Goal: Task Accomplishment & Management: Use online tool/utility

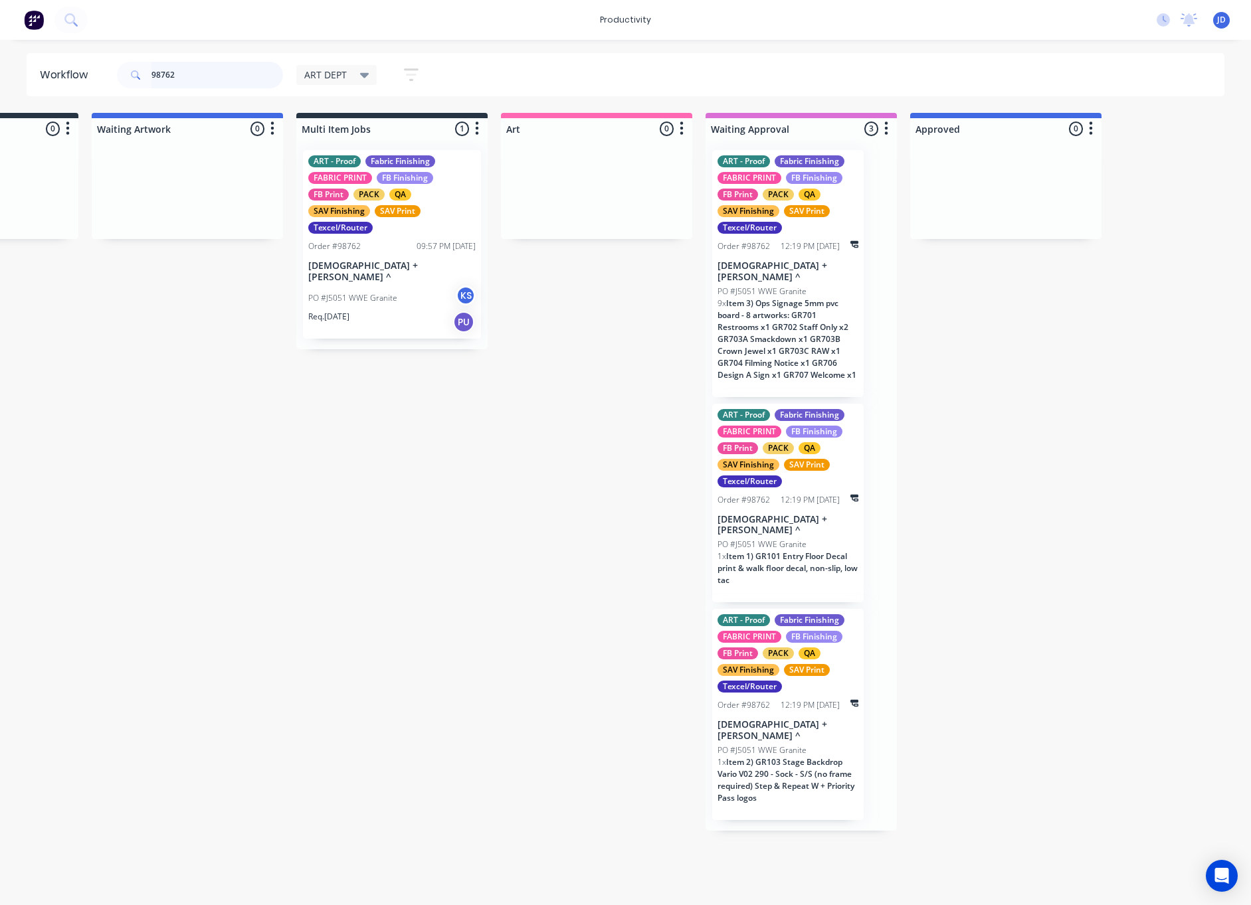
scroll to position [0, 141]
drag, startPoint x: 169, startPoint y: 75, endPoint x: 122, endPoint y: 68, distance: 48.4
click at [122, 68] on div "98762" at bounding box center [200, 75] width 166 height 27
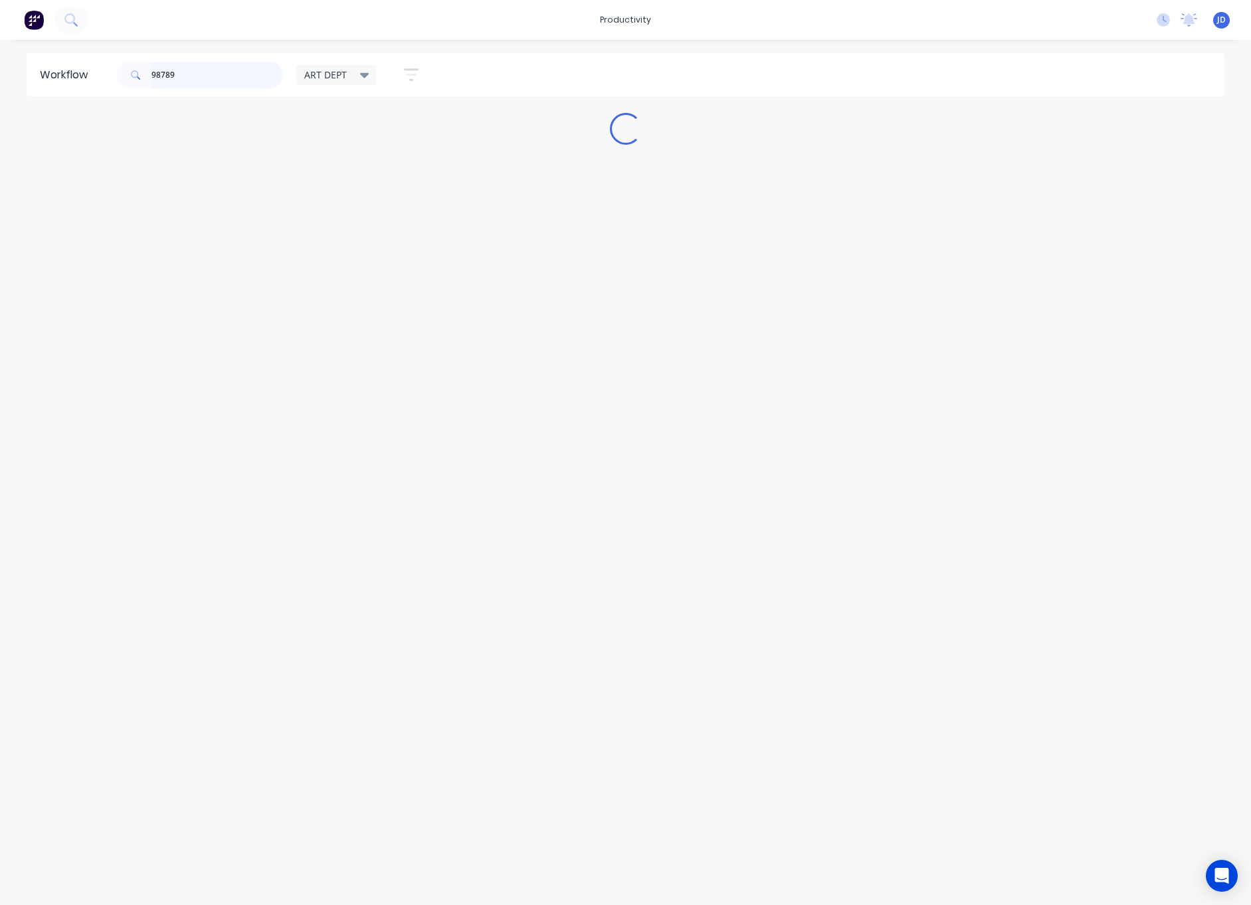
scroll to position [0, 0]
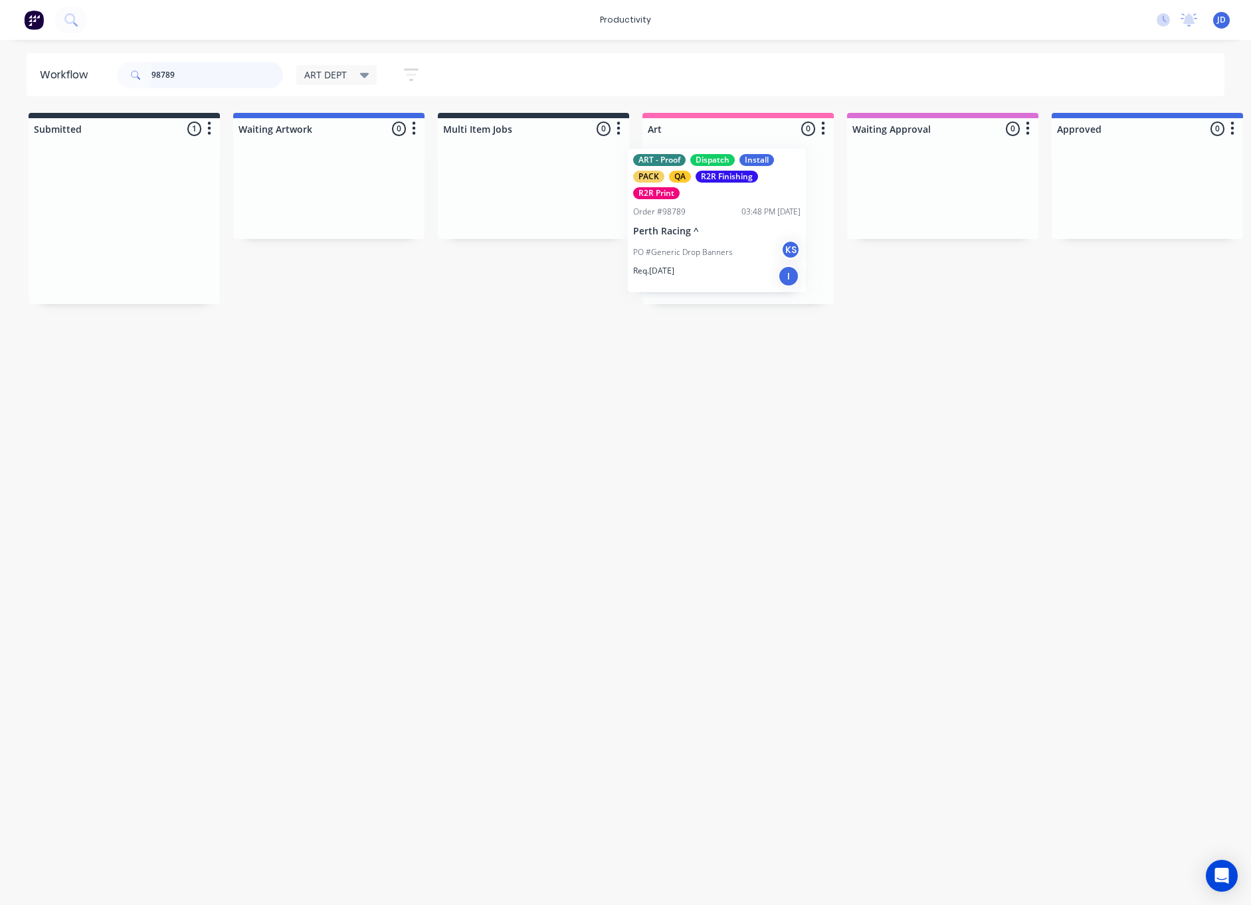
drag, startPoint x: 120, startPoint y: 270, endPoint x: 717, endPoint y: 249, distance: 597.5
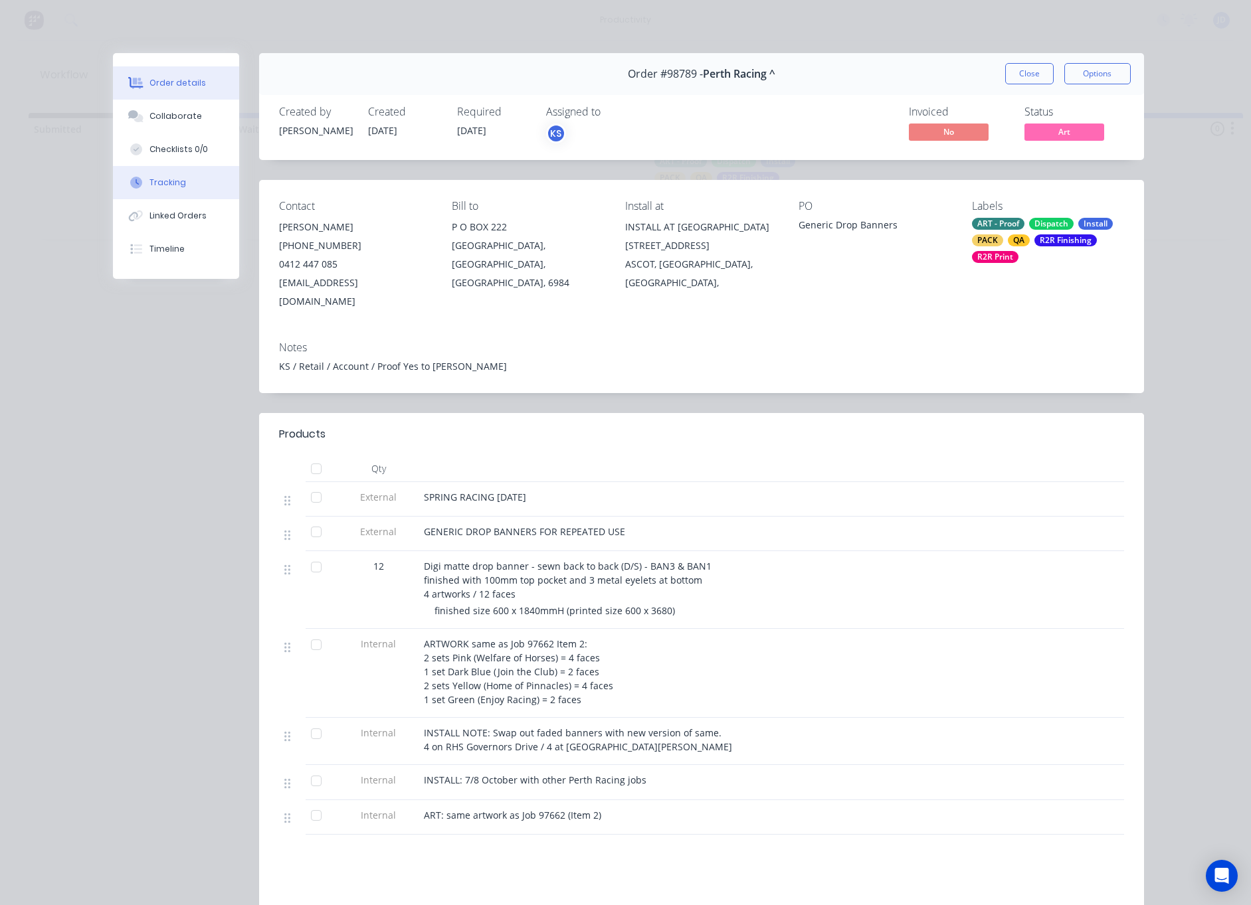
click at [149, 175] on button "Tracking" at bounding box center [176, 182] width 126 height 33
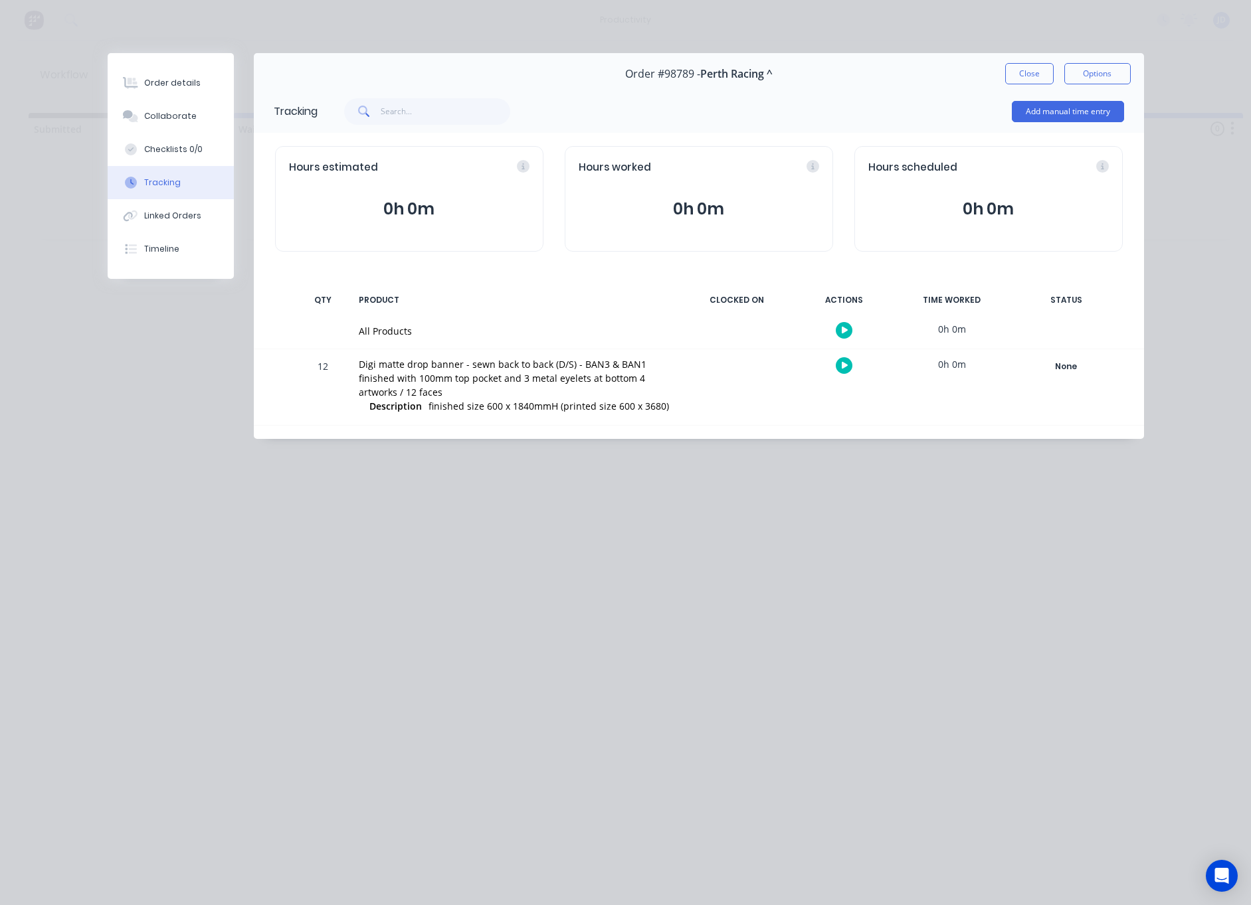
click at [843, 370] on icon "button" at bounding box center [844, 365] width 7 height 9
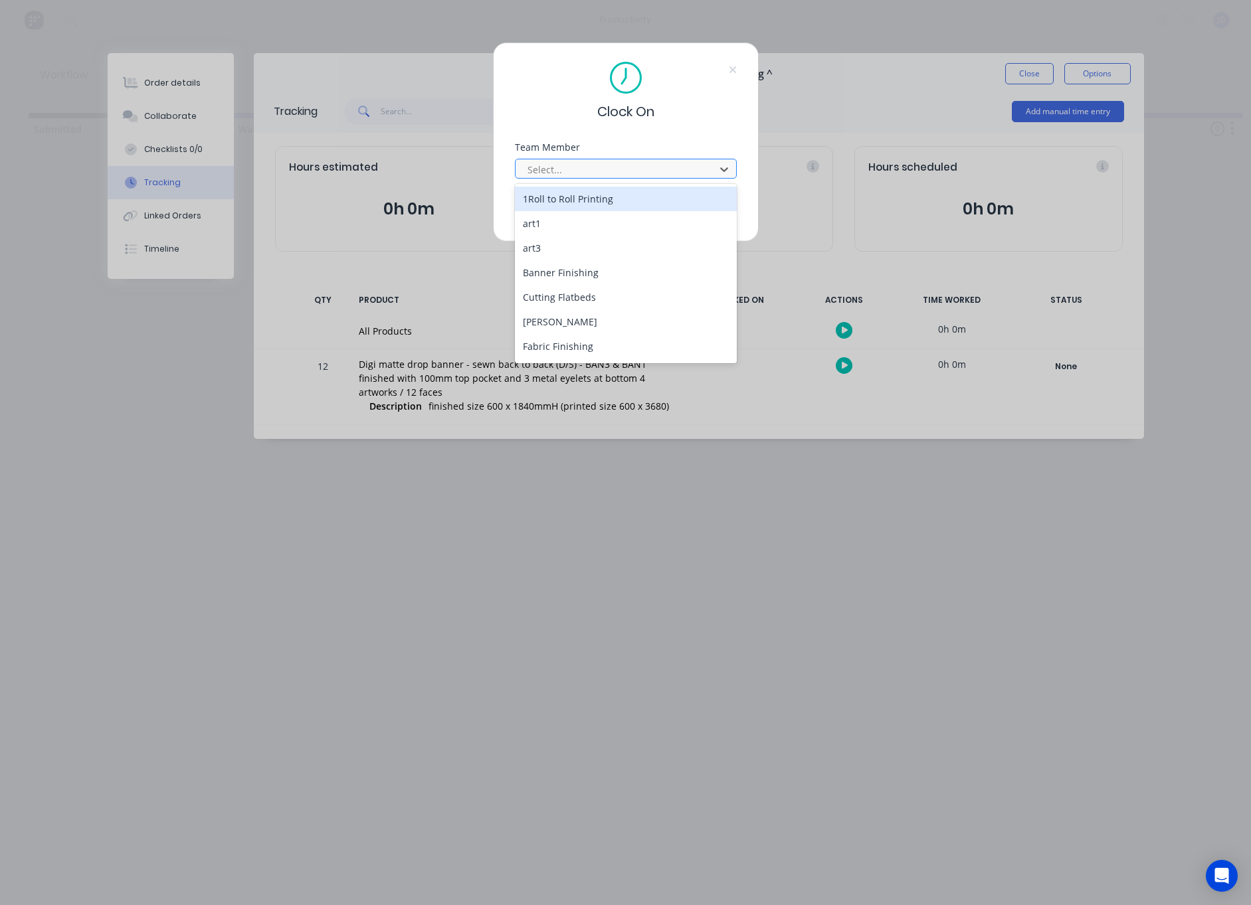
click at [554, 175] on div "Select..." at bounding box center [616, 170] width 179 height 14
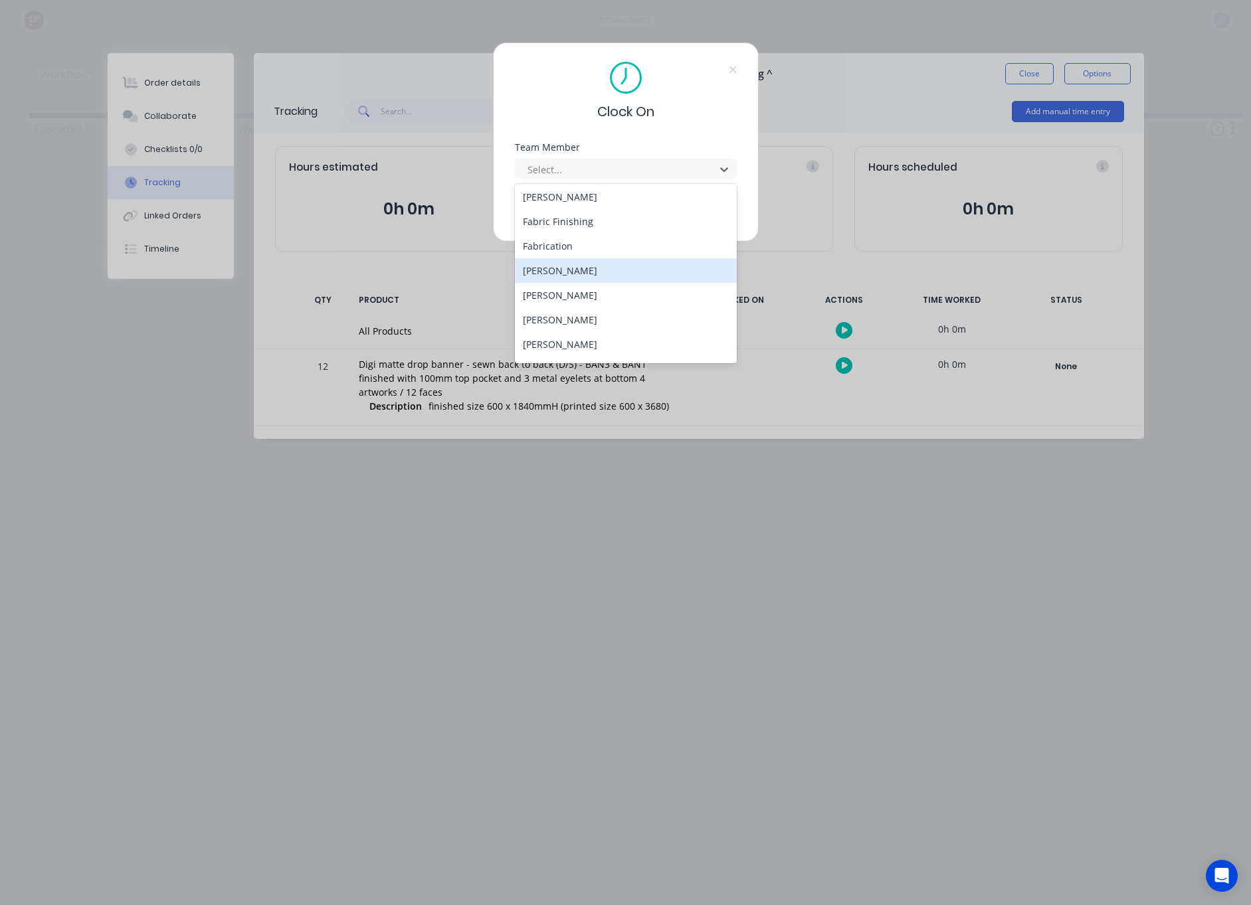
scroll to position [124, 0]
click at [552, 294] on div "[PERSON_NAME]" at bounding box center [626, 296] width 222 height 25
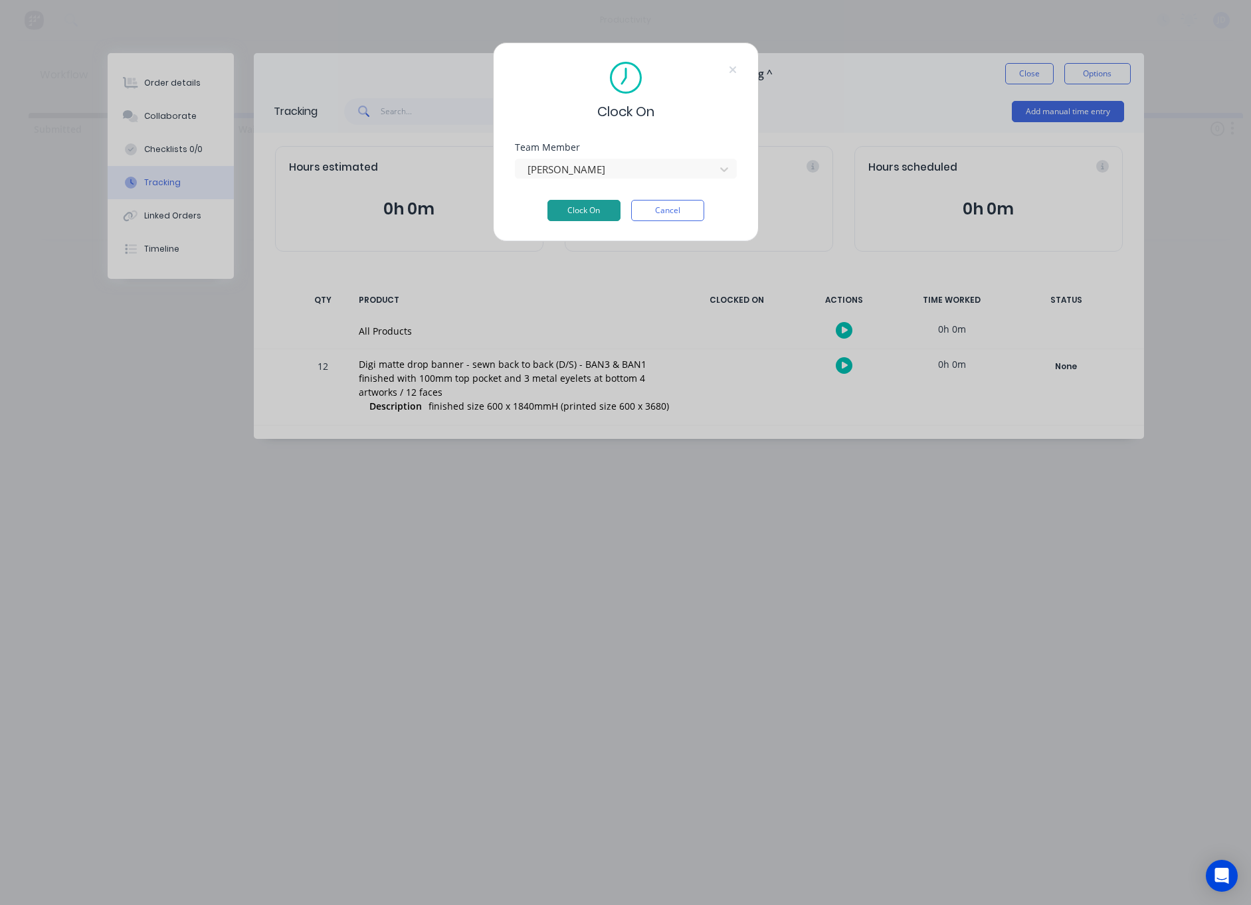
click at [573, 211] on button "Clock On" at bounding box center [583, 210] width 73 height 21
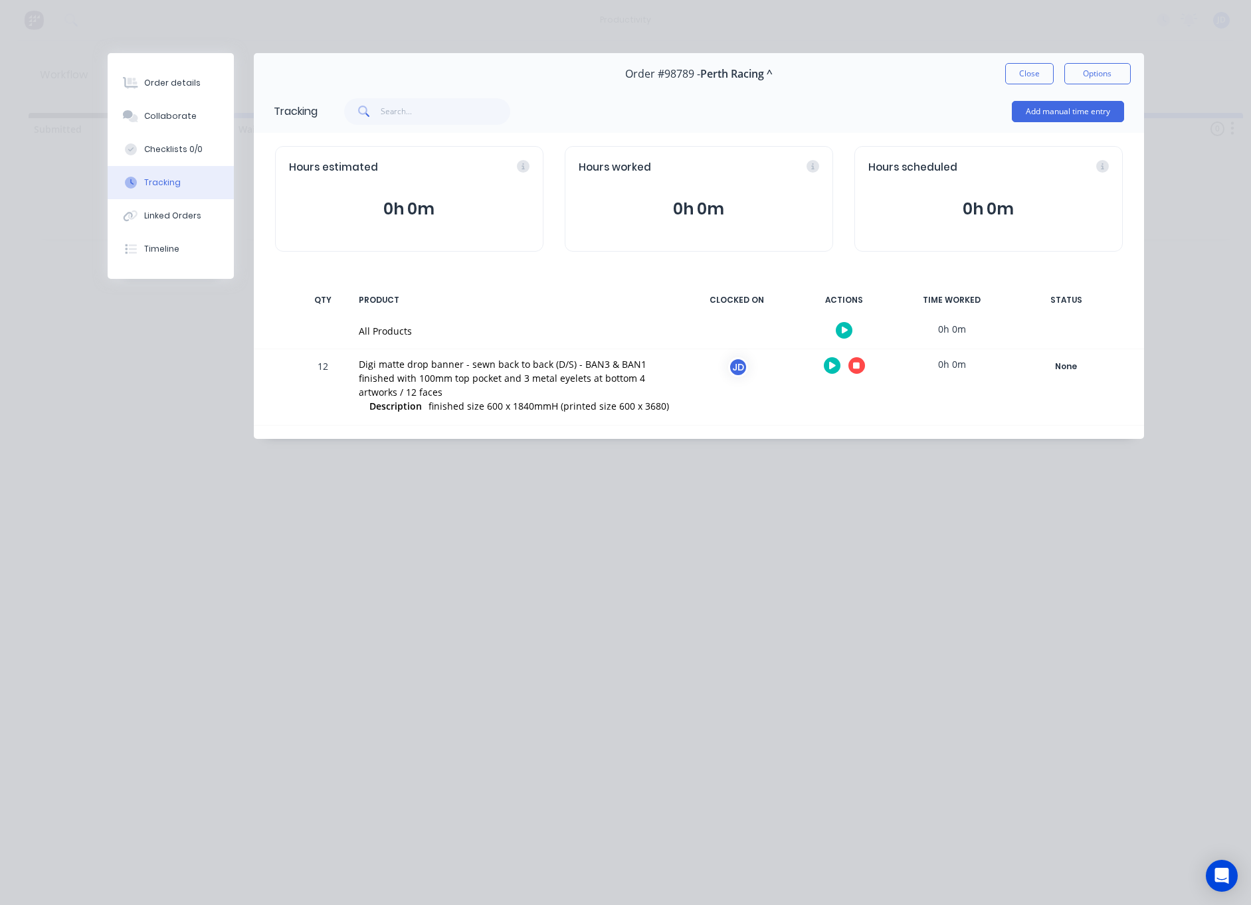
click at [857, 371] on button "button" at bounding box center [856, 365] width 17 height 17
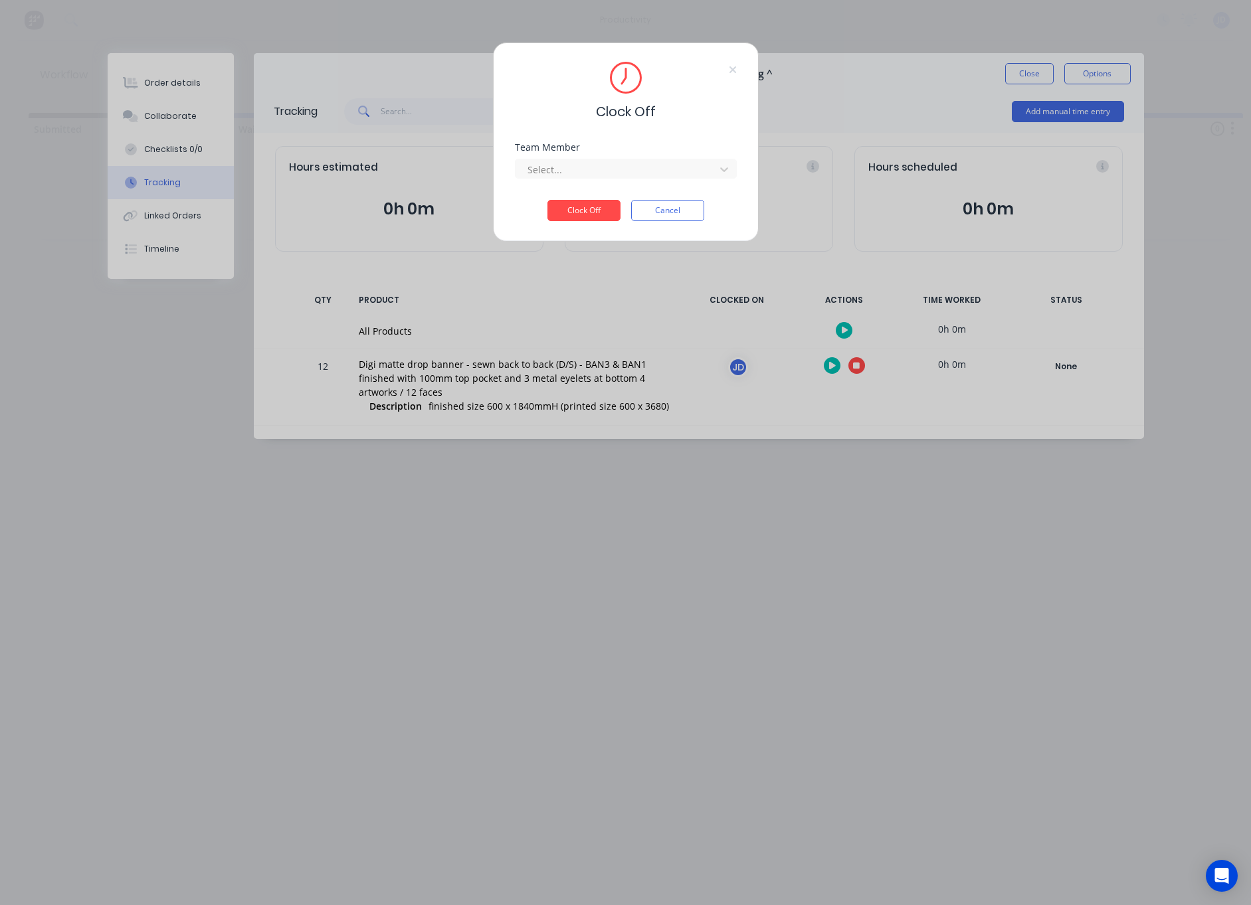
click at [554, 175] on div "Select..." at bounding box center [616, 170] width 179 height 14
click at [547, 191] on div "[PERSON_NAME]" at bounding box center [626, 199] width 222 height 25
click at [557, 209] on button "Clock Off" at bounding box center [583, 210] width 73 height 21
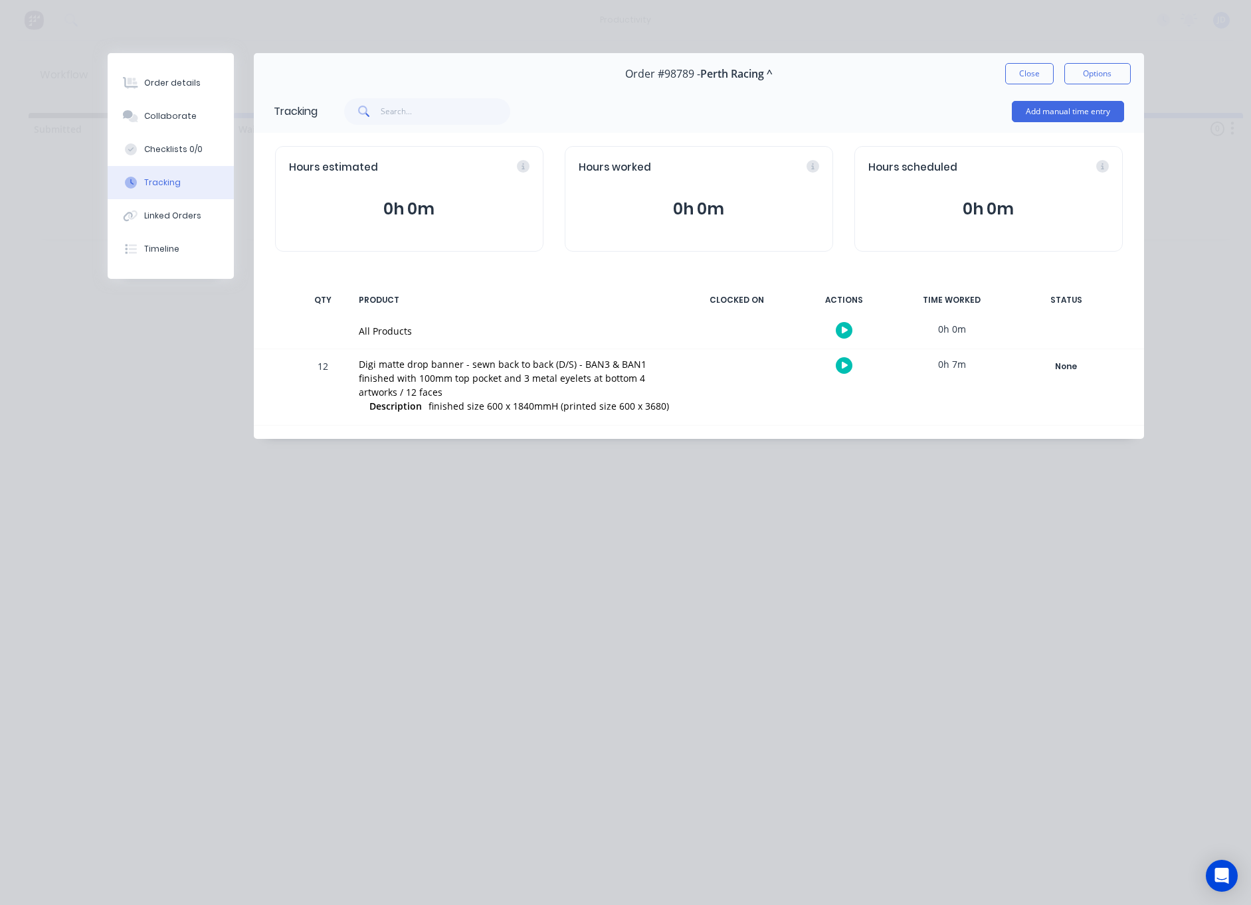
click at [859, 416] on div "12 Digi matte drop banner - sewn back to back (D/S) - BAN3 & BAN1 finished with…" at bounding box center [699, 387] width 890 height 76
drag, startPoint x: 1010, startPoint y: 75, endPoint x: 1000, endPoint y: 79, distance: 10.1
click at [1010, 75] on button "Close" at bounding box center [1029, 73] width 48 height 21
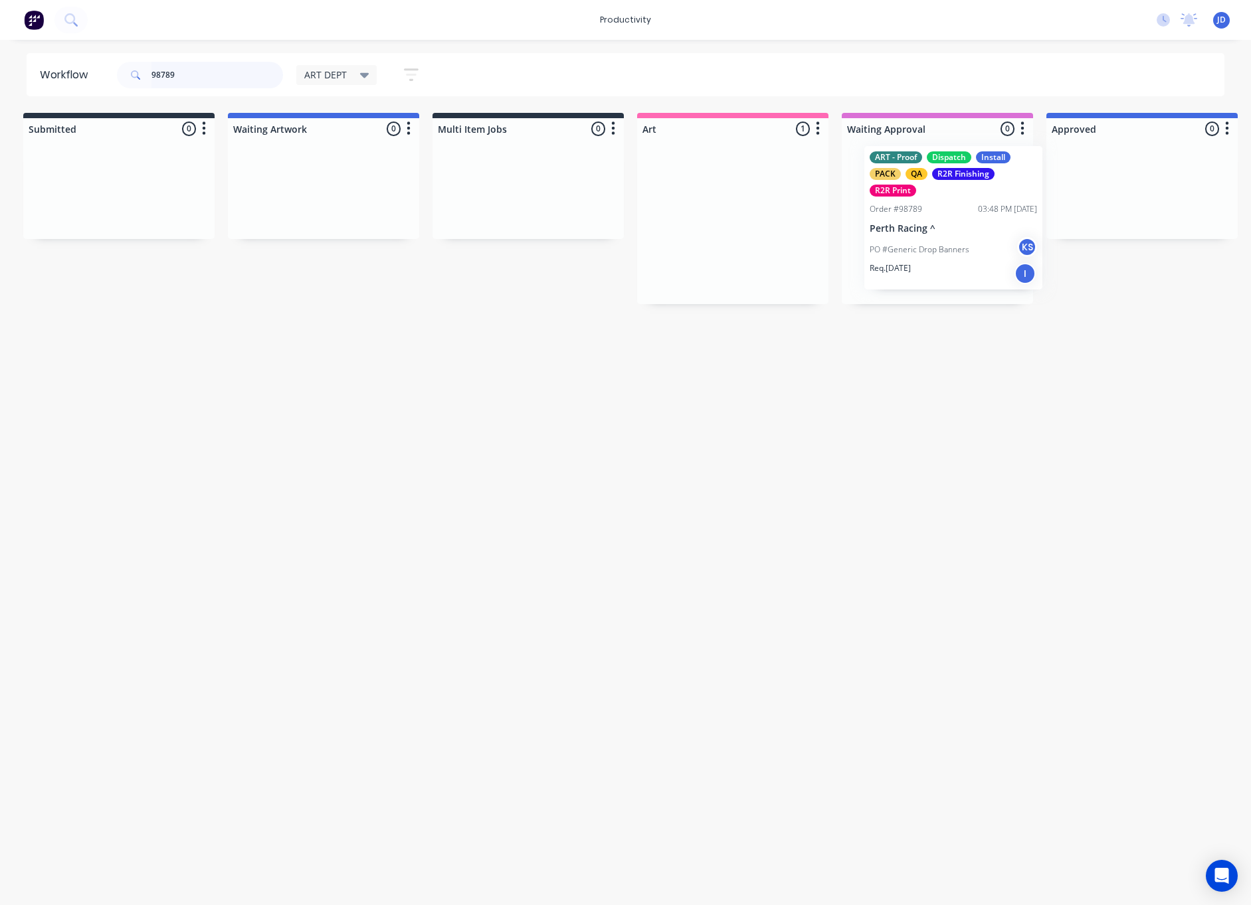
scroll to position [0, 9]
drag, startPoint x: 824, startPoint y: 219, endPoint x: 984, endPoint y: 213, distance: 160.2
drag, startPoint x: 197, startPoint y: 76, endPoint x: 215, endPoint y: 73, distance: 18.8
click at [196, 76] on input "98789" at bounding box center [217, 75] width 132 height 27
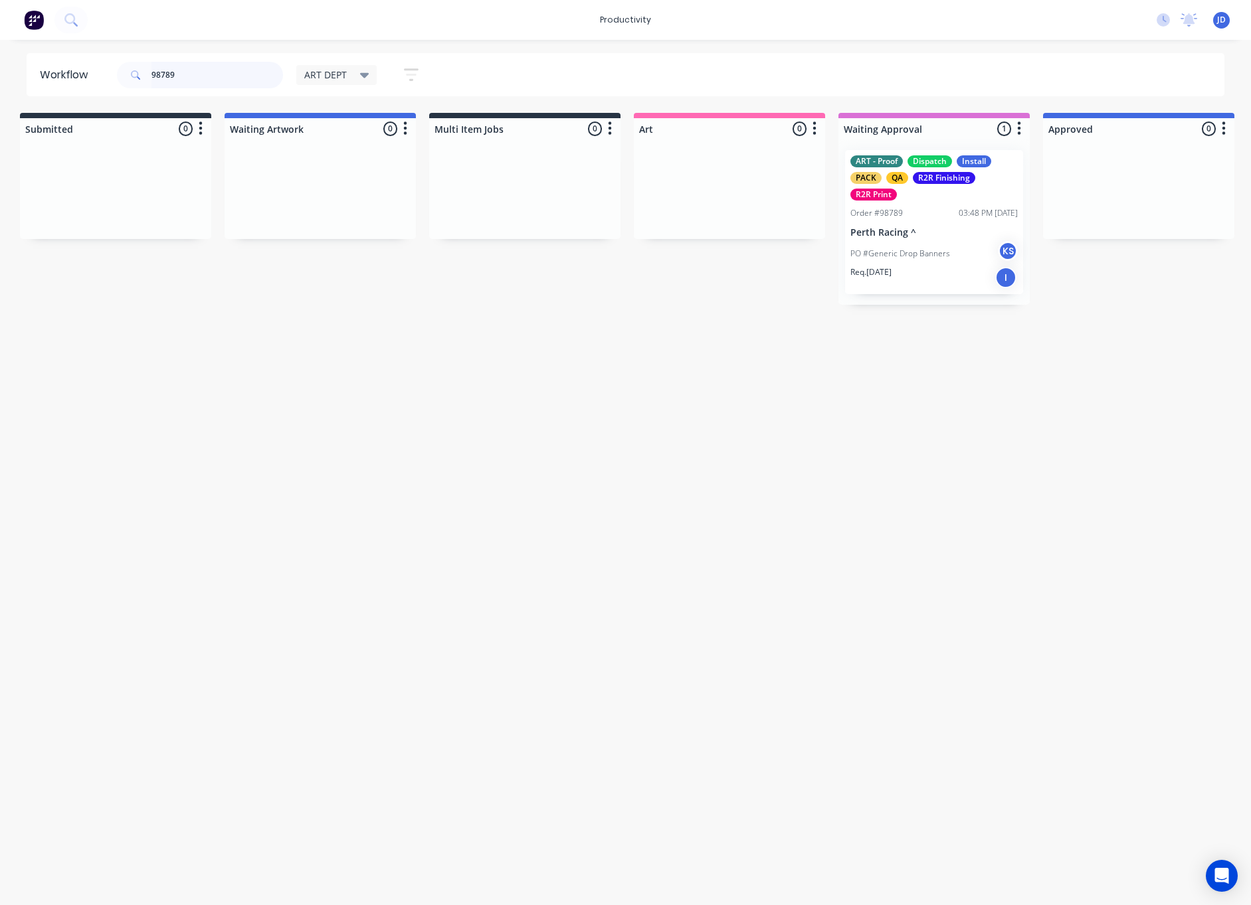
drag, startPoint x: 181, startPoint y: 72, endPoint x: 115, endPoint y: 71, distance: 65.8
click at [115, 71] on div "98789 ART DEPT Save new view None edit ART DEPT (Default) edit Banner Finishing…" at bounding box center [273, 75] width 319 height 40
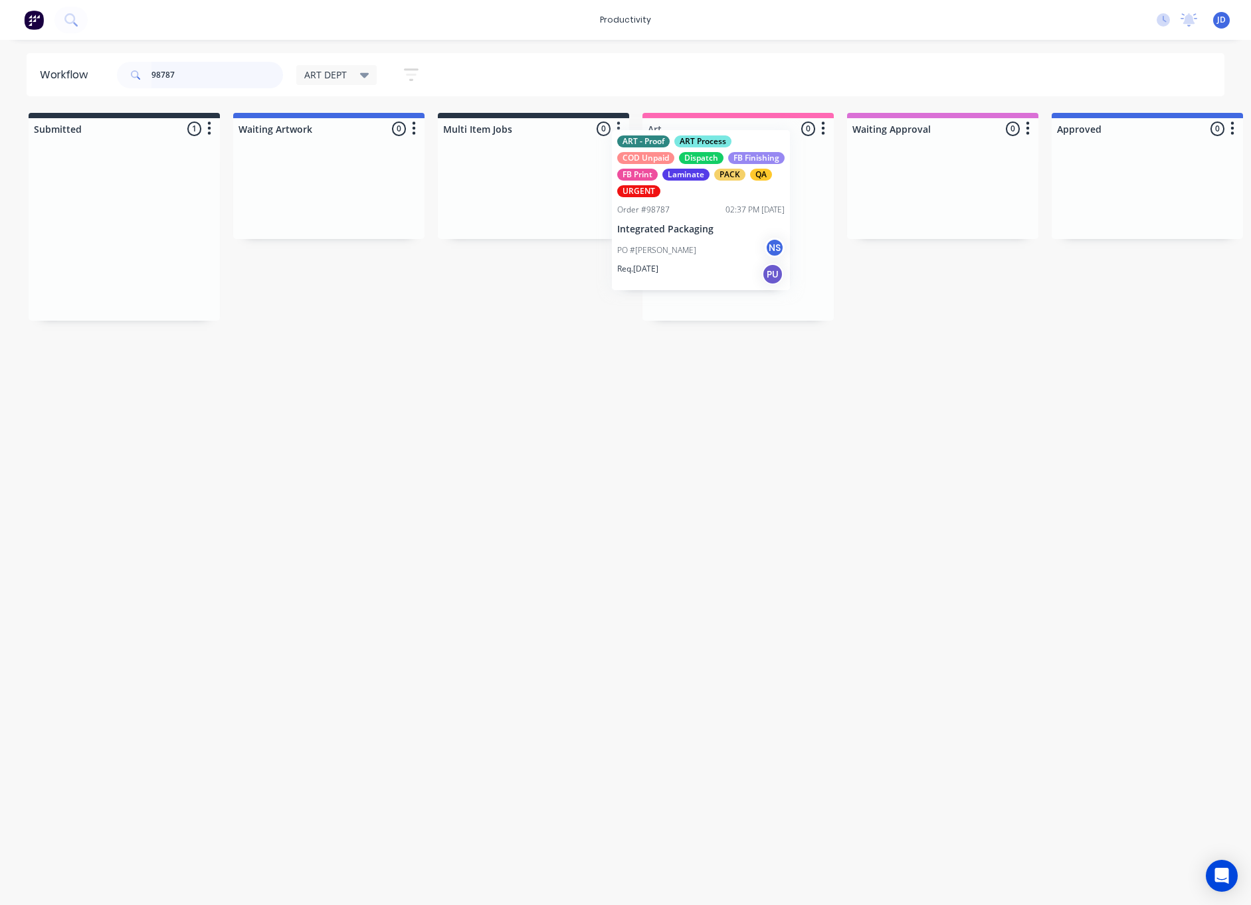
drag, startPoint x: 151, startPoint y: 280, endPoint x: 766, endPoint y: 250, distance: 615.7
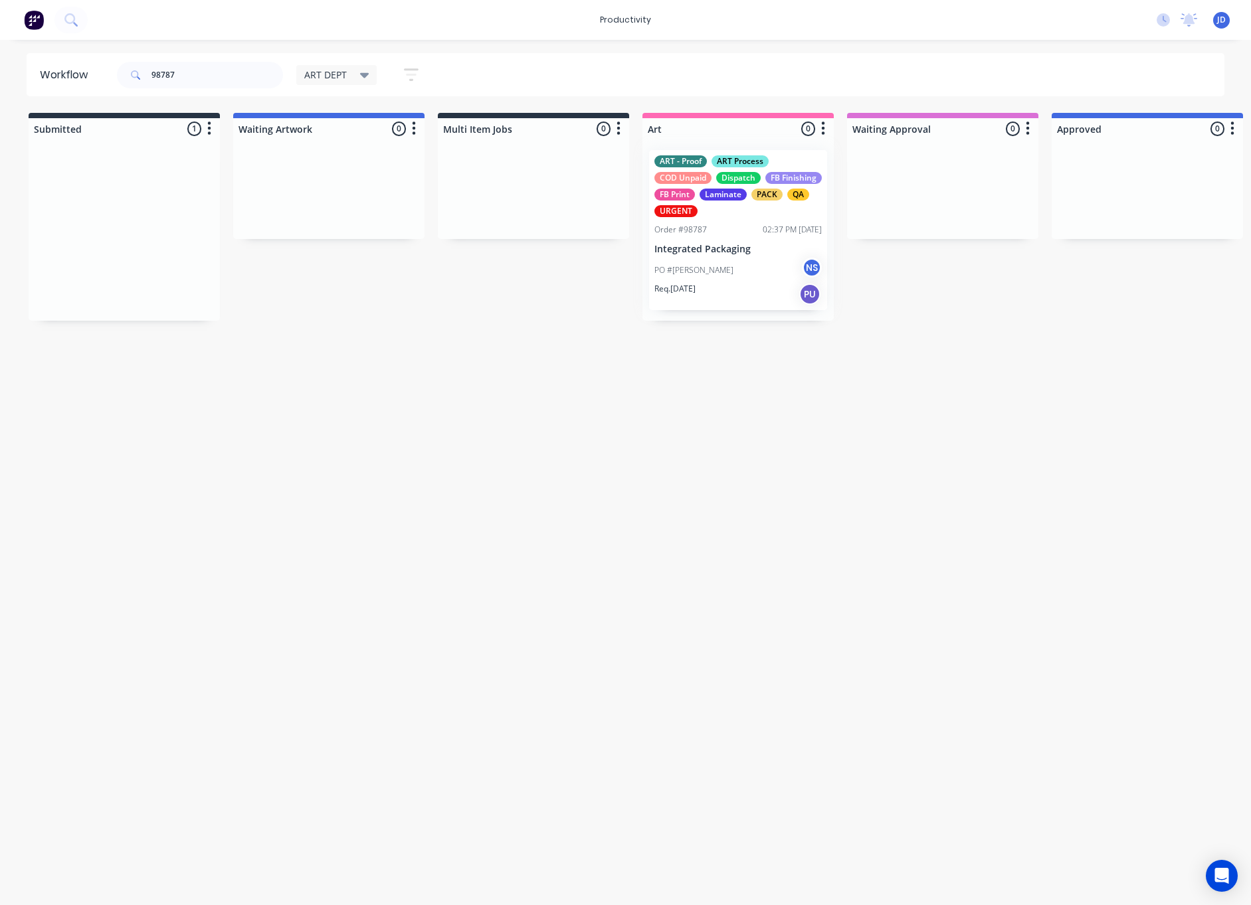
click at [766, 261] on div at bounding box center [737, 229] width 191 height 181
click at [694, 220] on div "ART - Proof ART Process COD Unpaid Dispatch FB Finishing FB Print Laminate PACK…" at bounding box center [738, 230] width 178 height 161
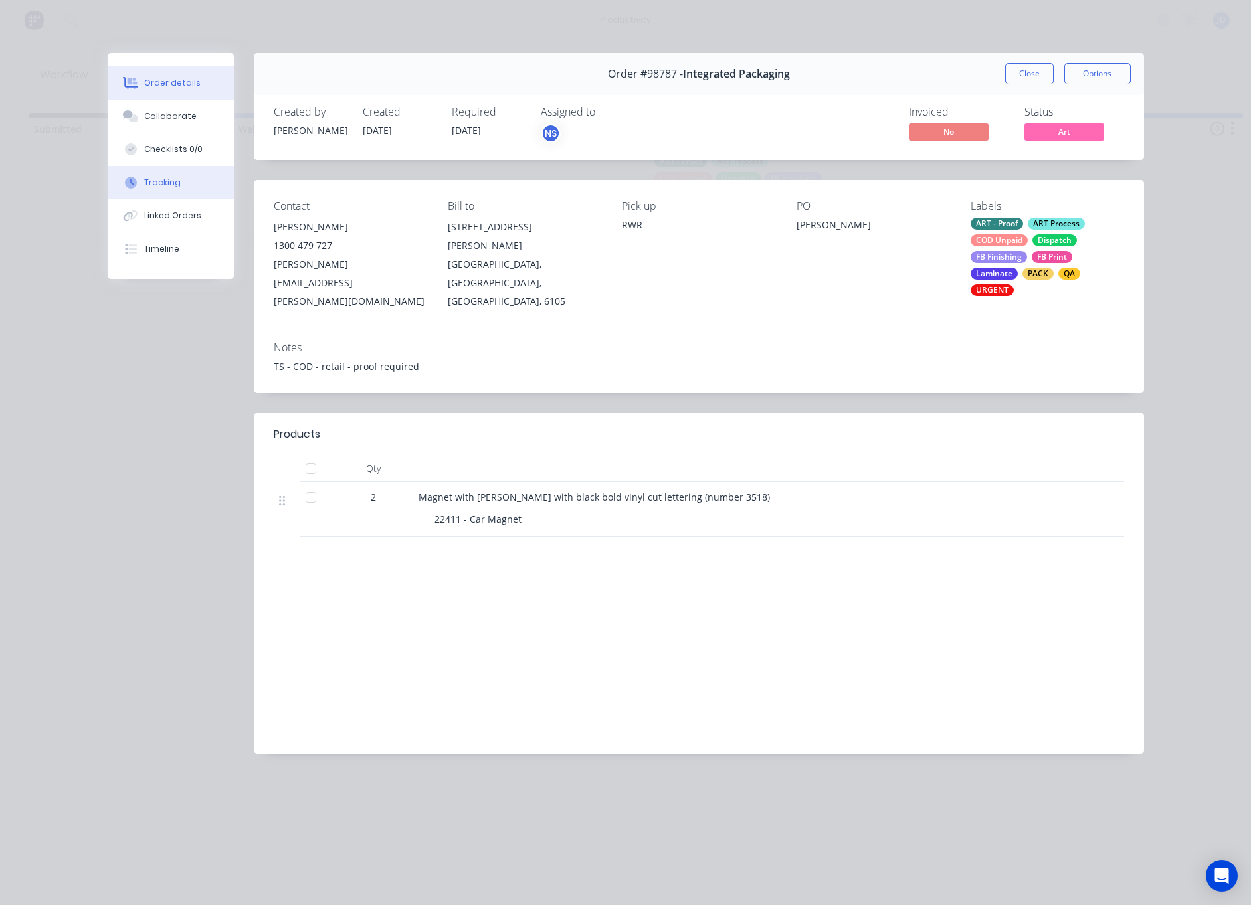
click at [163, 176] on button "Tracking" at bounding box center [171, 182] width 126 height 33
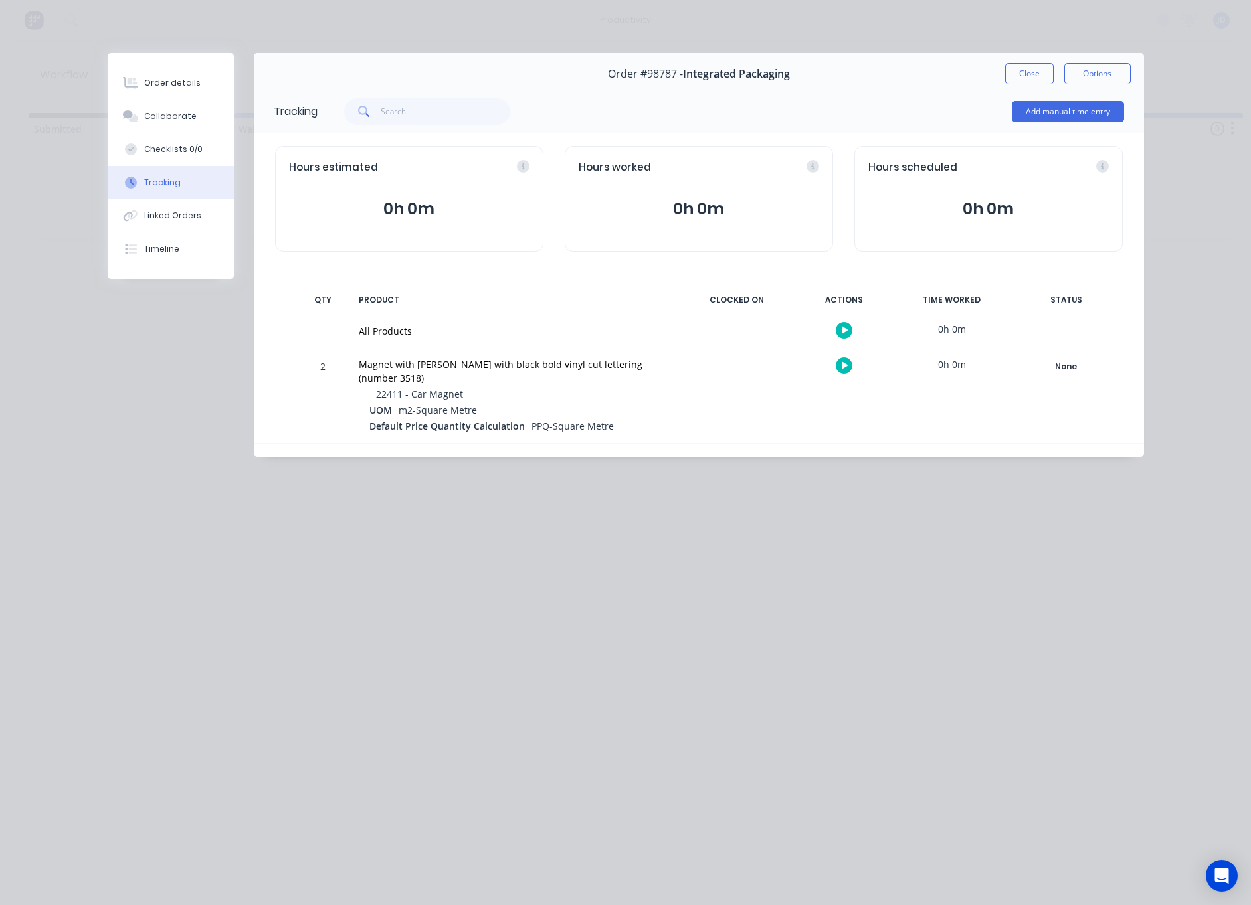
click at [842, 362] on icon "button" at bounding box center [844, 365] width 7 height 9
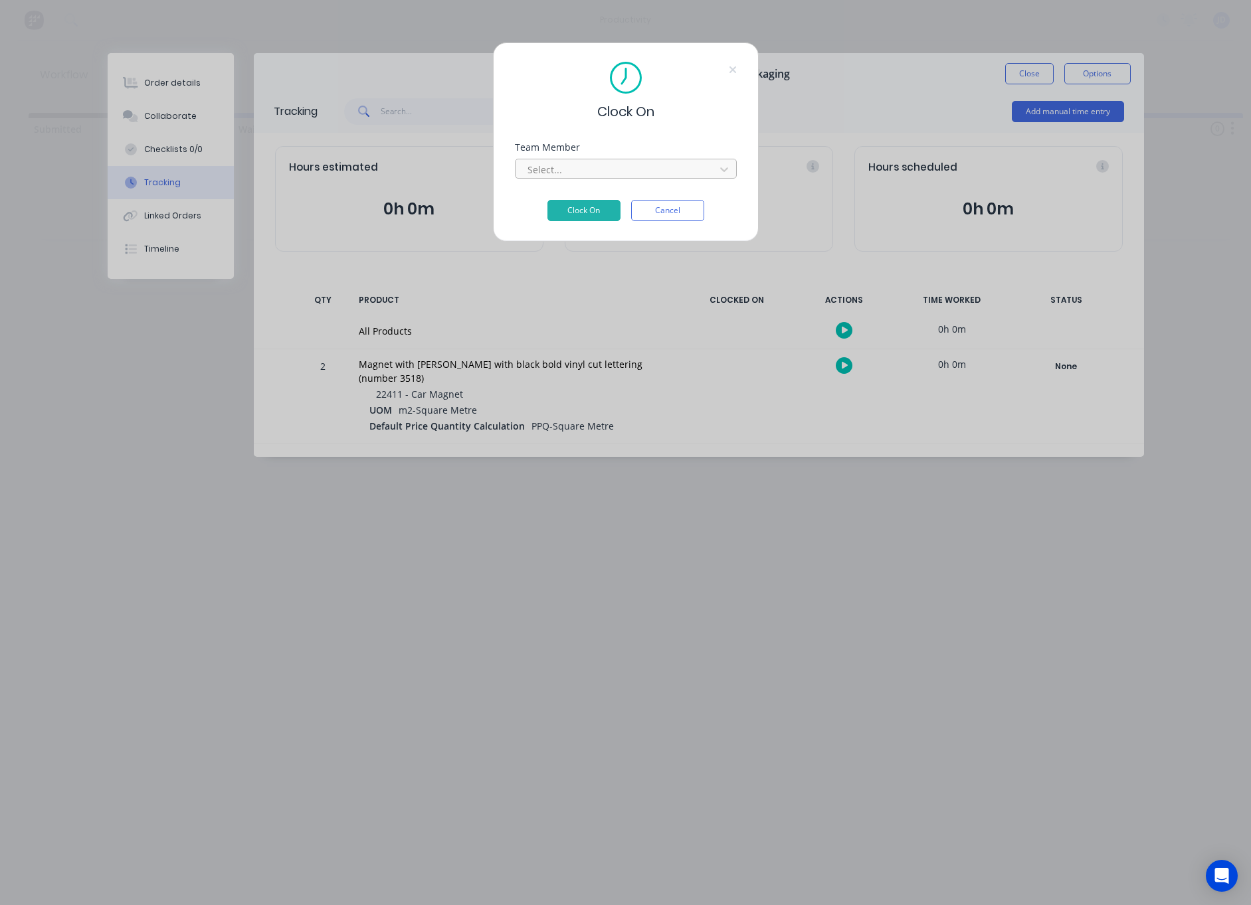
click at [599, 171] on div at bounding box center [617, 169] width 182 height 17
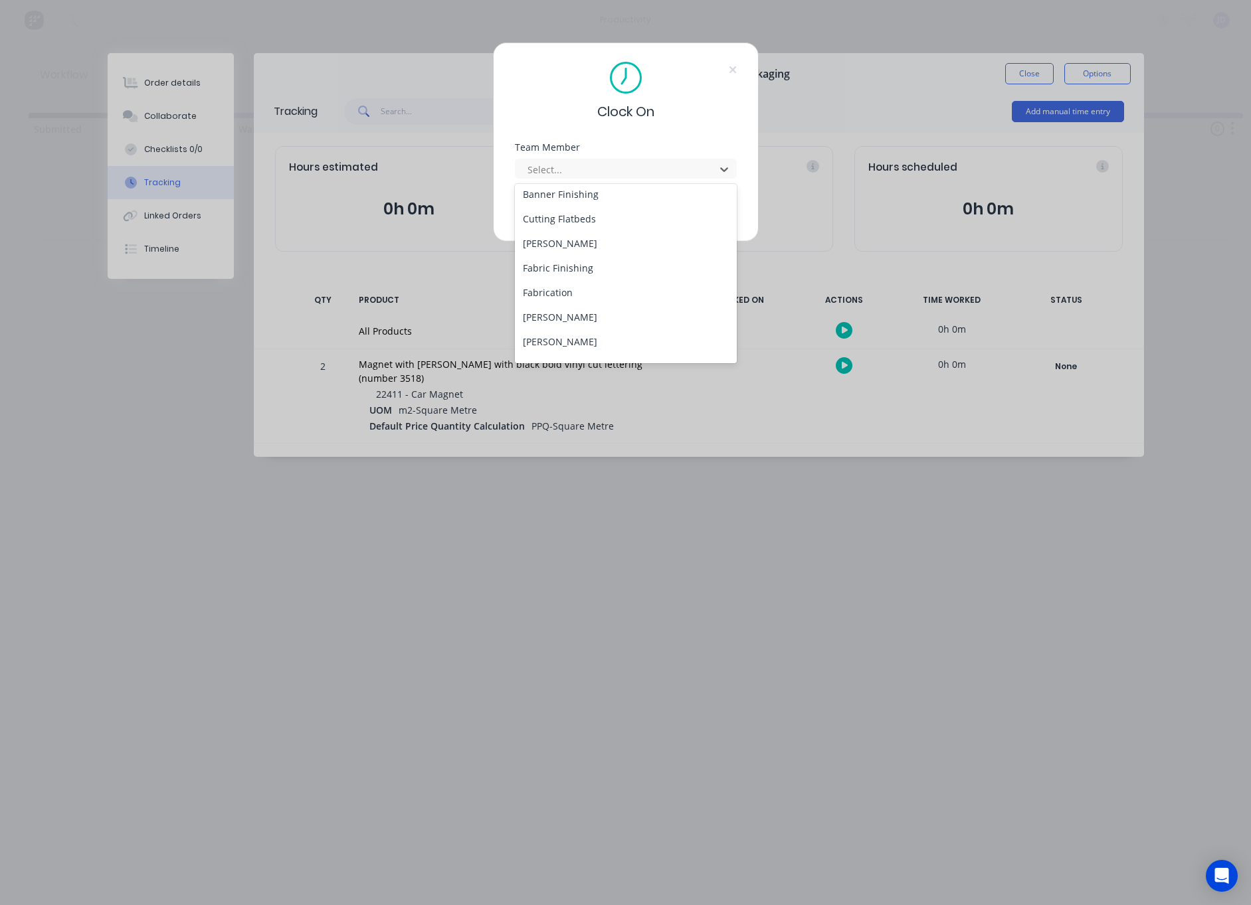
scroll to position [95, 0]
click at [551, 319] on div "[PERSON_NAME]" at bounding box center [626, 325] width 222 height 25
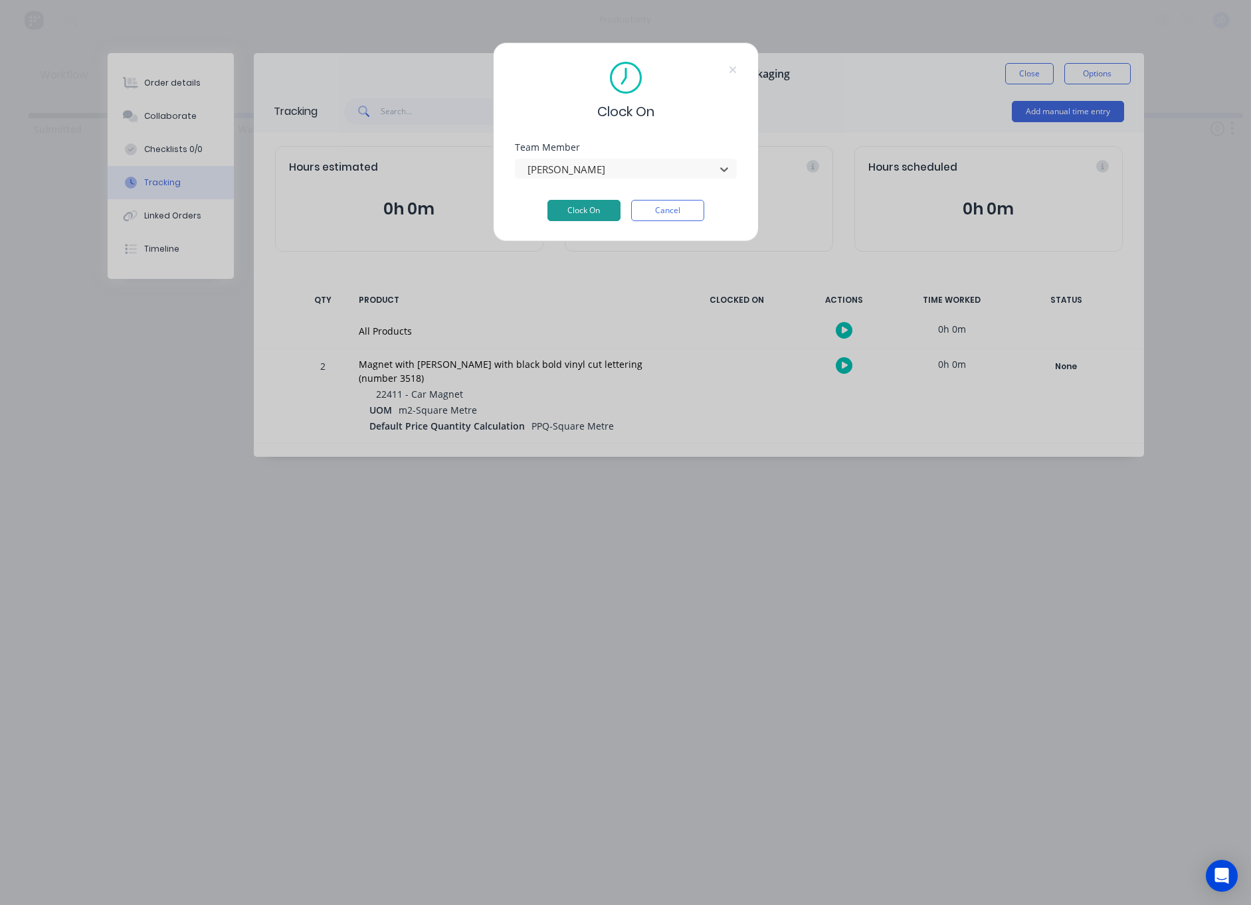
click at [572, 207] on button "Clock On" at bounding box center [583, 210] width 73 height 21
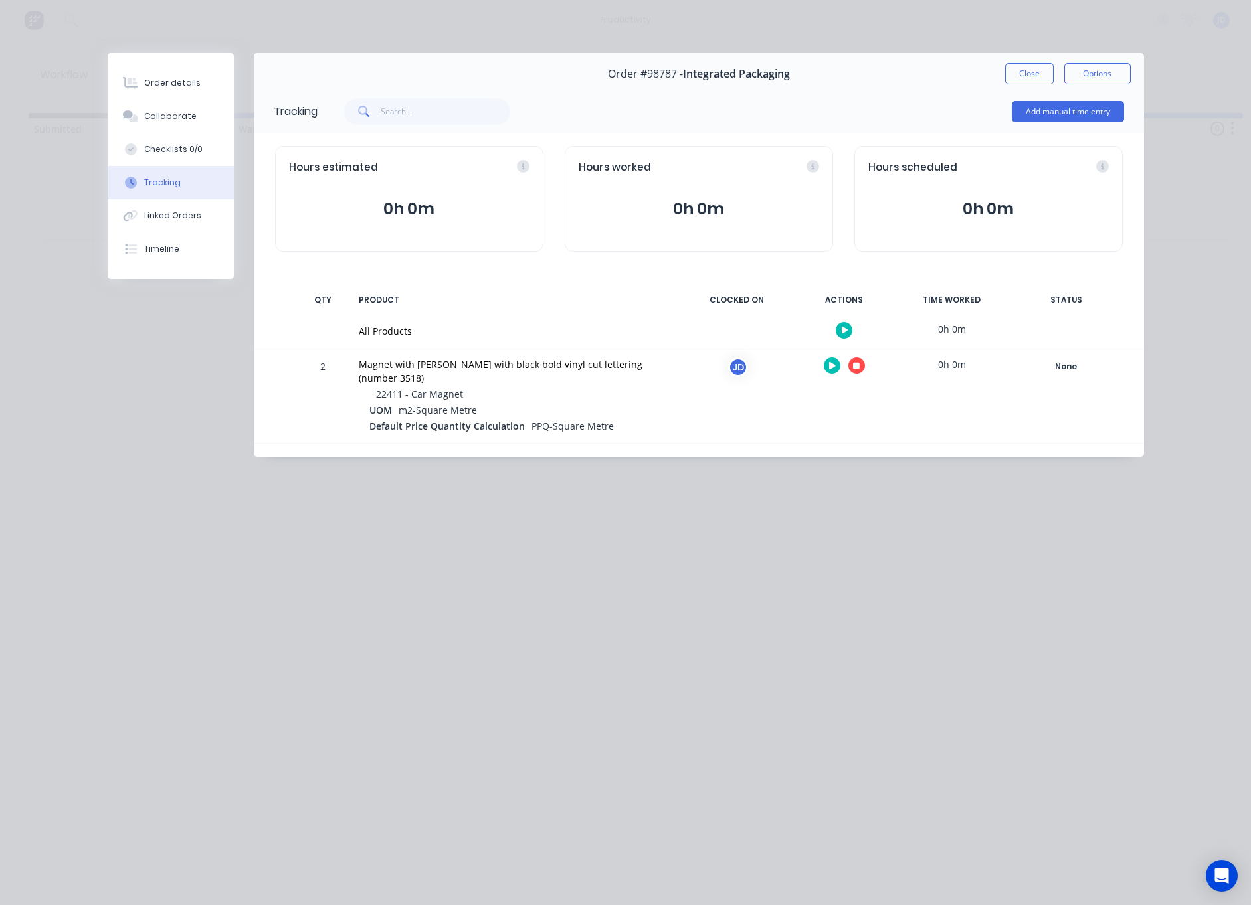
click at [855, 367] on icon "button" at bounding box center [856, 366] width 7 height 7
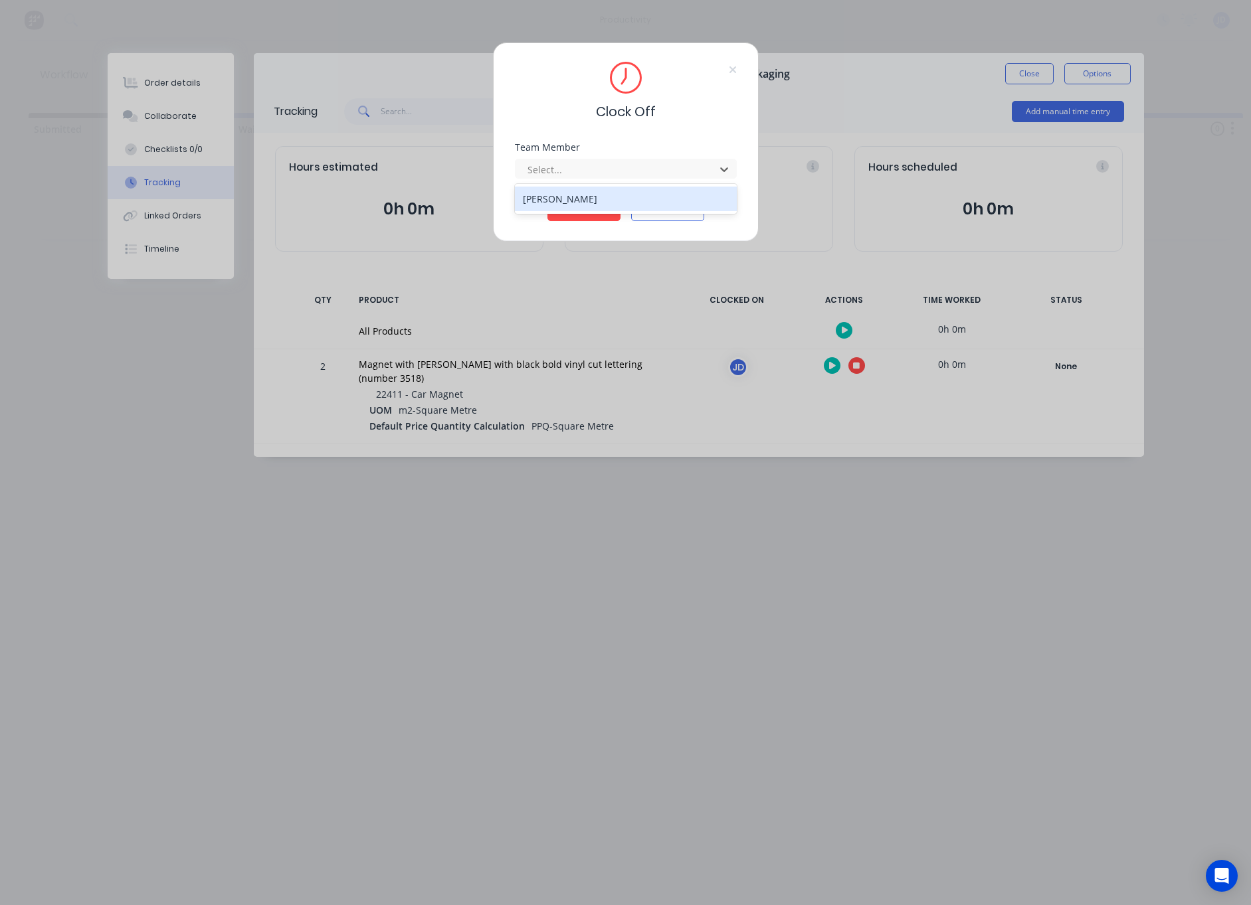
drag, startPoint x: 612, startPoint y: 175, endPoint x: 572, endPoint y: 207, distance: 51.0
click at [611, 175] on div at bounding box center [617, 169] width 182 height 17
drag, startPoint x: 561, startPoint y: 197, endPoint x: 565, endPoint y: 205, distance: 8.6
click at [561, 197] on div "[PERSON_NAME]" at bounding box center [626, 199] width 222 height 25
click at [564, 206] on button "Clock Off" at bounding box center [583, 210] width 73 height 21
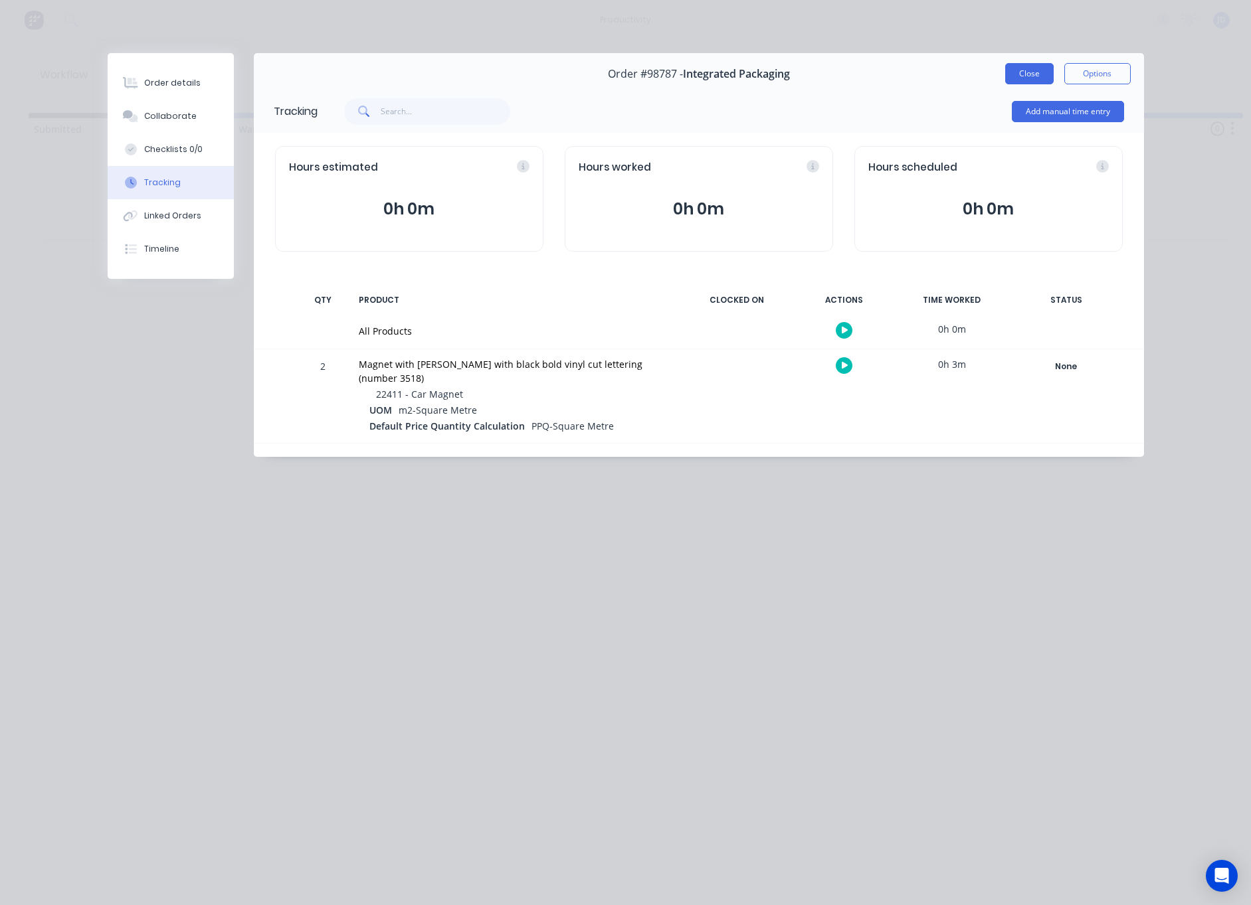
drag, startPoint x: 1000, startPoint y: 51, endPoint x: 1008, endPoint y: 65, distance: 16.1
click at [1000, 51] on div "Order details Collaborate Checklists 0/0 Tracking Linked Orders Timeline Order …" at bounding box center [625, 452] width 1251 height 905
click at [1008, 65] on button "Close" at bounding box center [1029, 73] width 48 height 21
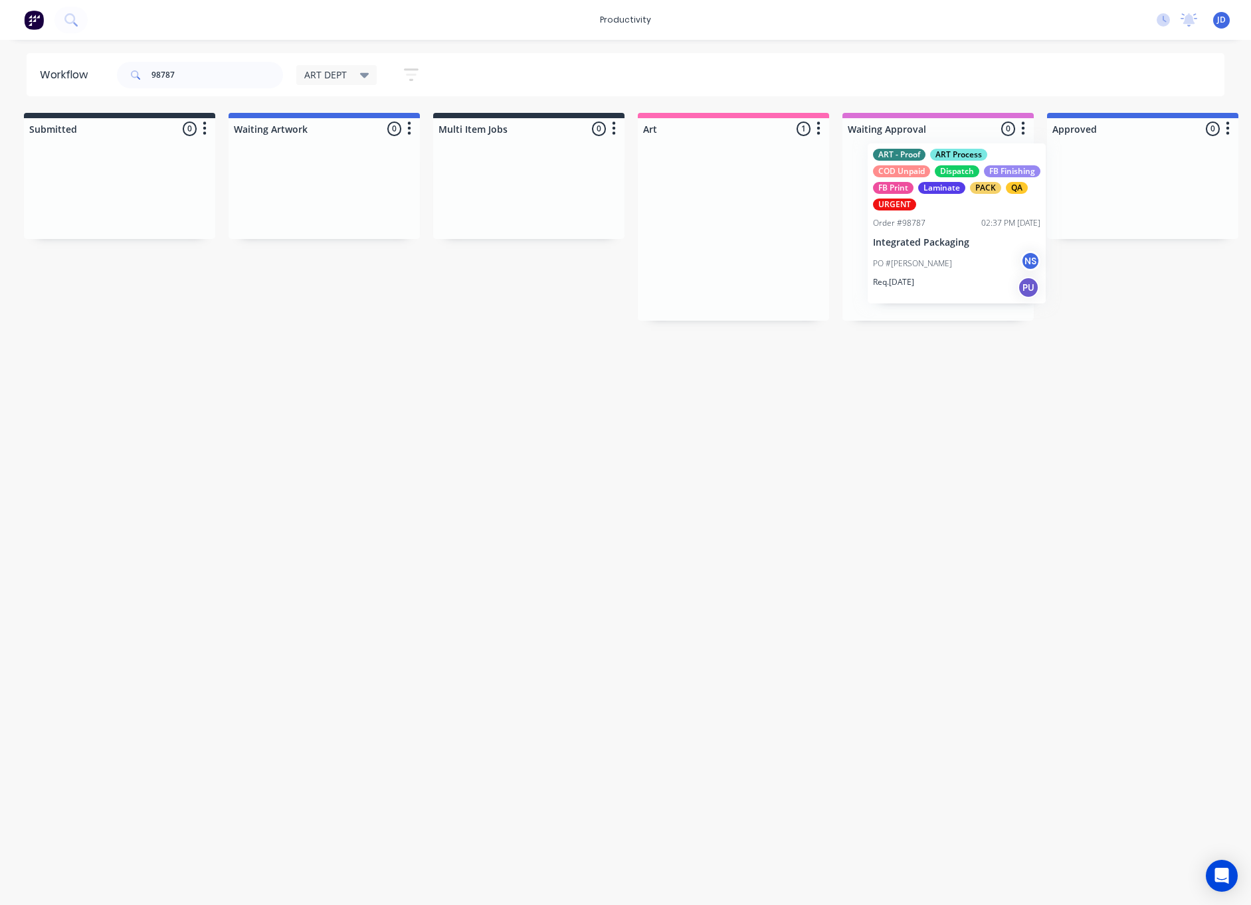
drag, startPoint x: 725, startPoint y: 175, endPoint x: 960, endPoint y: 169, distance: 235.9
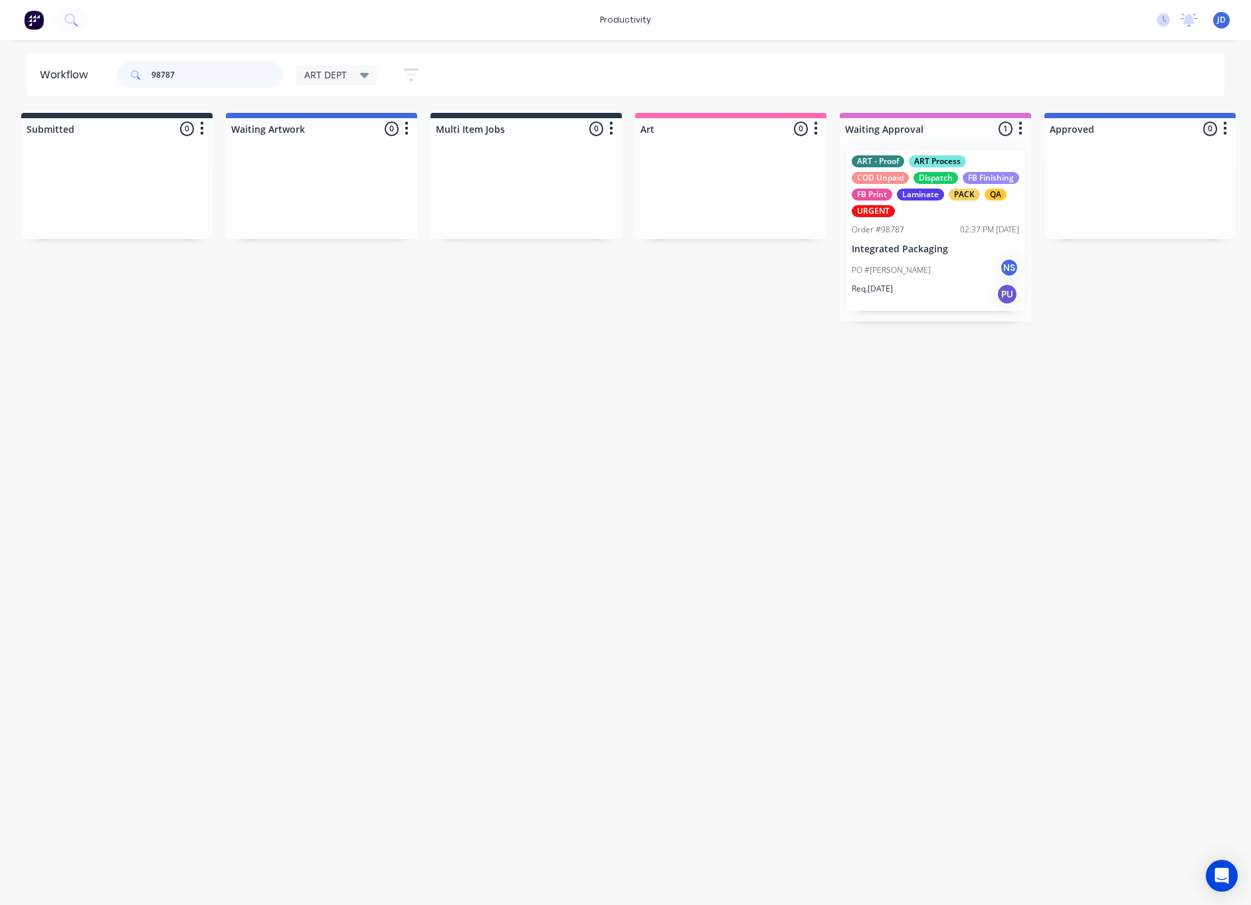
drag, startPoint x: 174, startPoint y: 68, endPoint x: 120, endPoint y: 68, distance: 53.8
click at [123, 68] on div "98787" at bounding box center [200, 75] width 166 height 27
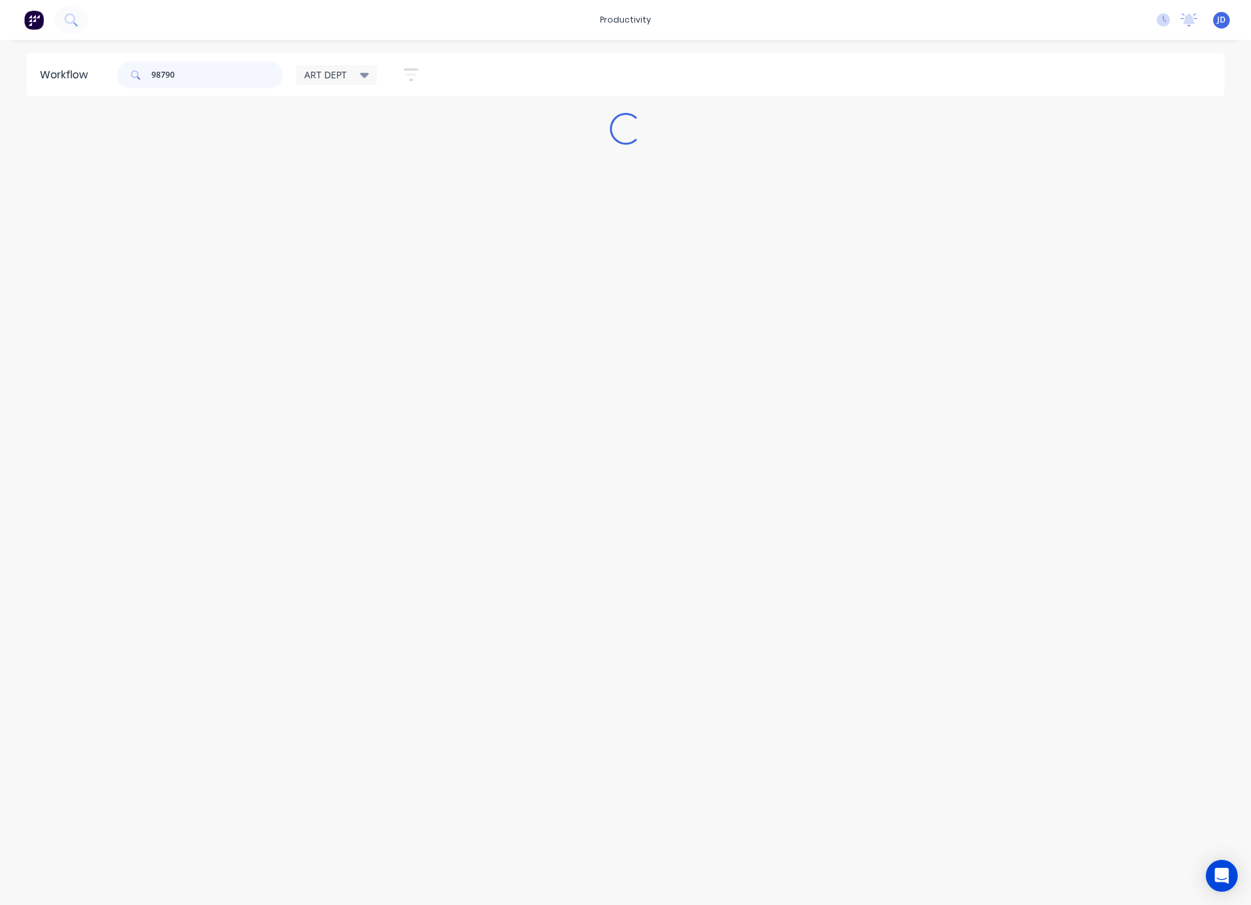
scroll to position [0, 0]
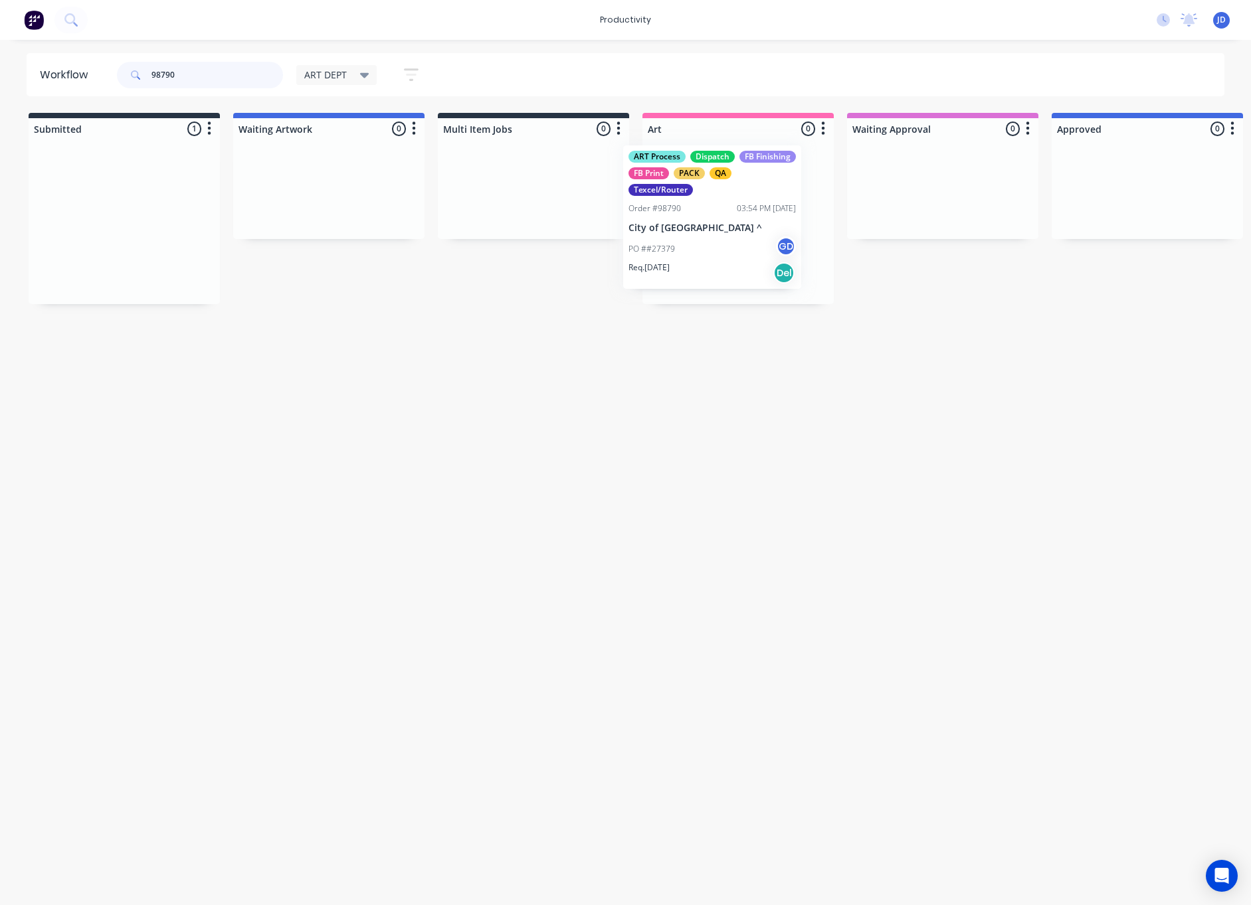
drag, startPoint x: 489, startPoint y: 193, endPoint x: 780, endPoint y: 189, distance: 290.9
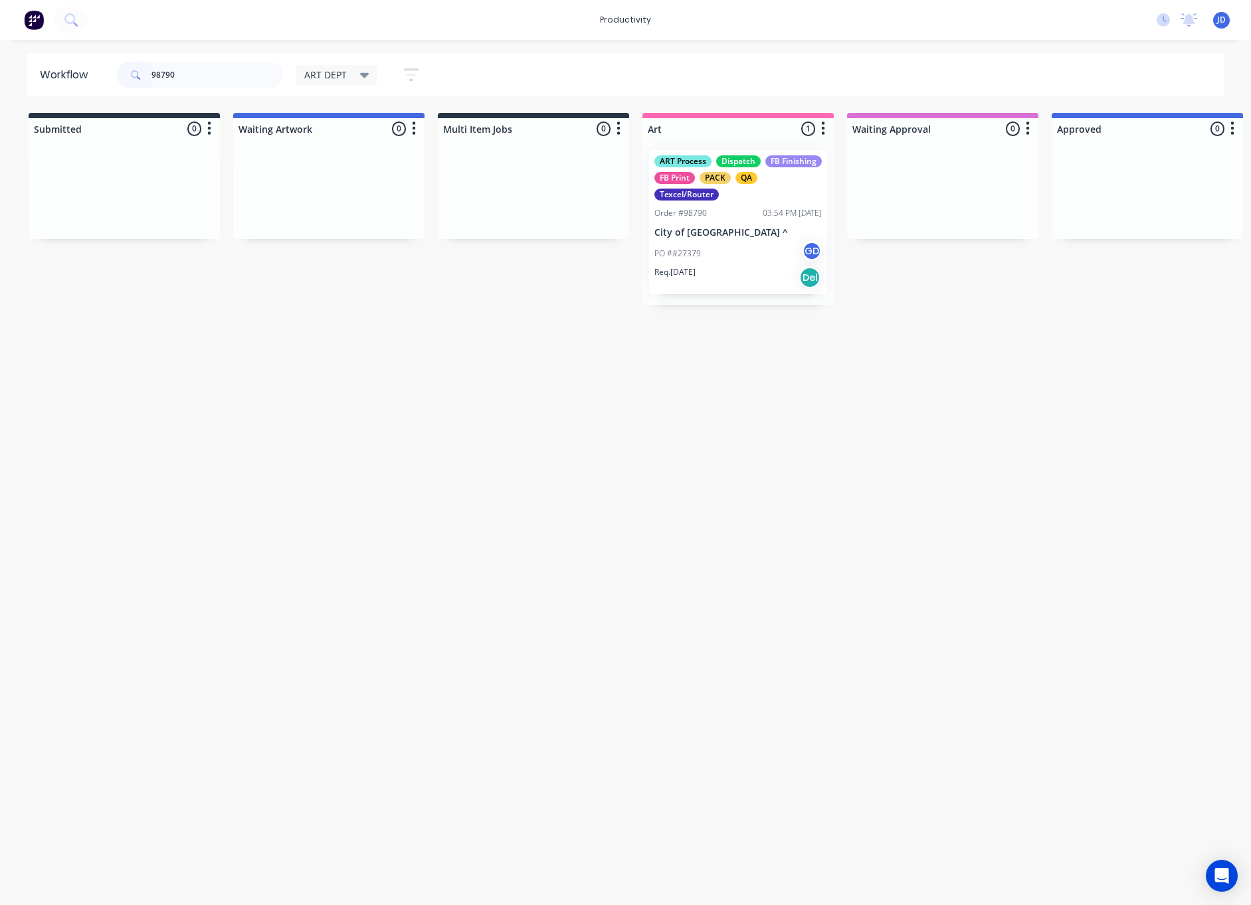
click at [757, 202] on div "ART Process Dispatch FB Finishing FB Print PACK QA Texcel/Router Order #98790 0…" at bounding box center [738, 222] width 178 height 144
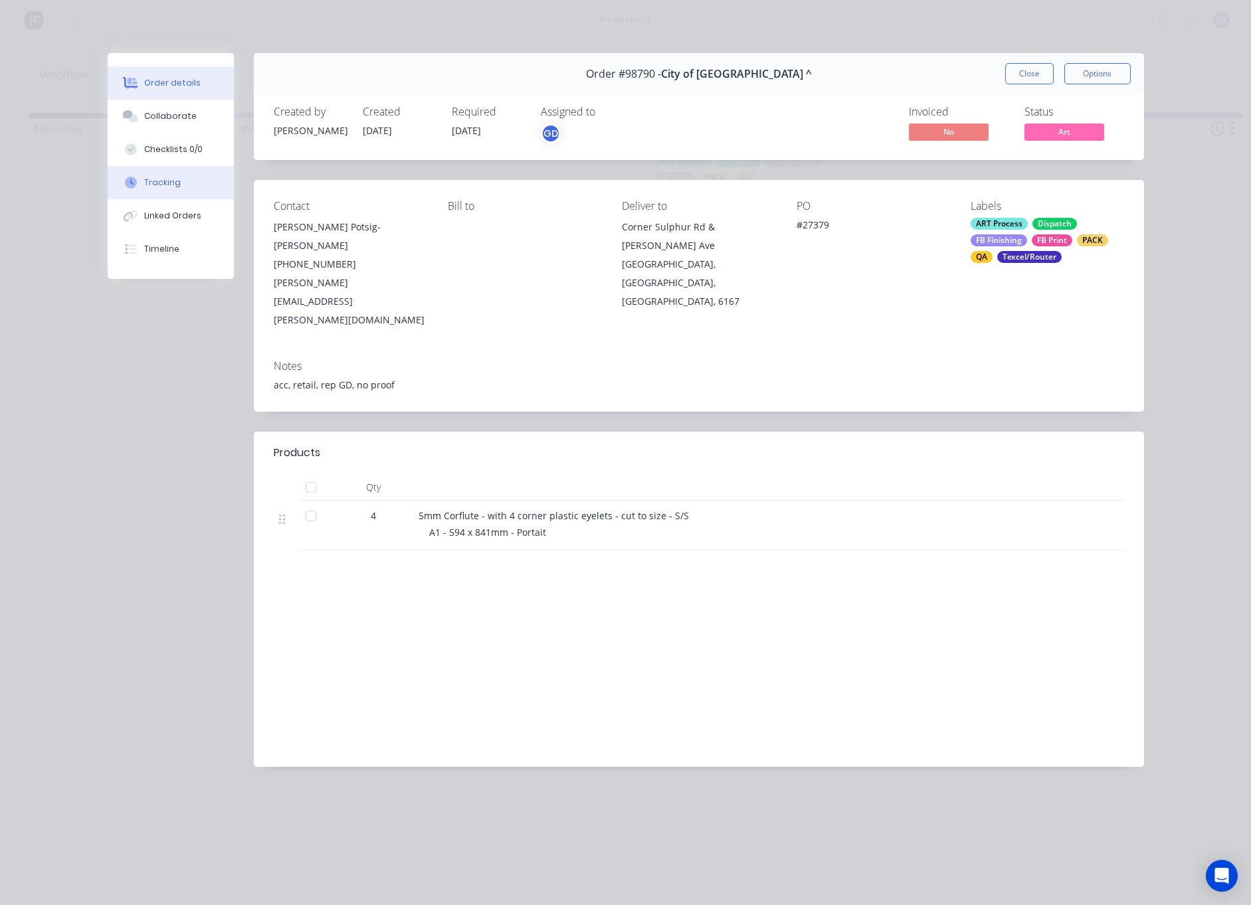
click at [170, 187] on div "Tracking" at bounding box center [162, 183] width 37 height 12
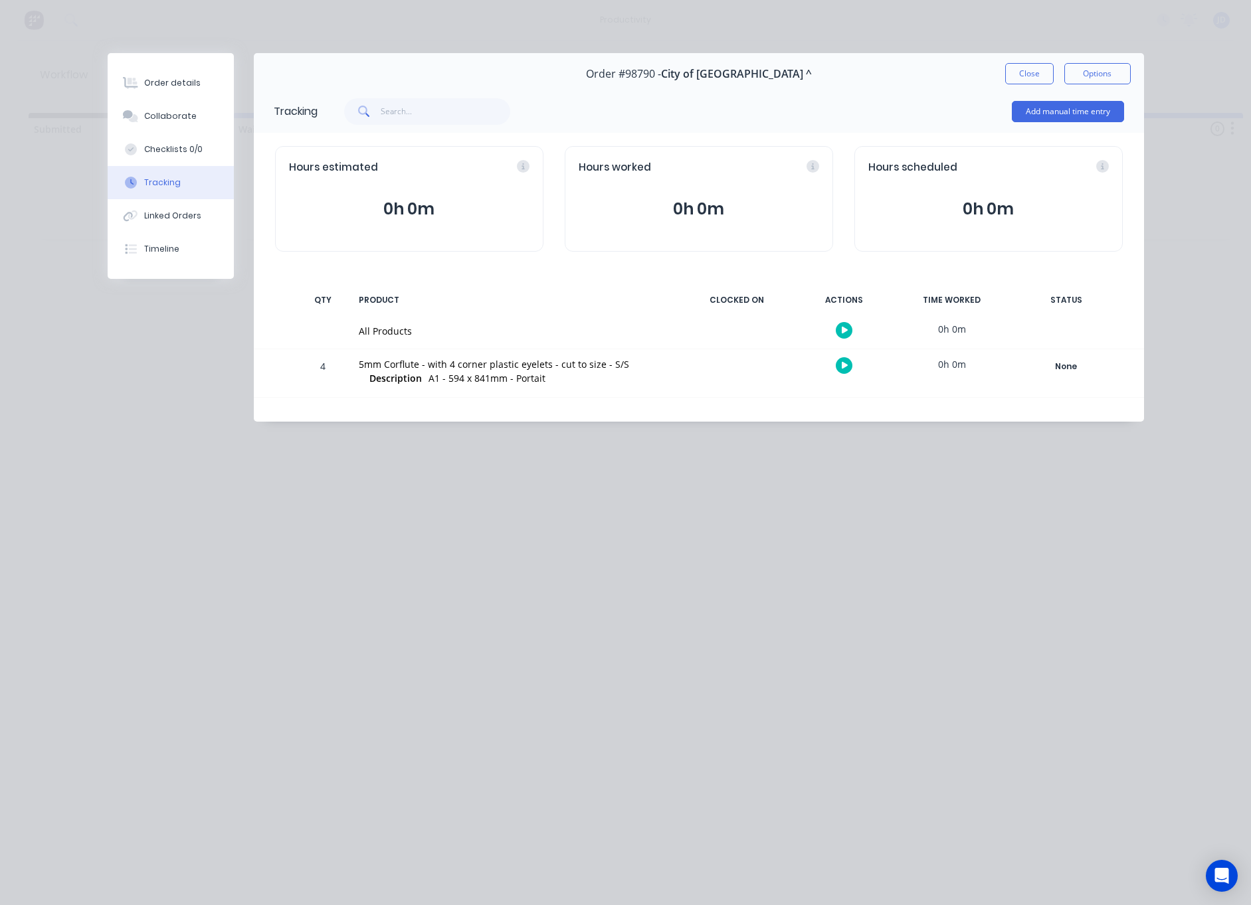
click at [841, 369] on icon "button" at bounding box center [844, 365] width 7 height 9
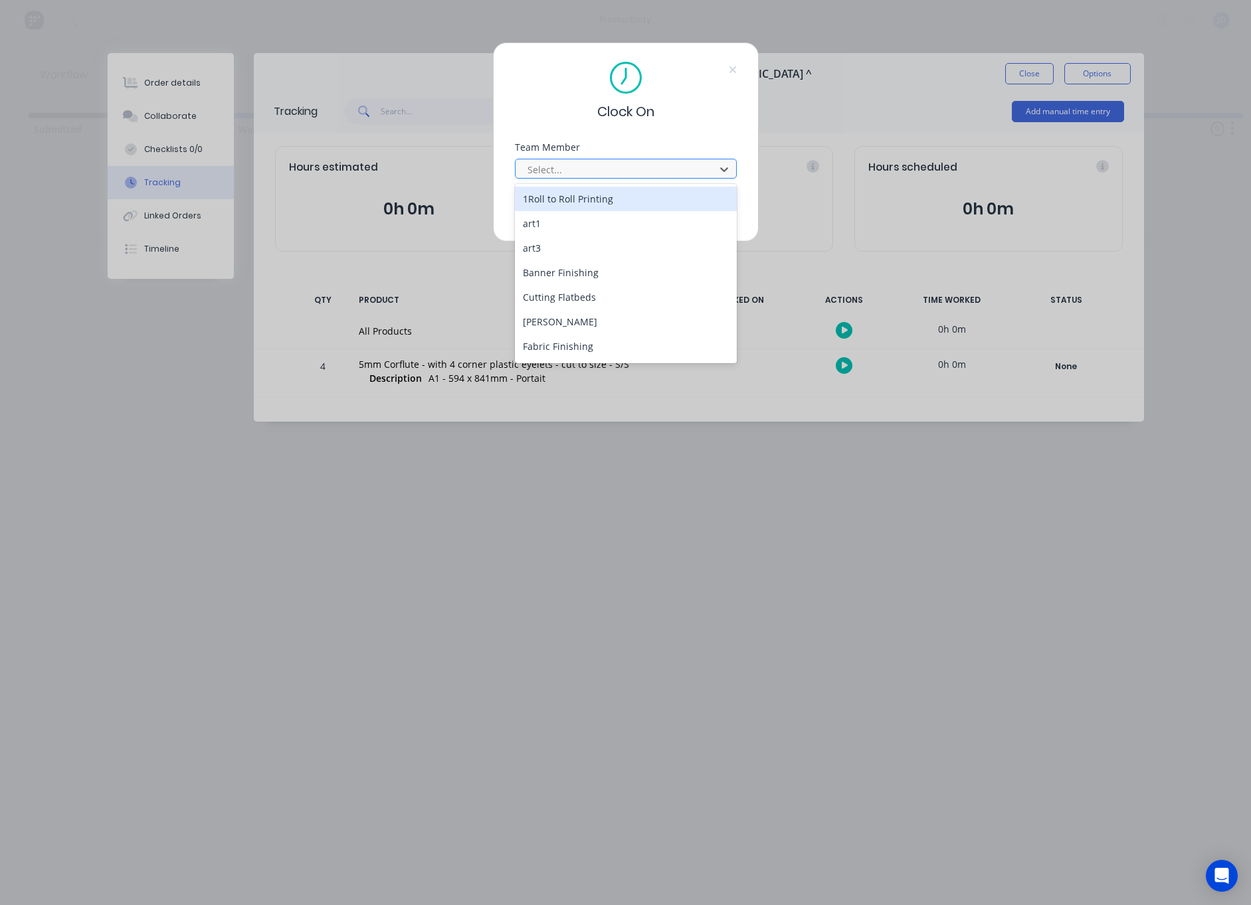
click at [570, 171] on div at bounding box center [617, 169] width 182 height 17
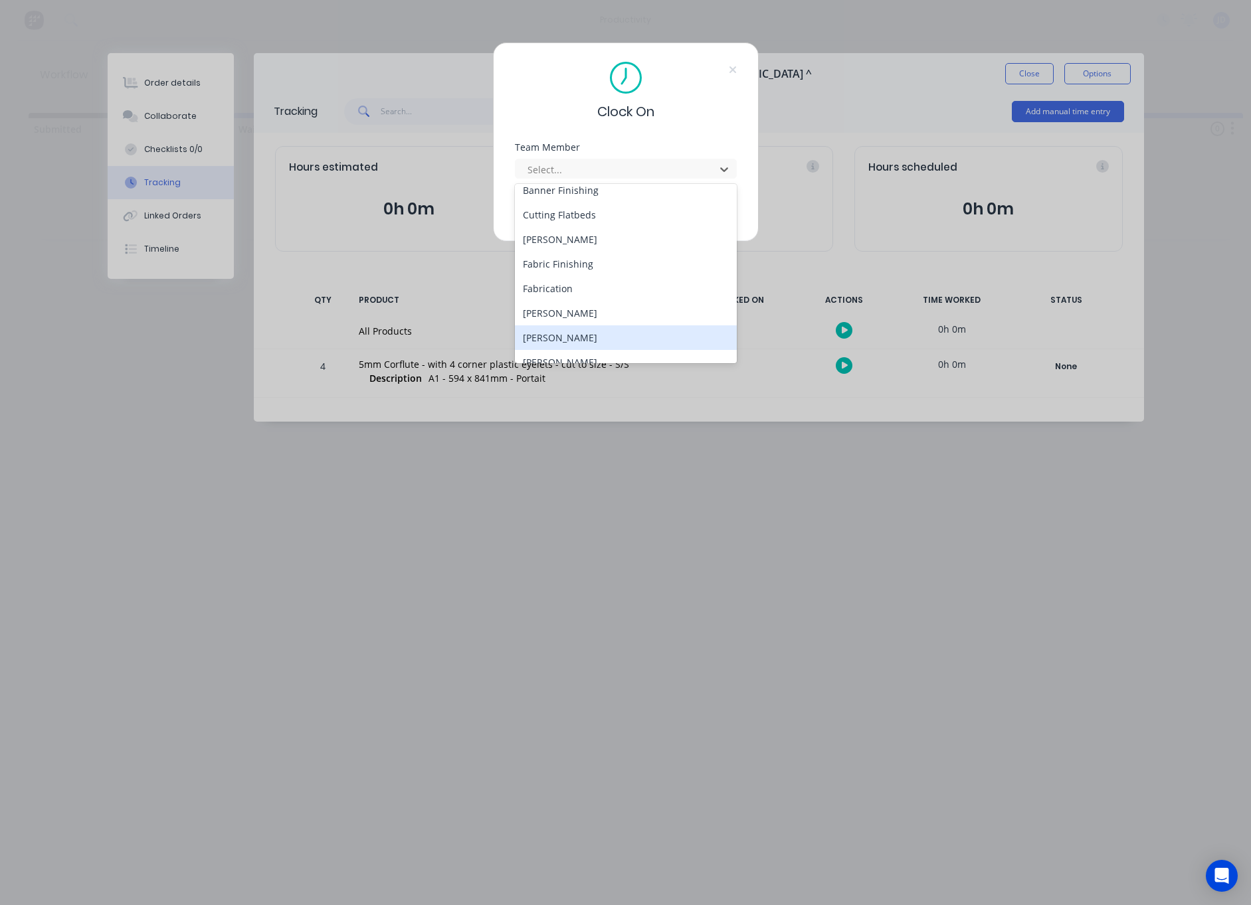
click at [571, 333] on div "[PERSON_NAME]" at bounding box center [626, 337] width 222 height 25
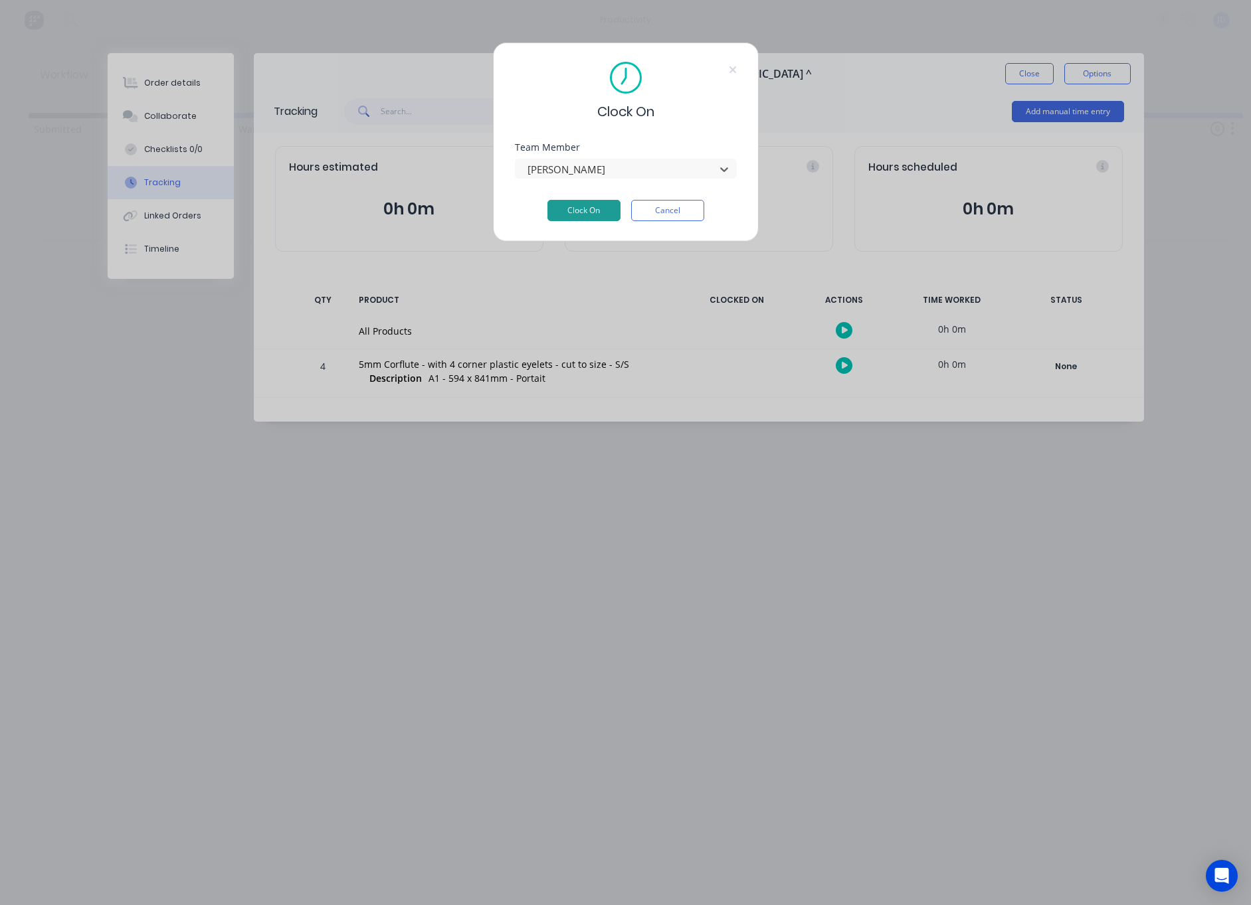
click at [595, 204] on button "Clock On" at bounding box center [583, 210] width 73 height 21
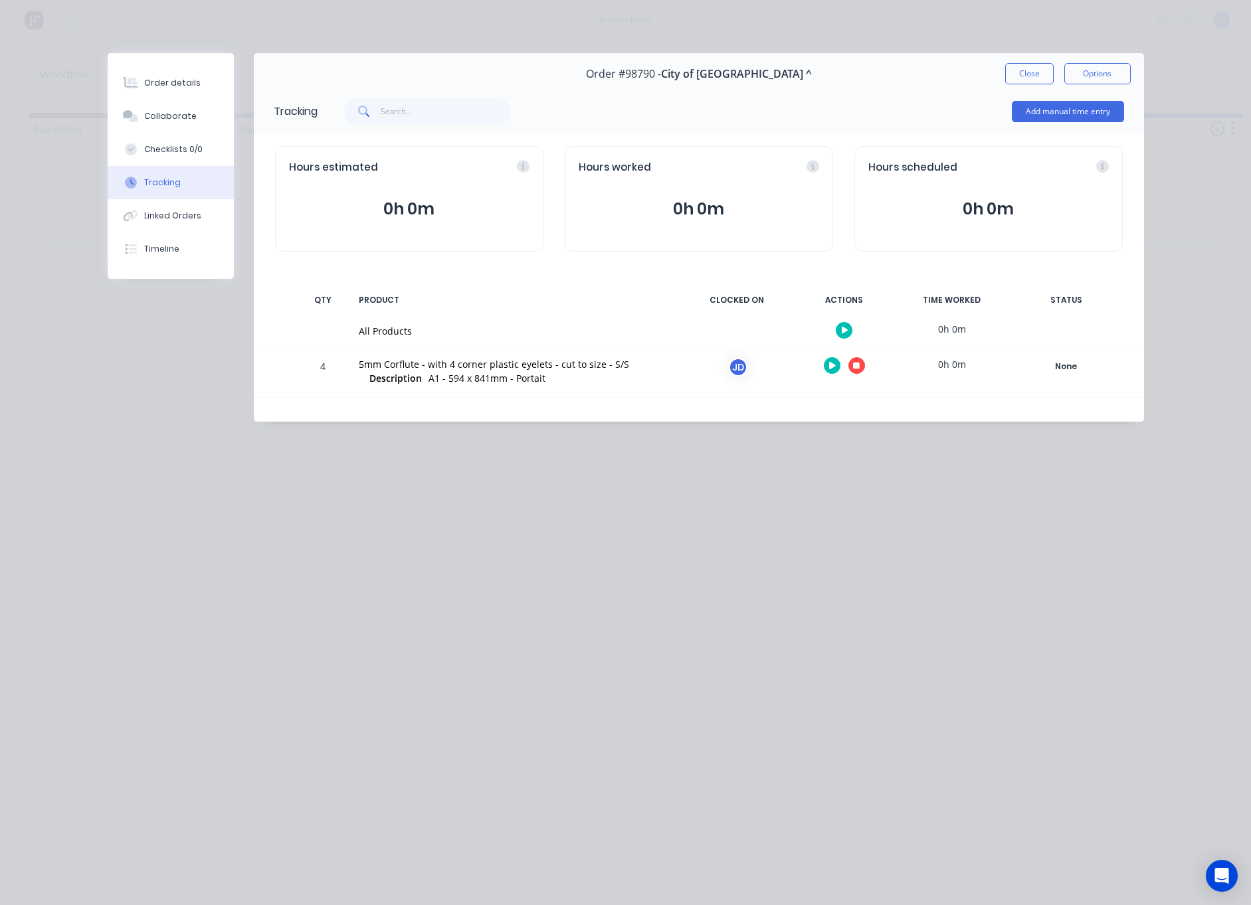
click at [859, 369] on icon "button" at bounding box center [856, 366] width 7 height 7
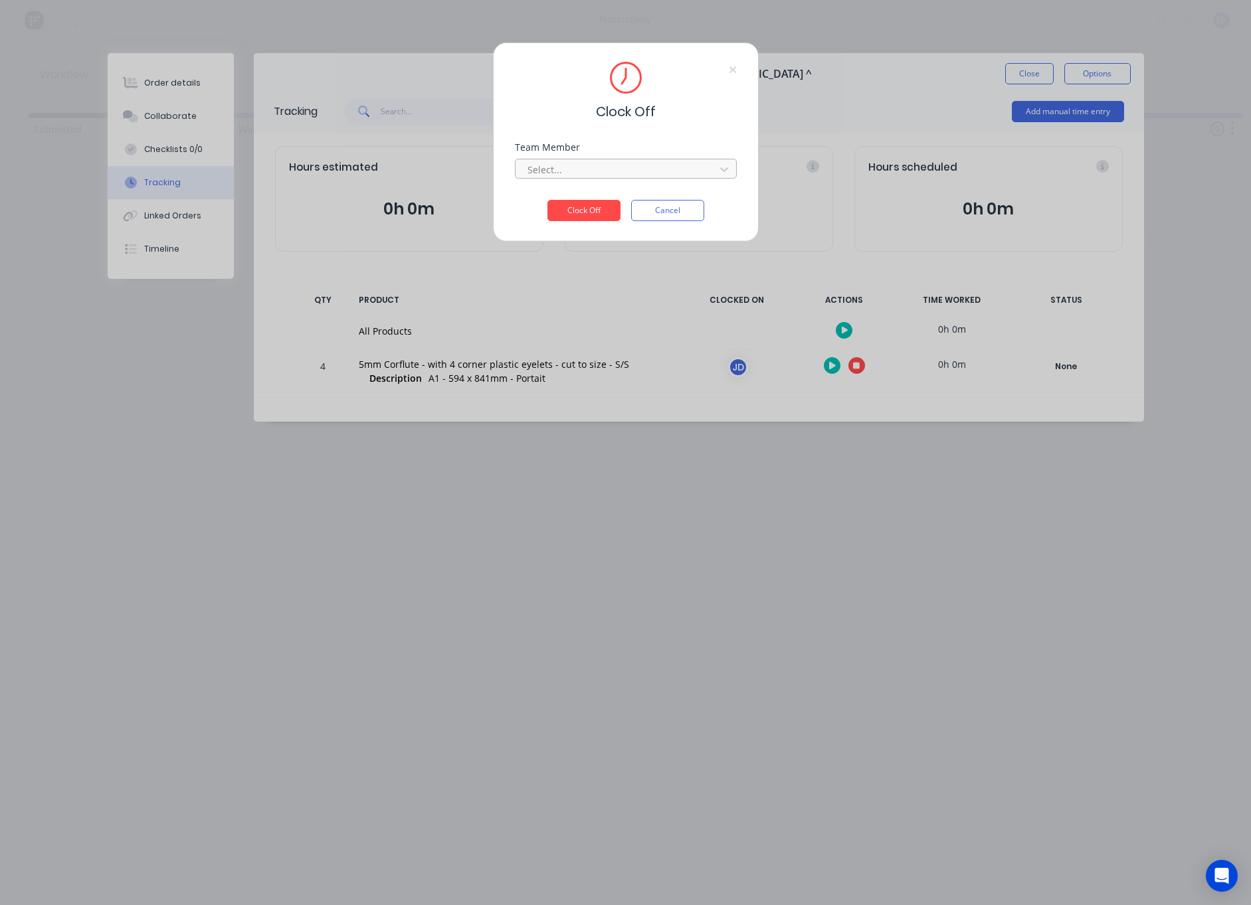
drag, startPoint x: 640, startPoint y: 175, endPoint x: 617, endPoint y: 179, distance: 22.9
click at [640, 175] on div at bounding box center [617, 169] width 182 height 17
drag, startPoint x: 562, startPoint y: 192, endPoint x: 565, endPoint y: 209, distance: 16.8
click at [562, 192] on div "[PERSON_NAME]" at bounding box center [626, 199] width 222 height 25
drag, startPoint x: 565, startPoint y: 218, endPoint x: 537, endPoint y: 211, distance: 28.8
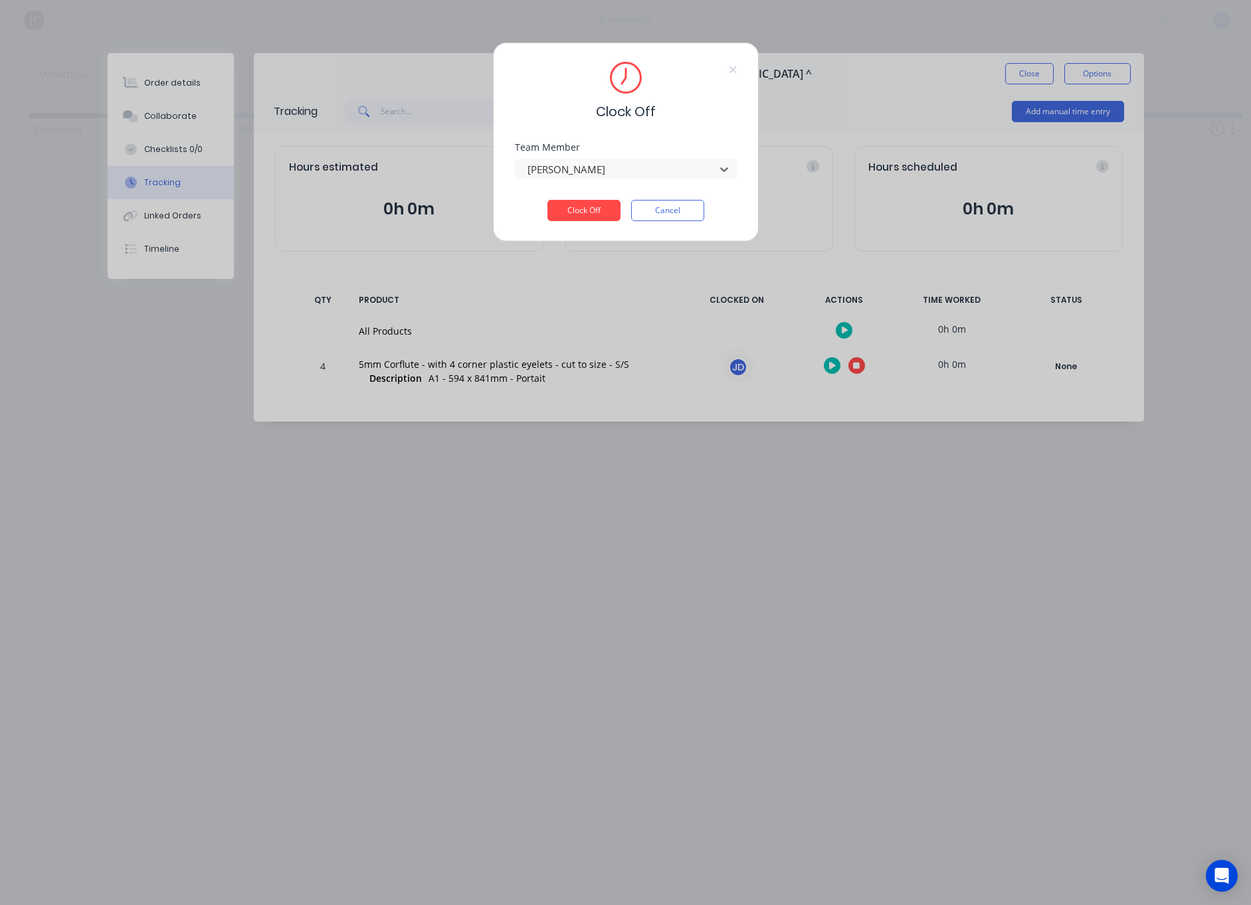
click at [565, 218] on button "Clock Off" at bounding box center [583, 210] width 73 height 21
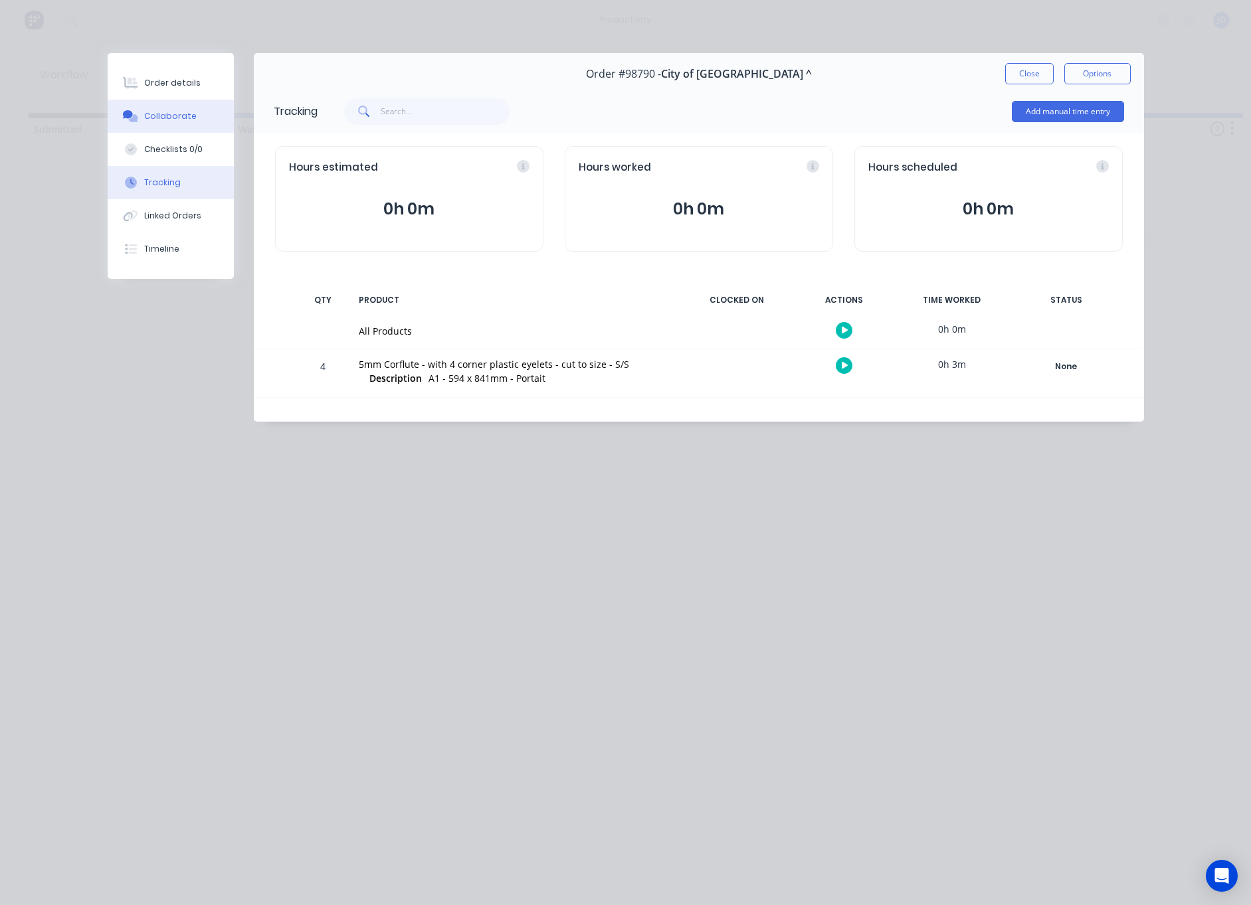
click at [191, 128] on button "Collaborate" at bounding box center [171, 116] width 126 height 33
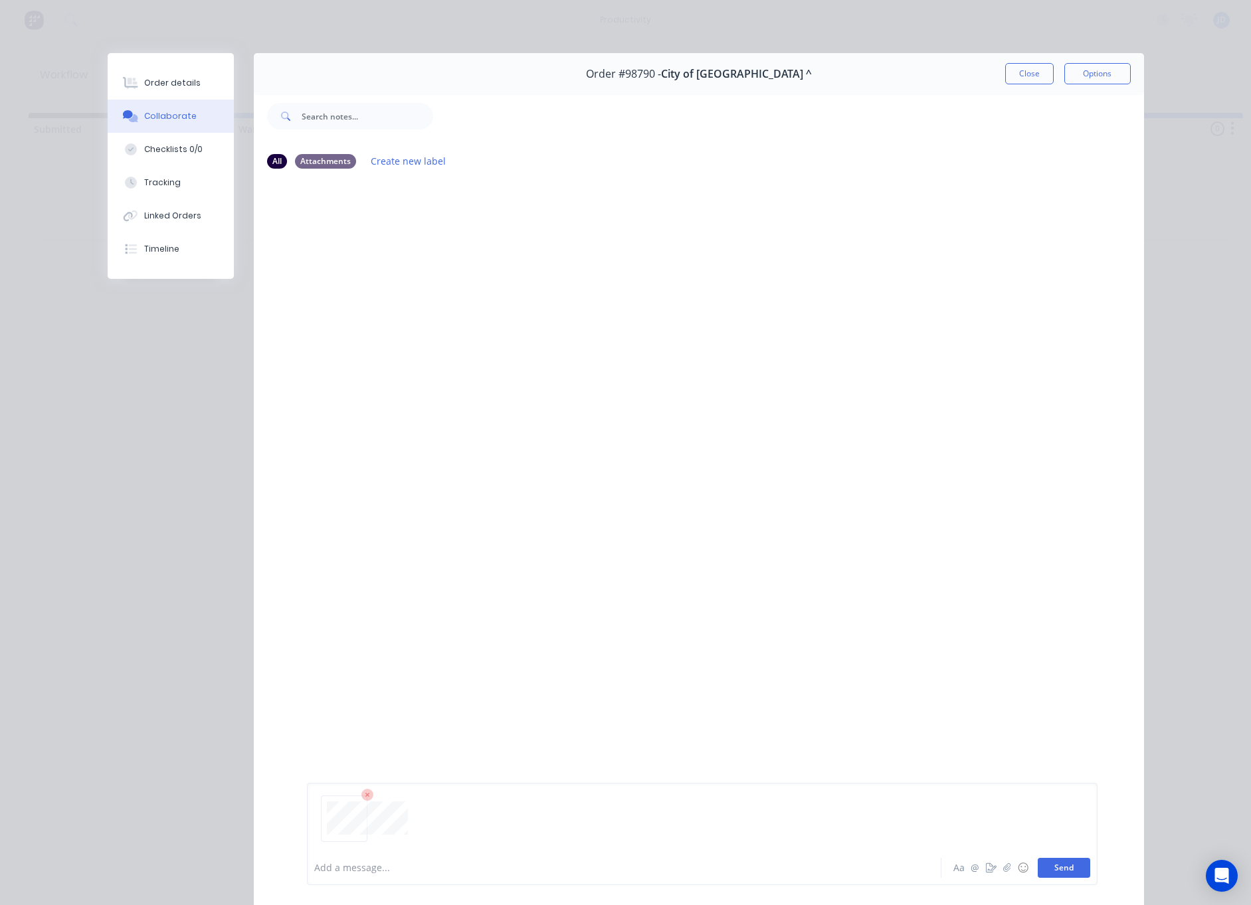
click at [1061, 871] on button "Send" at bounding box center [1063, 868] width 52 height 20
click at [1008, 79] on button "Close" at bounding box center [1029, 73] width 48 height 21
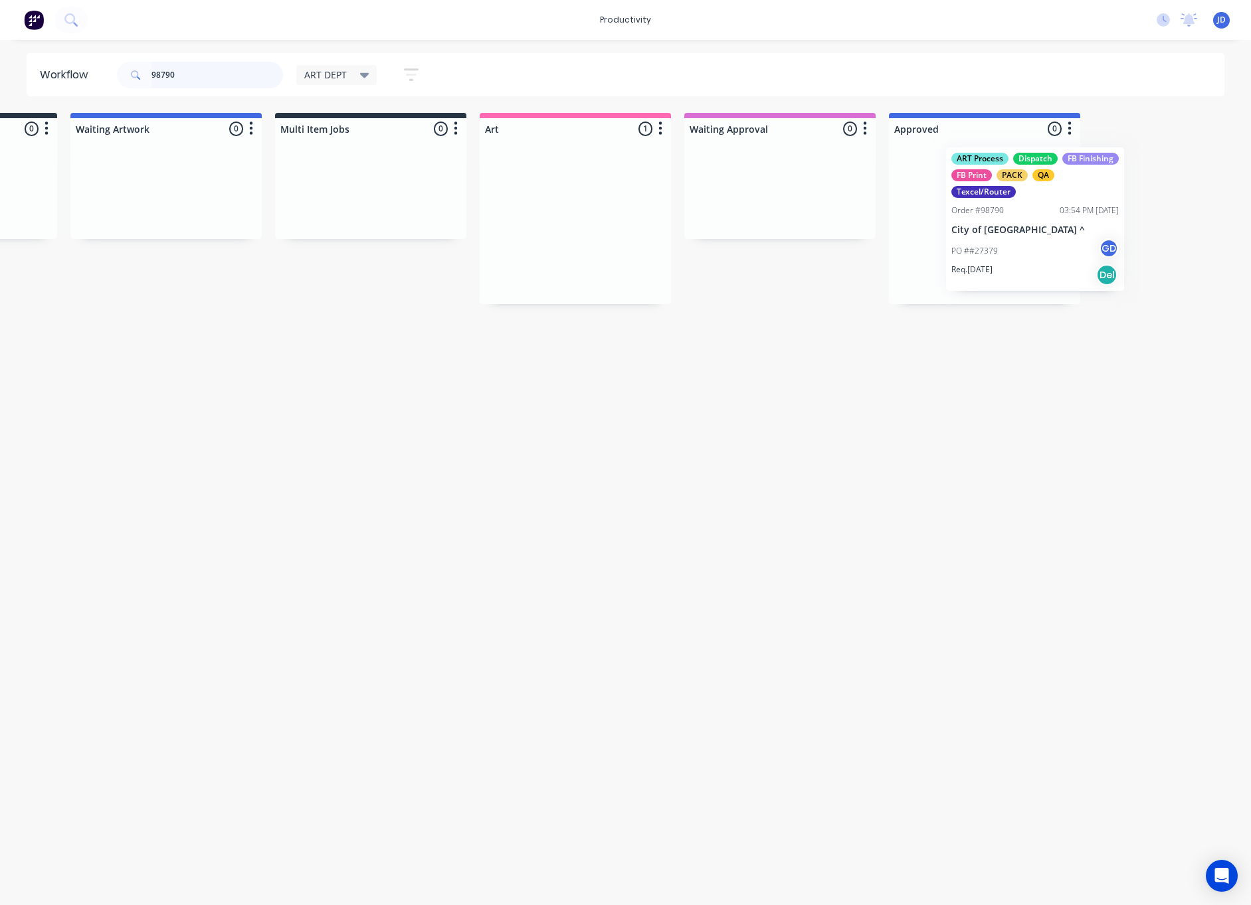
scroll to position [0, 185]
drag, startPoint x: 772, startPoint y: 203, endPoint x: 1034, endPoint y: 199, distance: 261.7
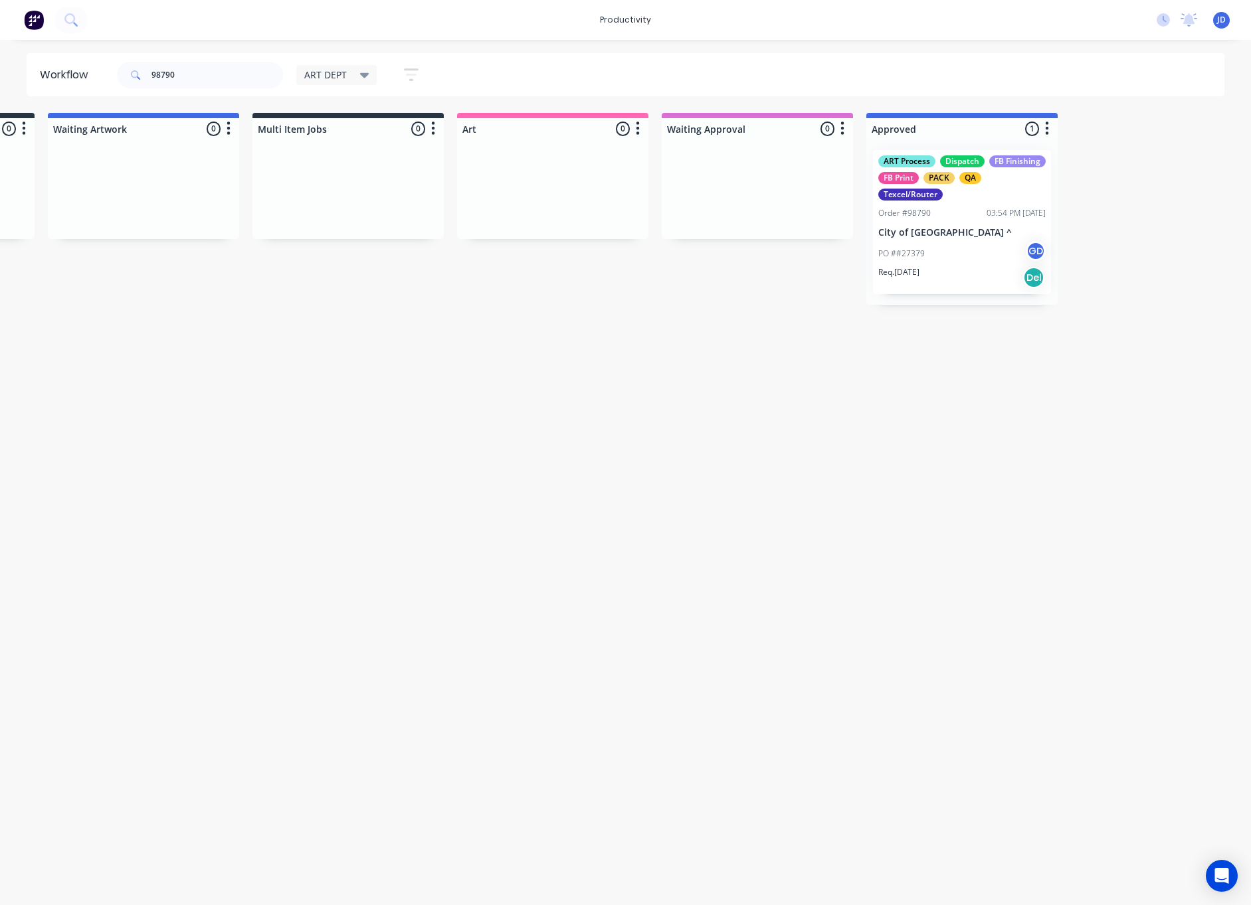
click at [859, 373] on div "Workflow 98790 ART DEPT Save new view None edit ART DEPT (Default) edit Banner …" at bounding box center [440, 466] width 1251 height 826
drag, startPoint x: 189, startPoint y: 76, endPoint x: 137, endPoint y: 70, distance: 51.5
click at [137, 70] on div "98790" at bounding box center [200, 75] width 166 height 27
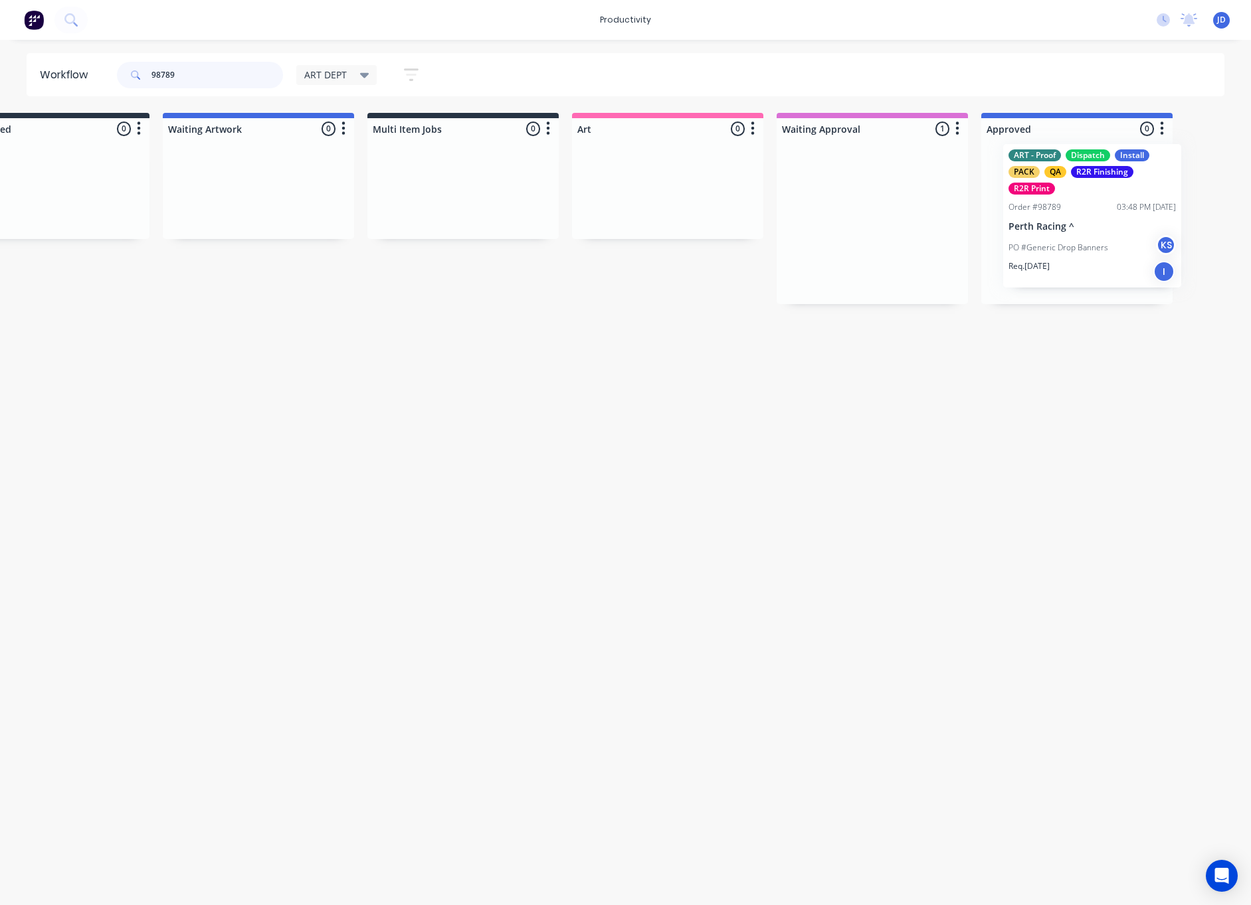
drag, startPoint x: 893, startPoint y: 239, endPoint x: 1041, endPoint y: 234, distance: 148.8
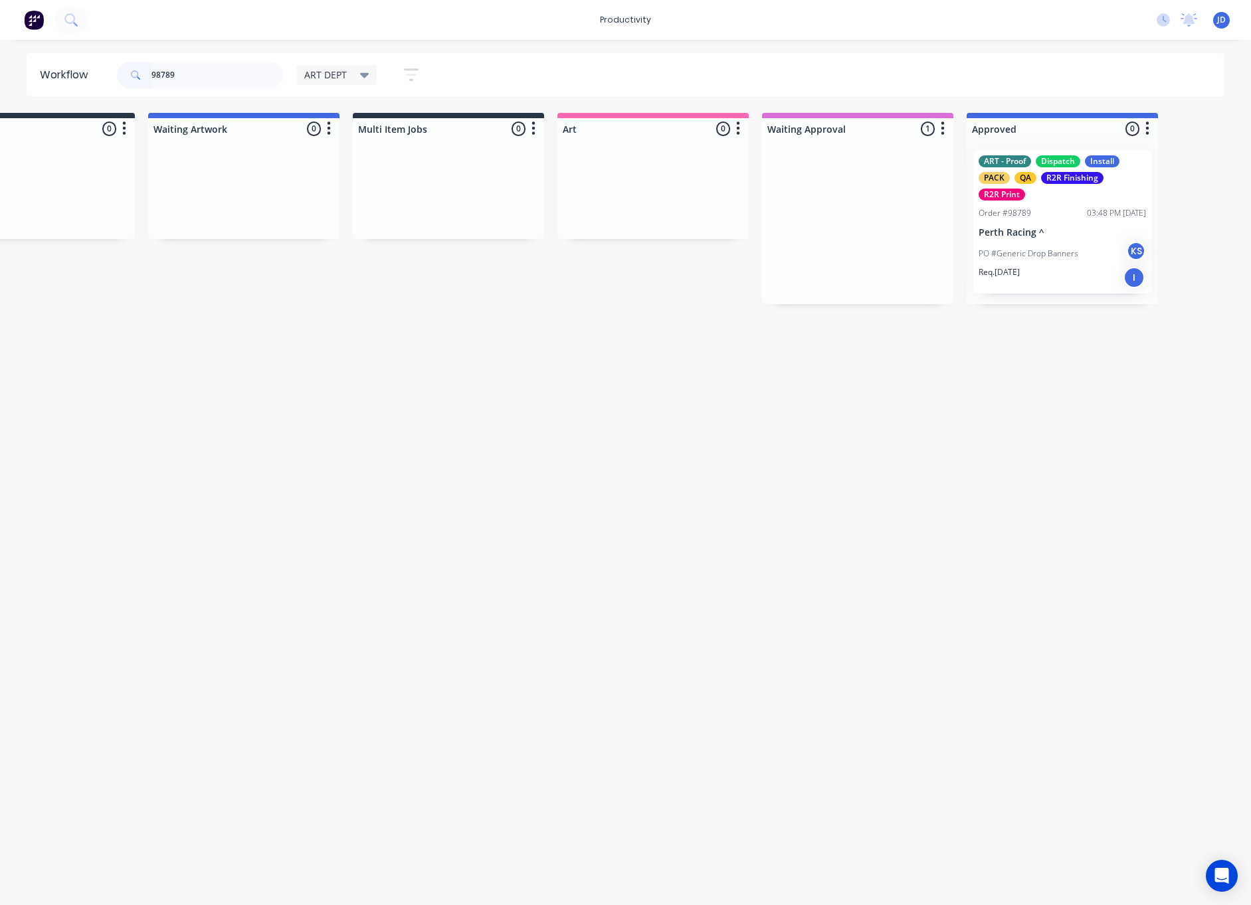
click at [1014, 247] on div at bounding box center [1061, 221] width 191 height 165
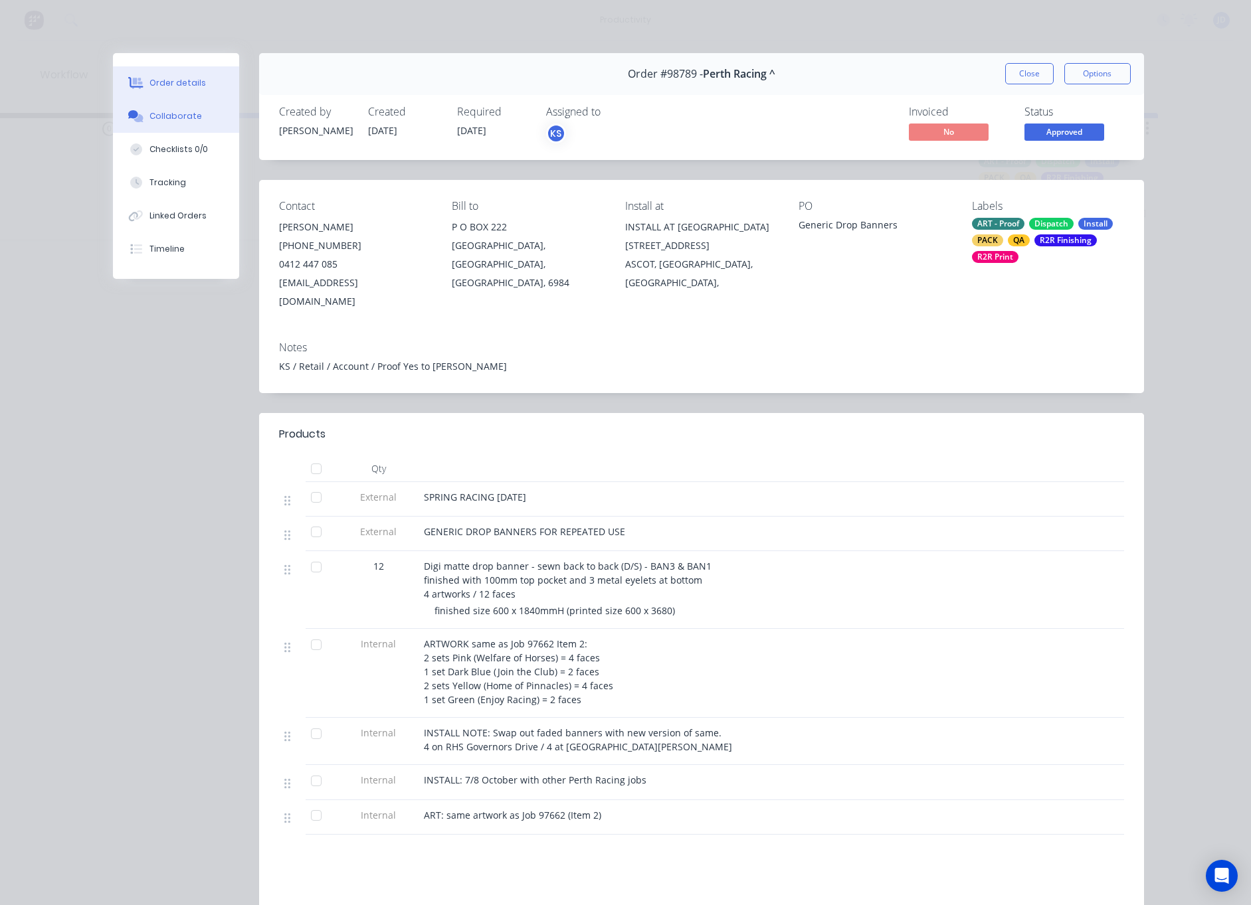
click at [143, 118] on div at bounding box center [136, 116] width 20 height 12
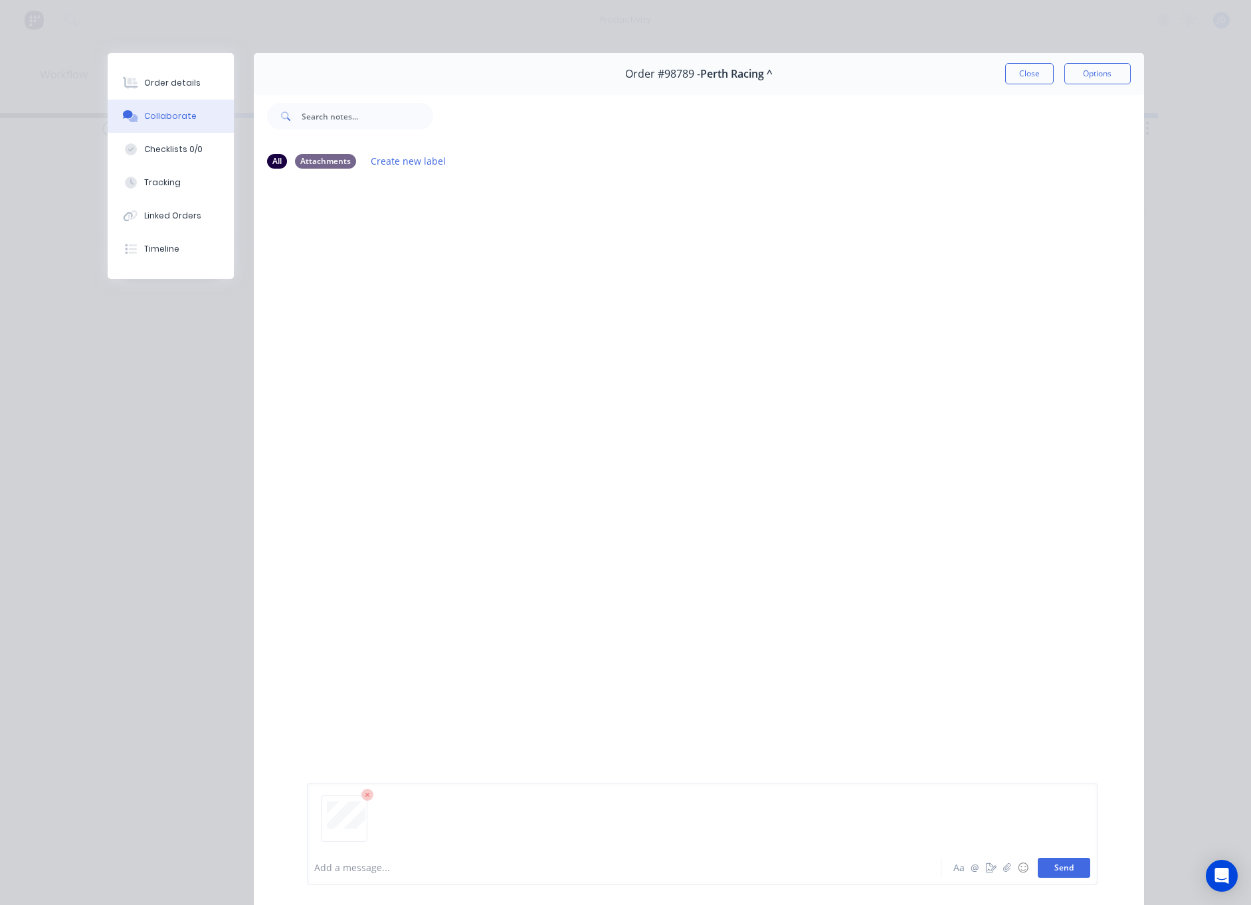
click at [1052, 871] on button "Send" at bounding box center [1063, 868] width 52 height 20
click at [1029, 81] on button "Close" at bounding box center [1029, 73] width 48 height 21
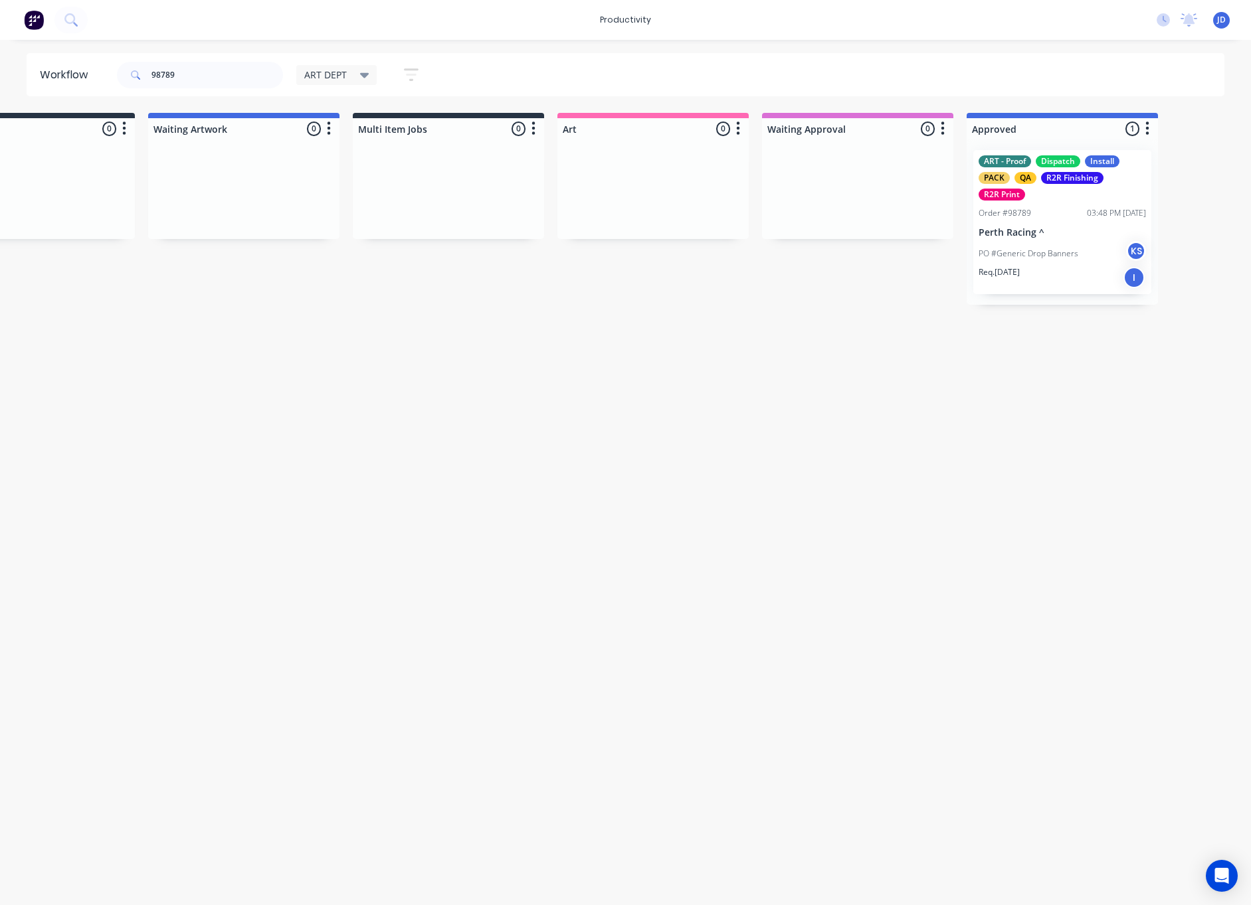
drag, startPoint x: 1040, startPoint y: 348, endPoint x: 996, endPoint y: 336, distance: 46.1
click at [1036, 347] on div "Workflow 98789 ART DEPT Save new view None edit ART DEPT (Default) edit Banner …" at bounding box center [540, 466] width 1251 height 826
click at [92, 66] on header "Workflow 98789 ART DEPT Save new view None edit ART DEPT (Default) edit Banner …" at bounding box center [626, 74] width 1198 height 43
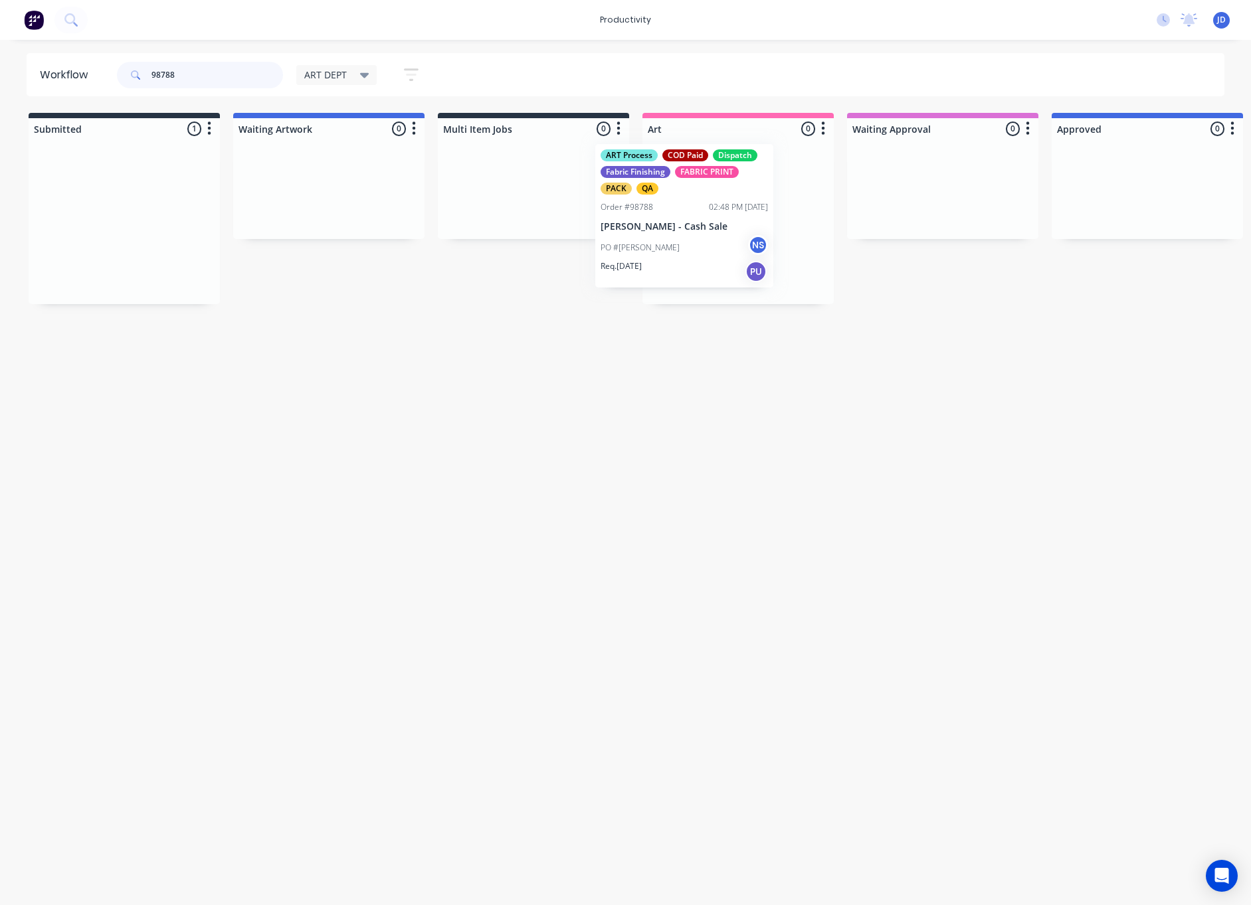
drag, startPoint x: 147, startPoint y: 256, endPoint x: 711, endPoint y: 250, distance: 563.9
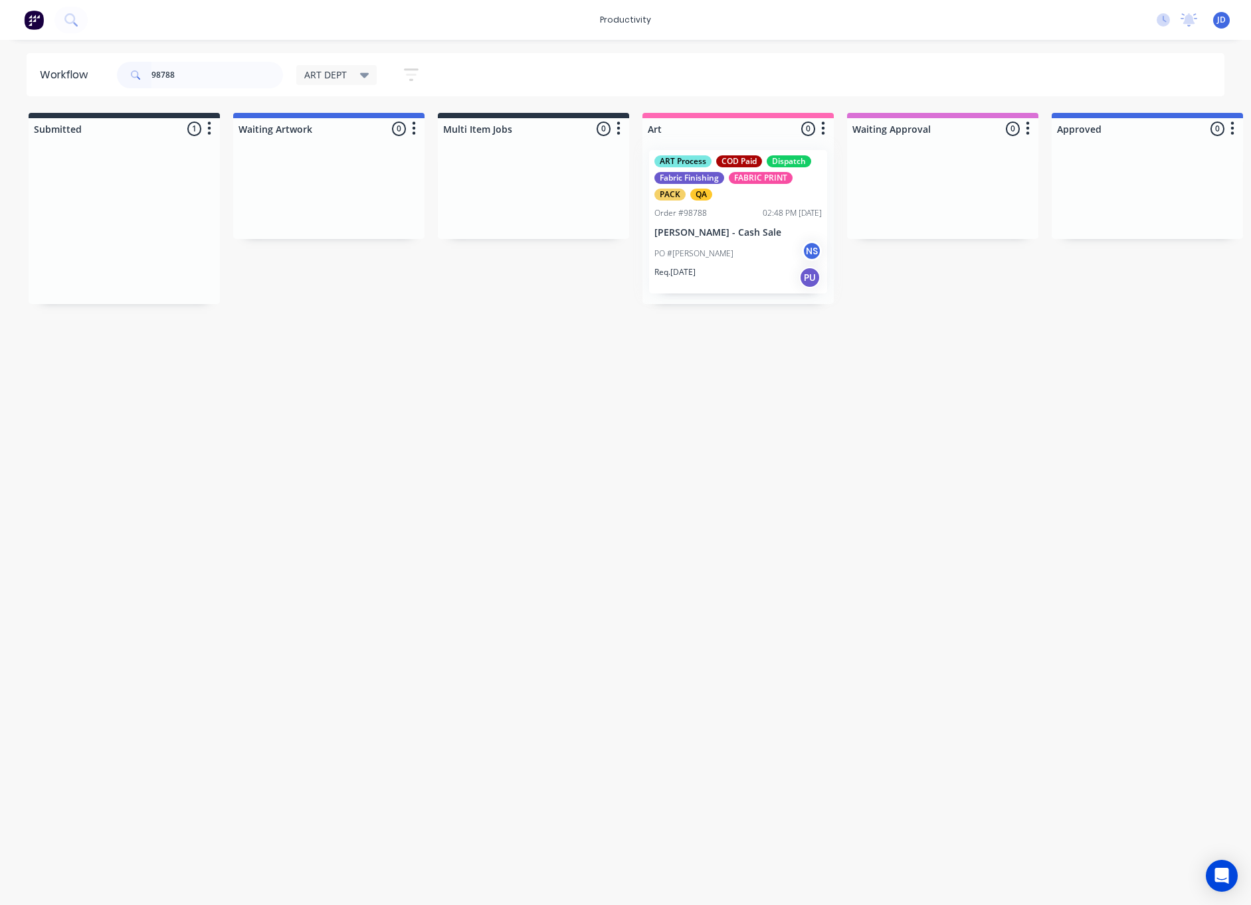
click at [711, 250] on div at bounding box center [737, 221] width 191 height 165
click at [711, 250] on div "PO #[PERSON_NAME]" at bounding box center [737, 253] width 167 height 25
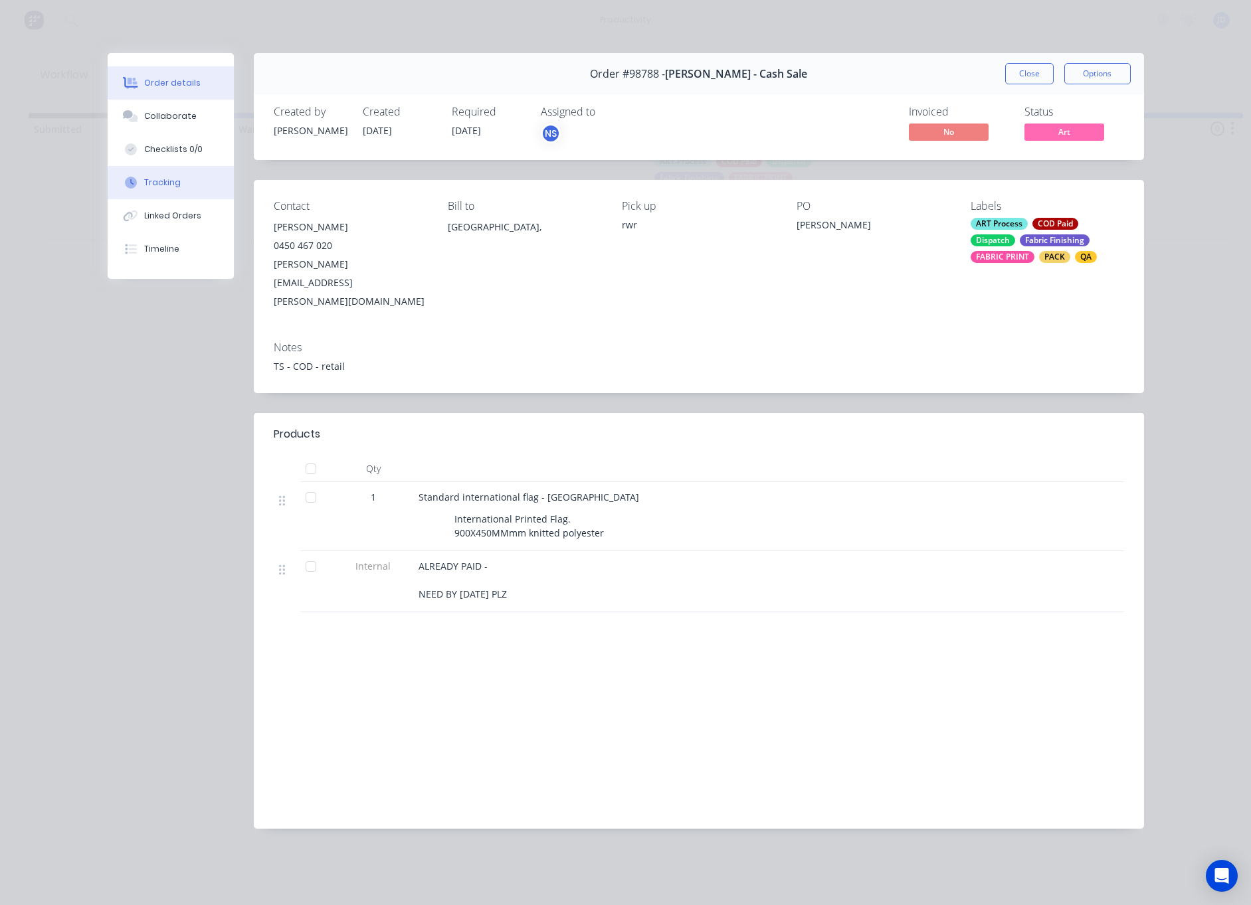
click at [152, 188] on div "Tracking" at bounding box center [162, 183] width 37 height 12
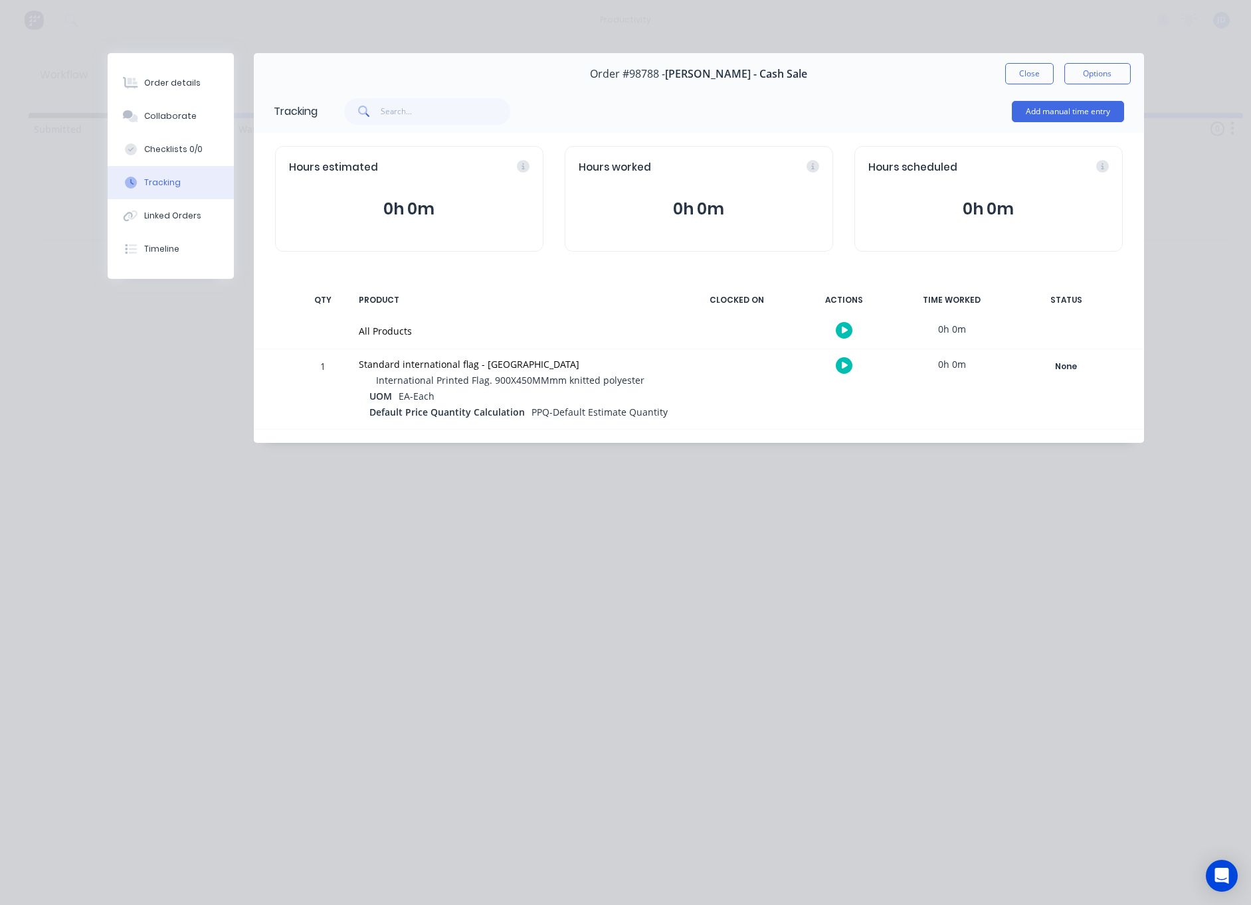
click at [843, 370] on icon "button" at bounding box center [844, 365] width 7 height 9
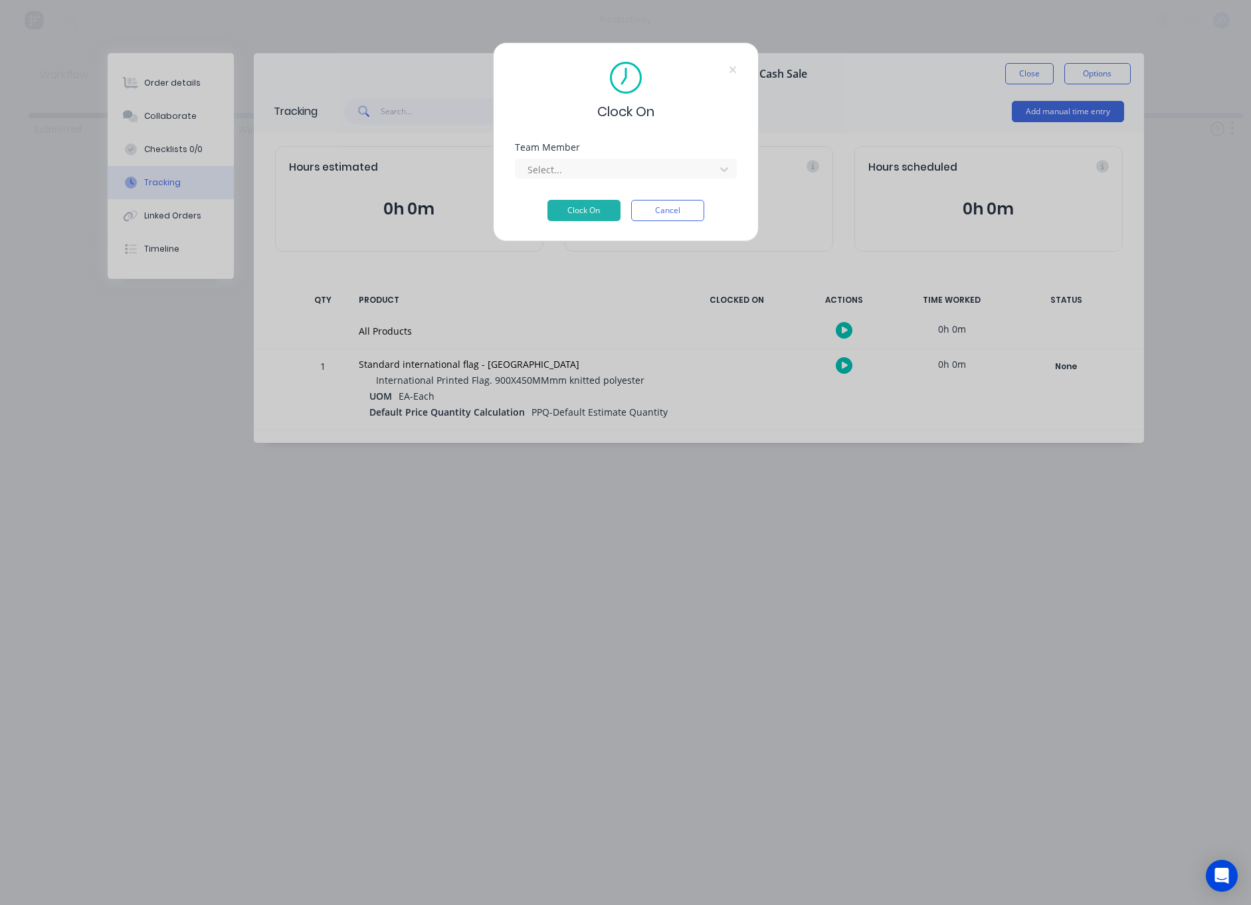
click at [607, 179] on div "Team Member Select..." at bounding box center [626, 171] width 222 height 57
click at [600, 174] on div at bounding box center [617, 169] width 182 height 17
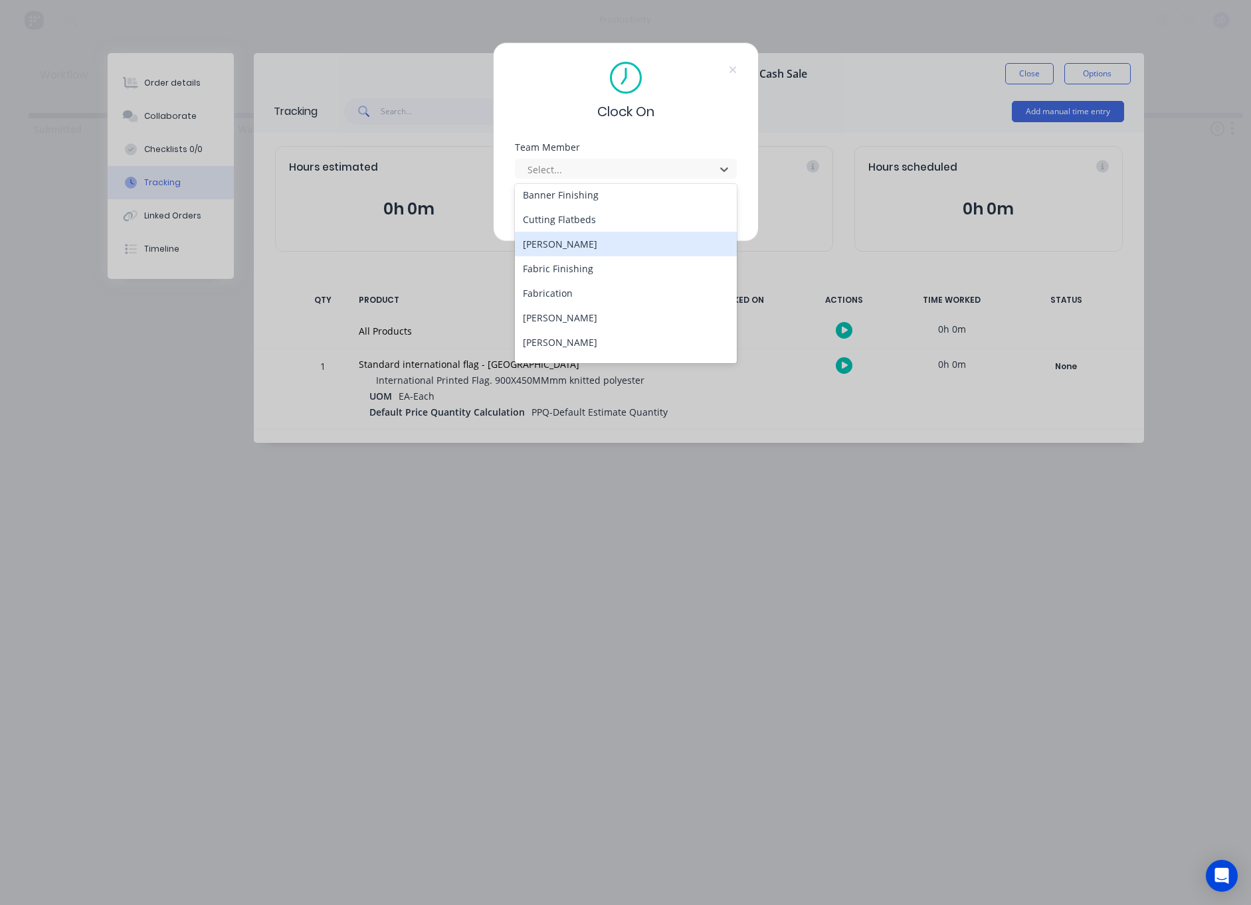
scroll to position [95, 0]
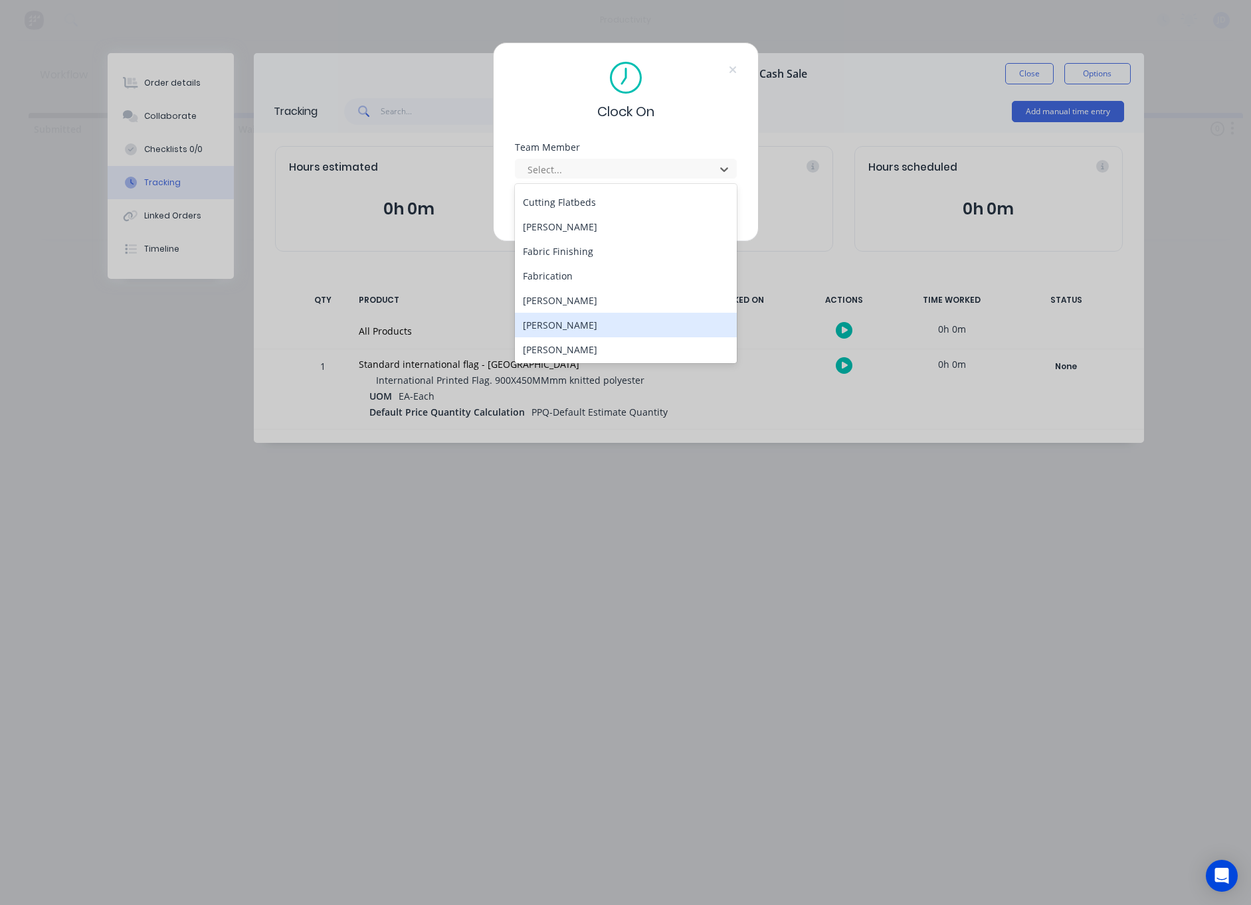
drag, startPoint x: 574, startPoint y: 327, endPoint x: 568, endPoint y: 263, distance: 64.0
click at [573, 327] on div "[PERSON_NAME]" at bounding box center [626, 325] width 222 height 25
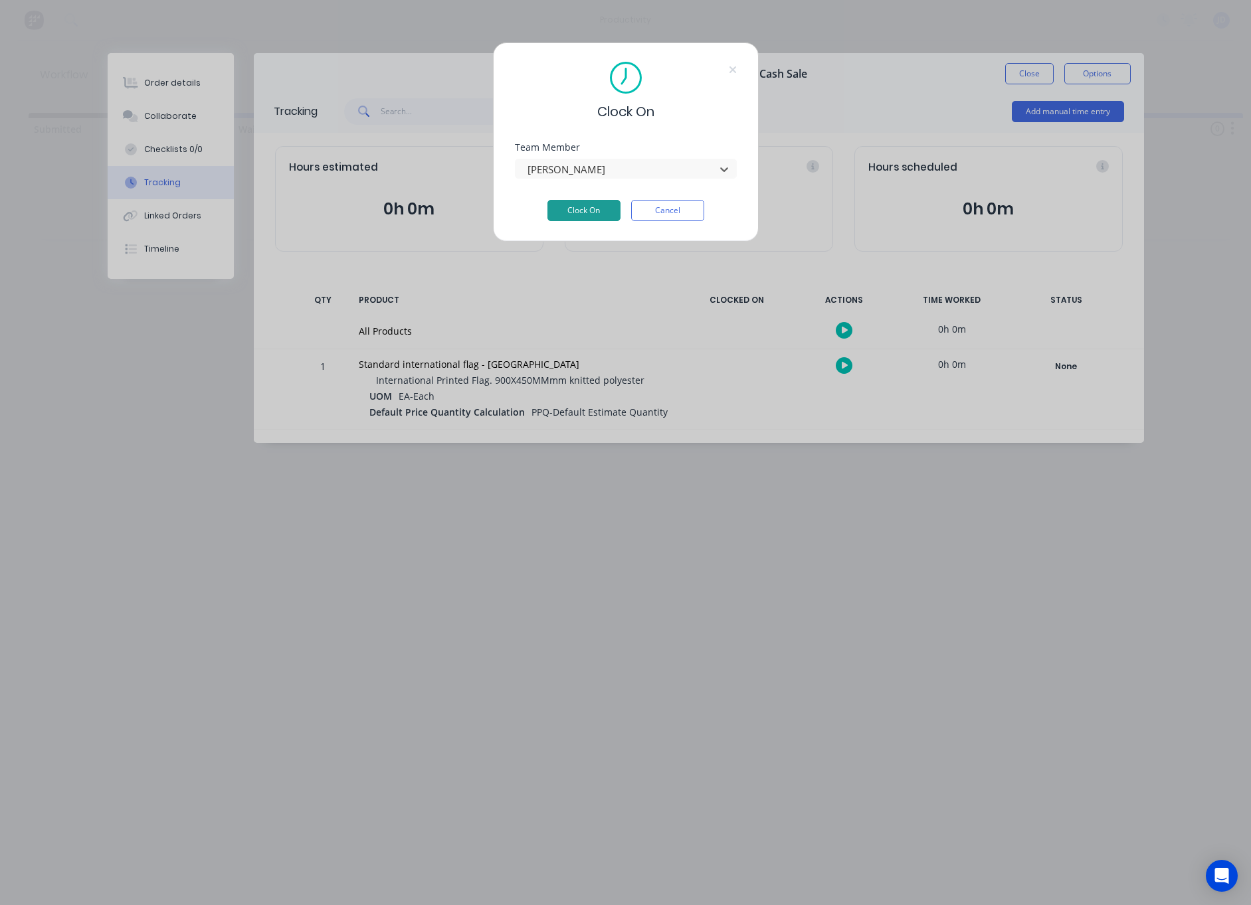
click at [569, 213] on button "Clock On" at bounding box center [583, 210] width 73 height 21
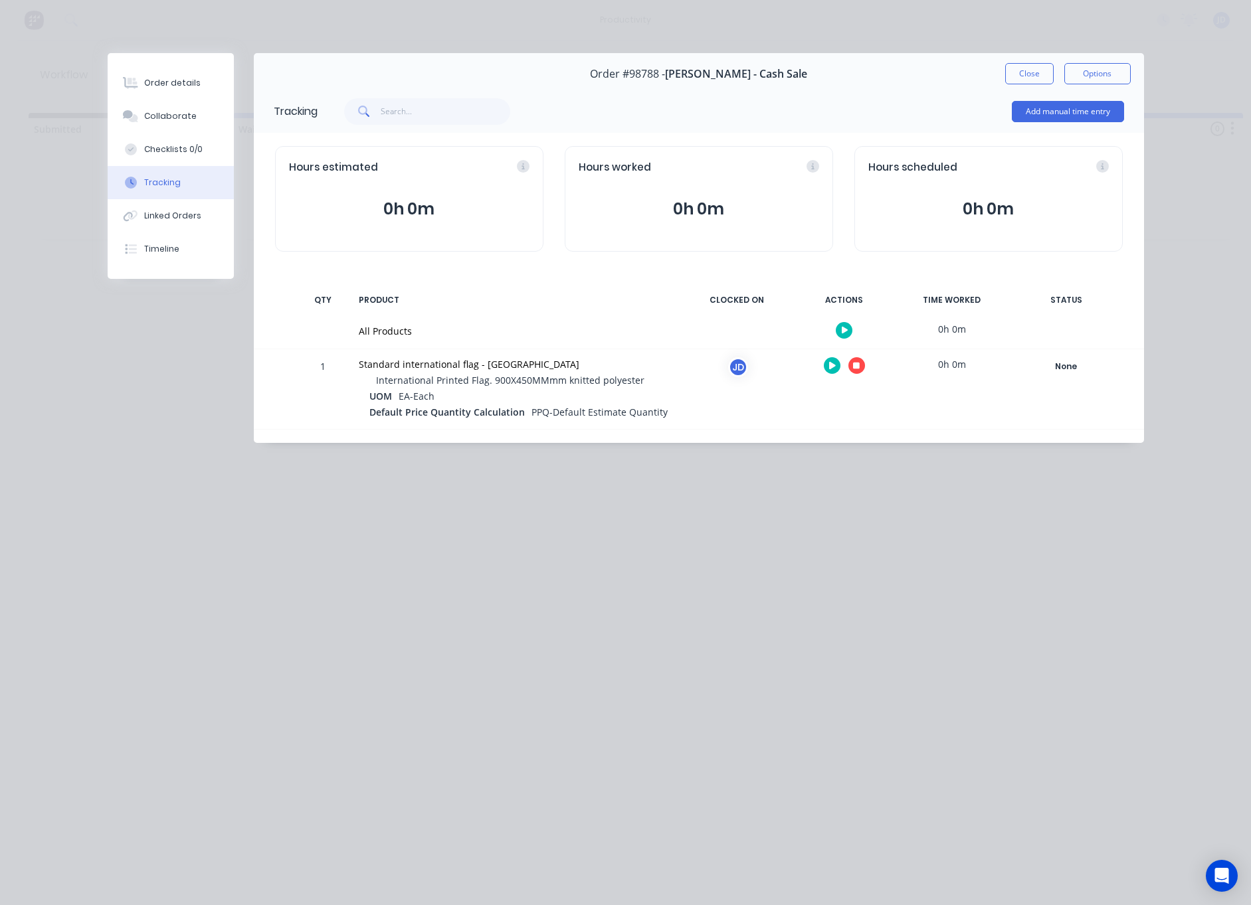
click at [867, 365] on div at bounding box center [844, 365] width 100 height 33
click at [863, 366] on button "button" at bounding box center [856, 365] width 17 height 17
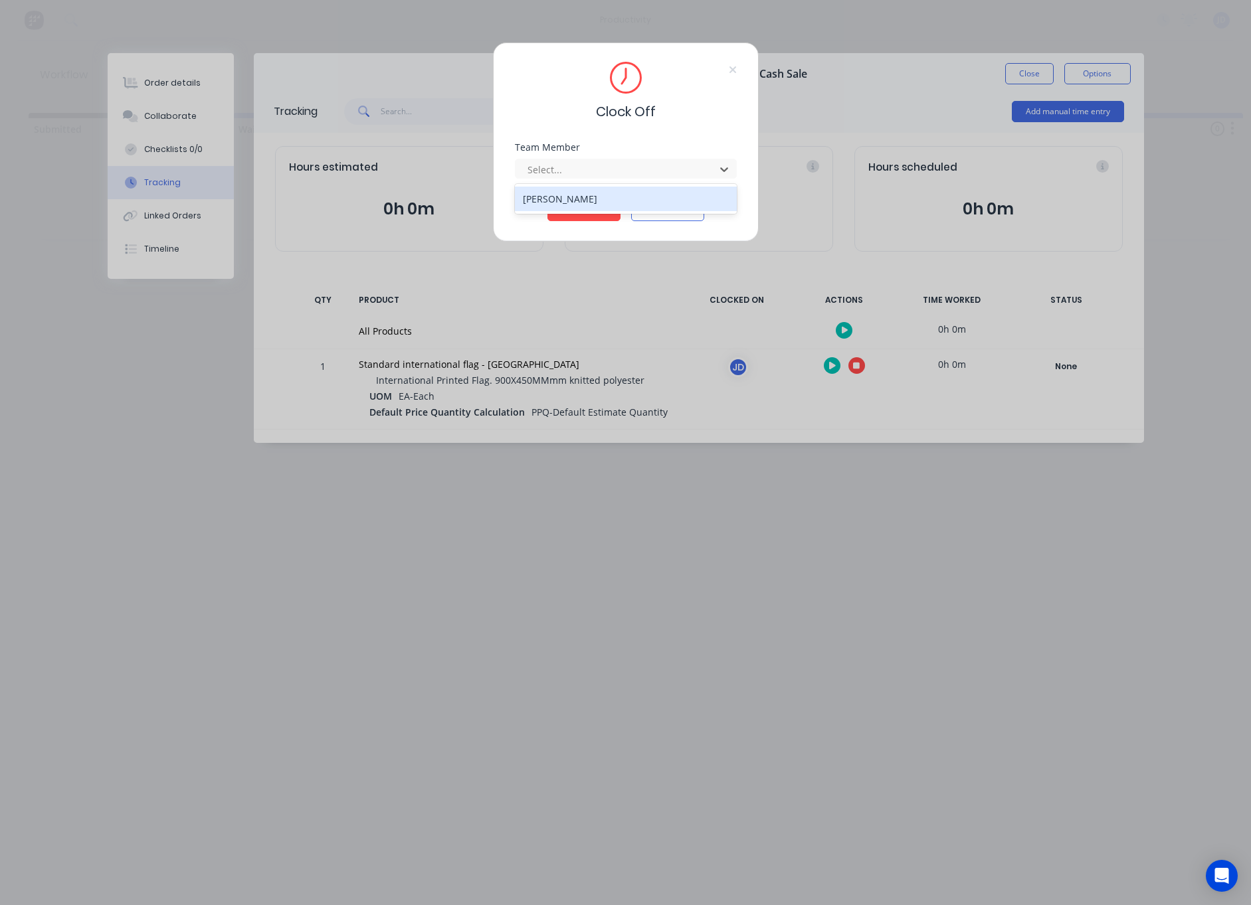
drag, startPoint x: 645, startPoint y: 167, endPoint x: 594, endPoint y: 186, distance: 54.4
click at [644, 167] on div at bounding box center [617, 169] width 182 height 17
click at [557, 211] on div "[PERSON_NAME]" at bounding box center [626, 199] width 222 height 25
click at [571, 212] on button "Clock Off" at bounding box center [583, 210] width 73 height 21
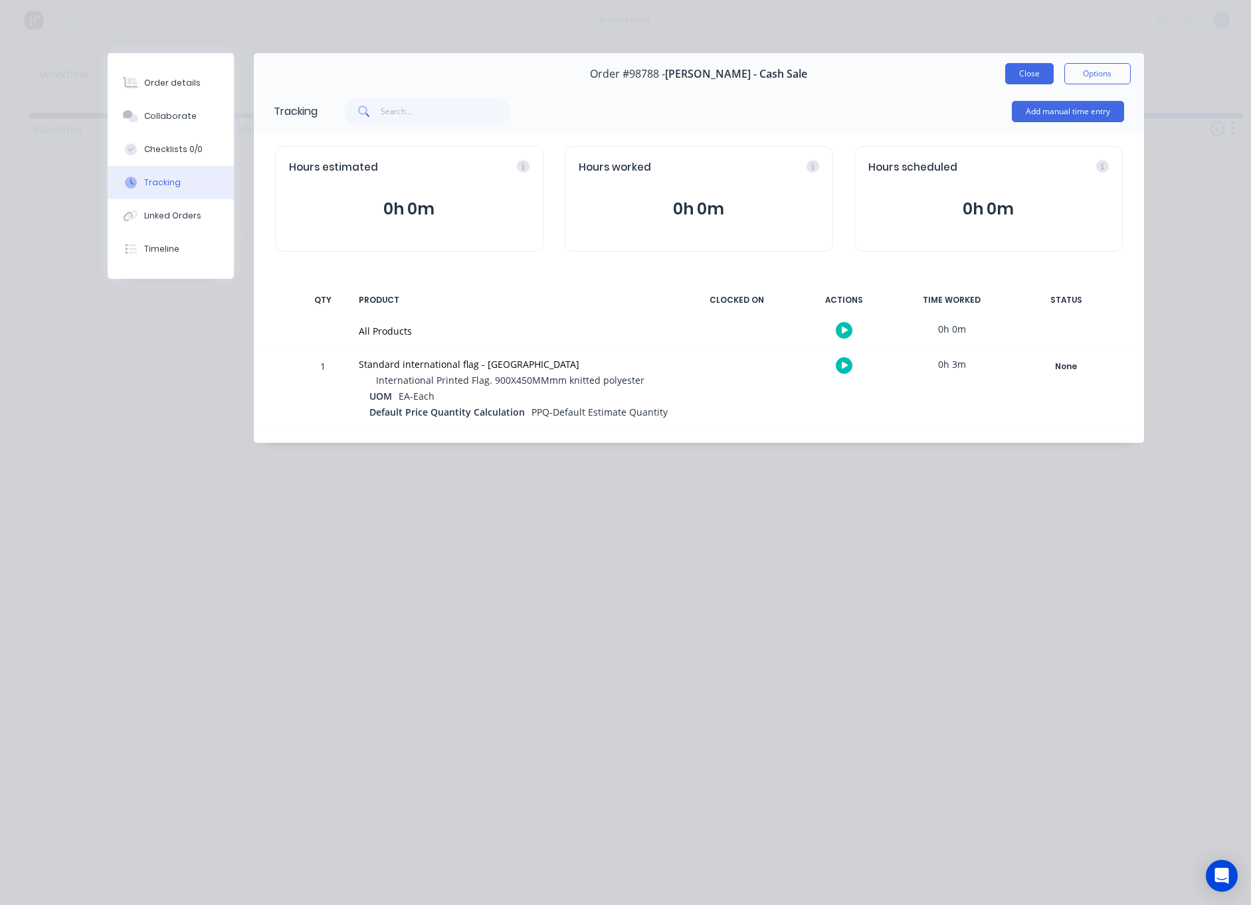
drag, startPoint x: 1009, startPoint y: 86, endPoint x: 1034, endPoint y: 76, distance: 27.1
click at [1009, 86] on div "Order #98788 - [PERSON_NAME] - Cash Sale Close Options" at bounding box center [699, 74] width 890 height 42
click at [1035, 76] on button "Close" at bounding box center [1029, 73] width 48 height 21
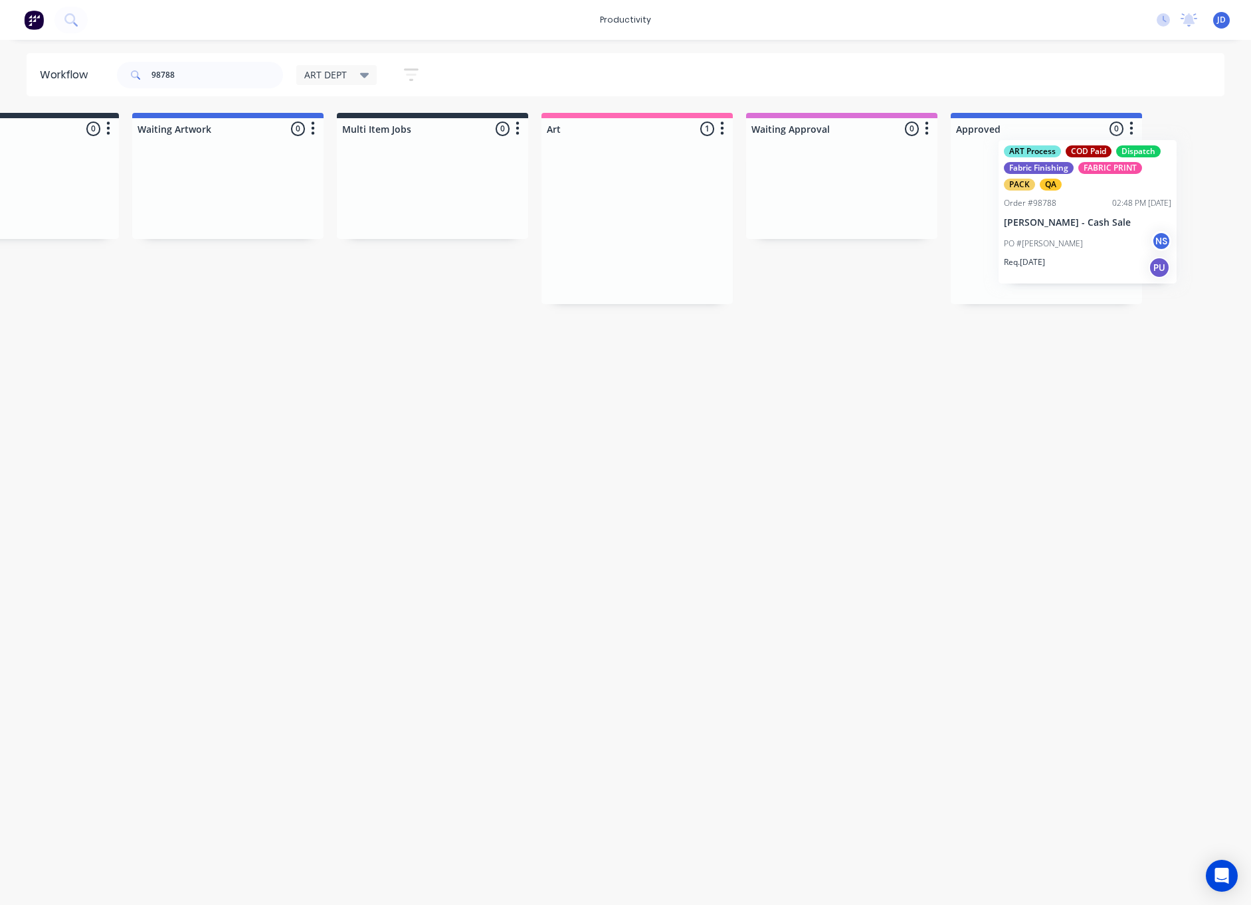
drag, startPoint x: 1032, startPoint y: 222, endPoint x: 1094, endPoint y: 226, distance: 61.9
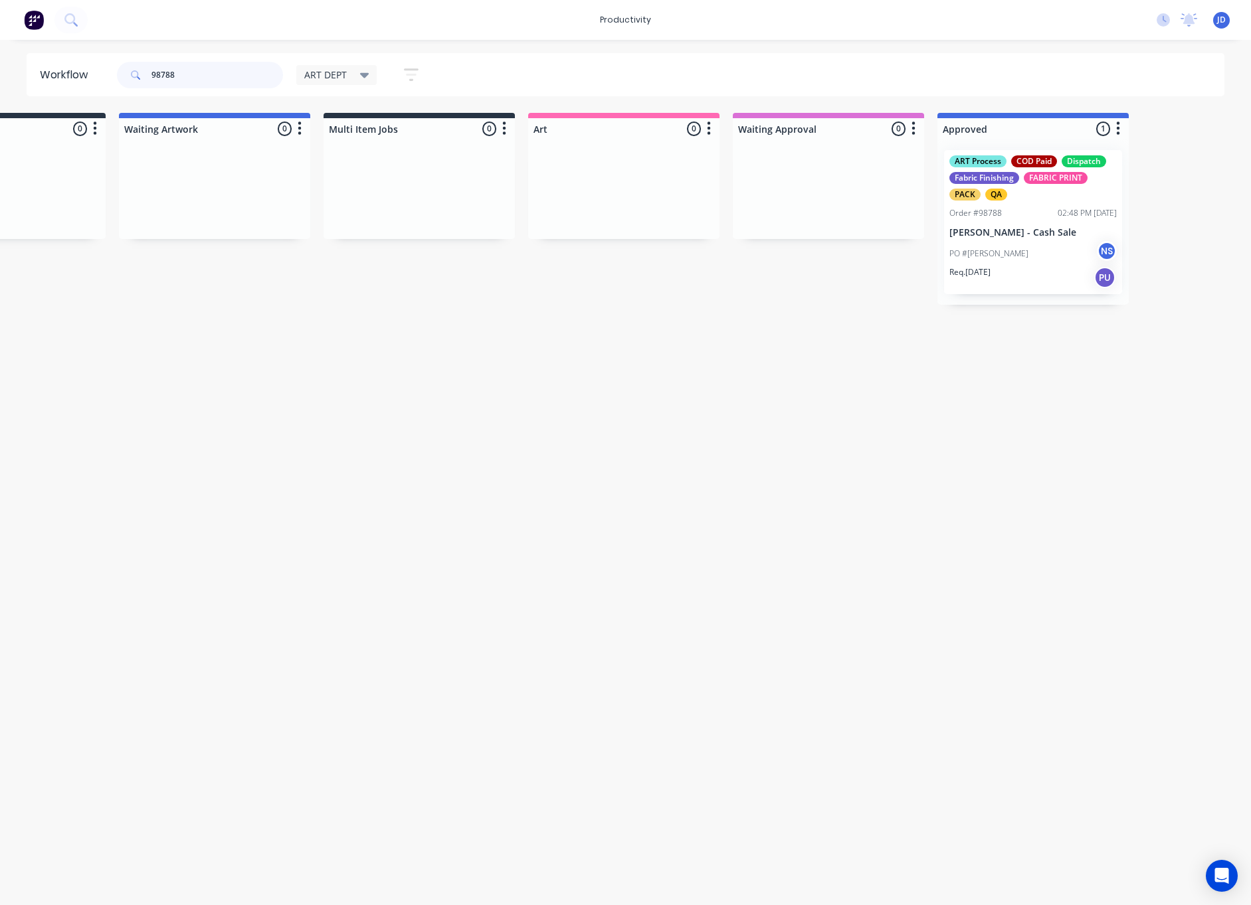
drag, startPoint x: 179, startPoint y: 78, endPoint x: 137, endPoint y: 77, distance: 41.9
click at [137, 77] on div "98788" at bounding box center [200, 75] width 166 height 27
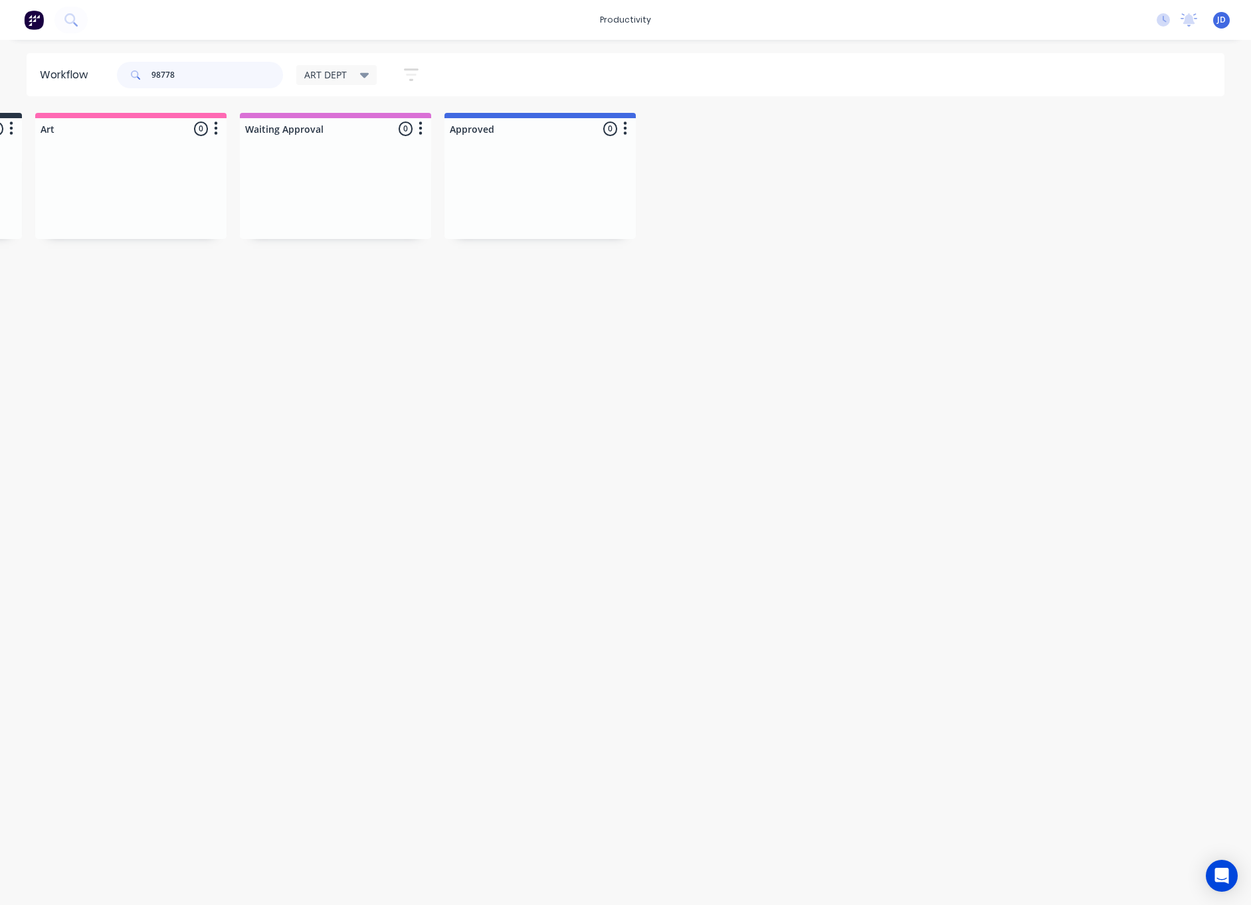
scroll to position [0, 0]
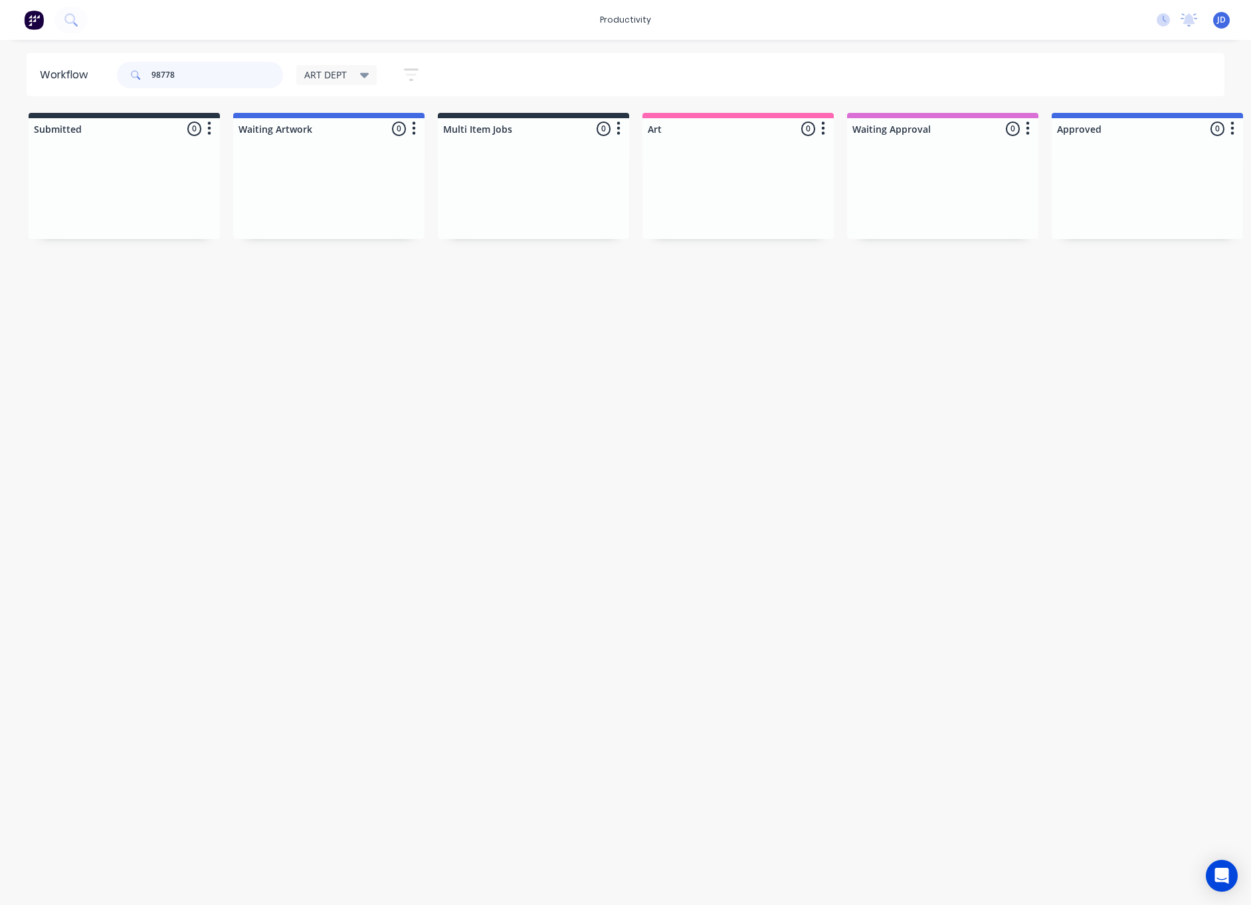
type input "98778"
click at [341, 74] on span "ART DEPT" at bounding box center [325, 75] width 43 height 14
click at [333, 177] on button "None" at bounding box center [376, 173] width 141 height 15
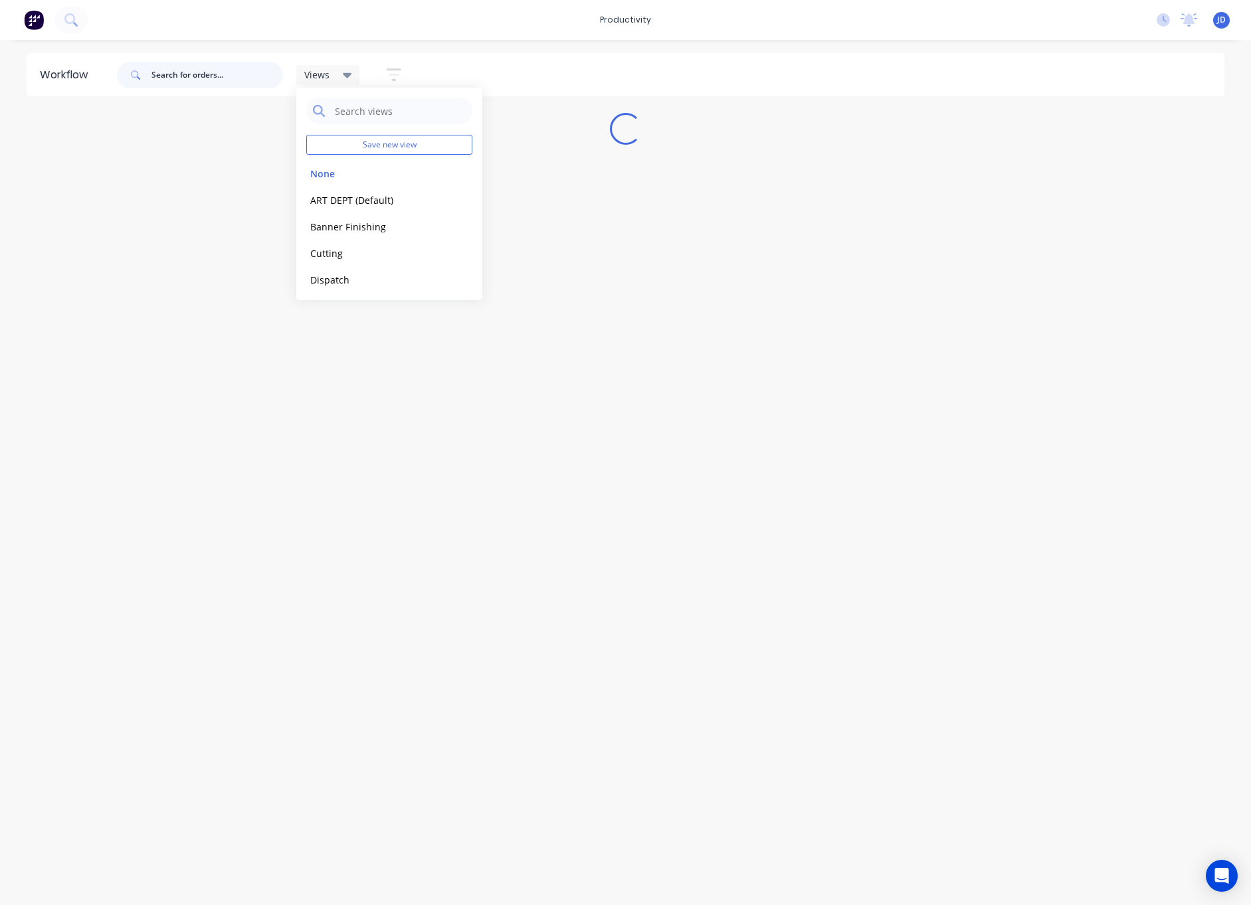
click at [193, 75] on input "text" at bounding box center [217, 75] width 132 height 27
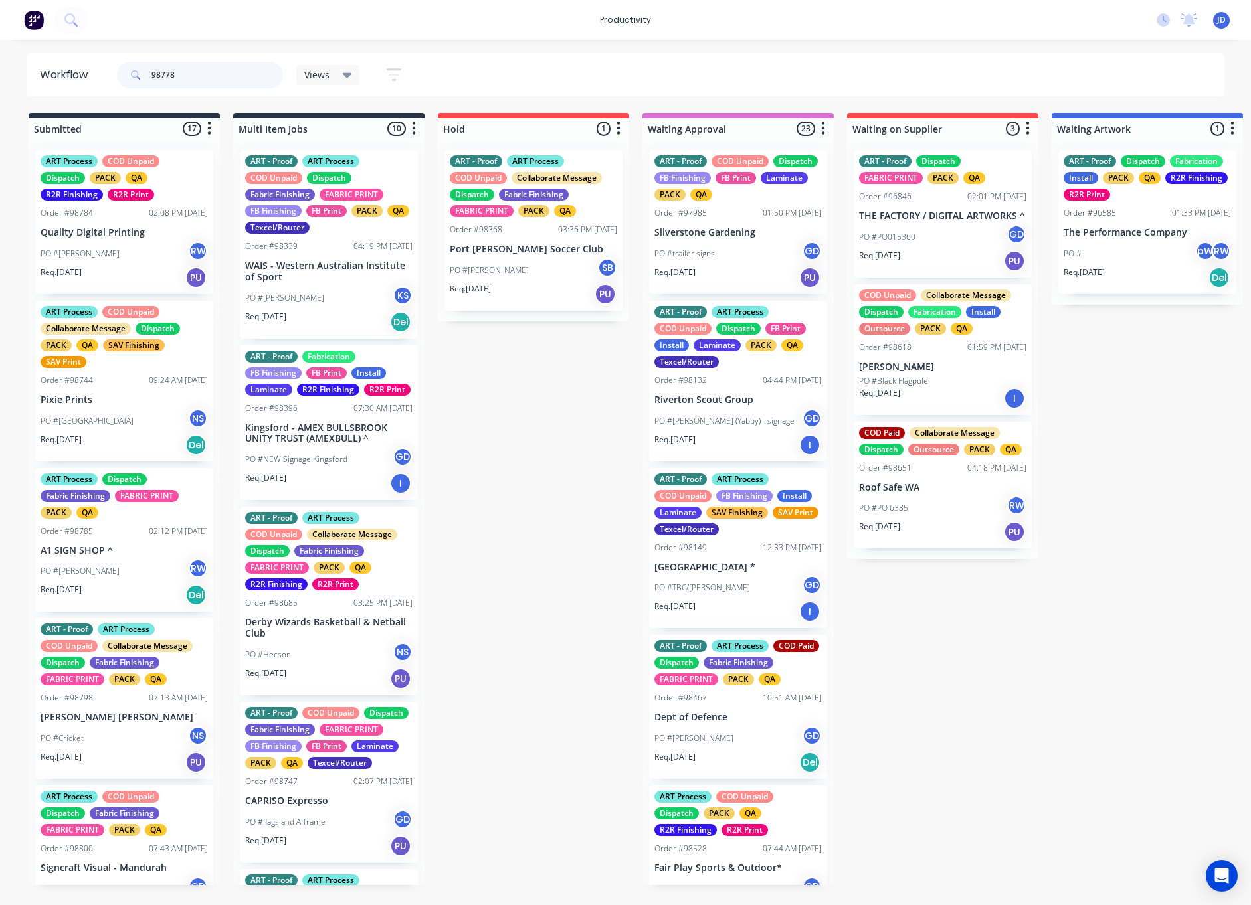
type input "98778"
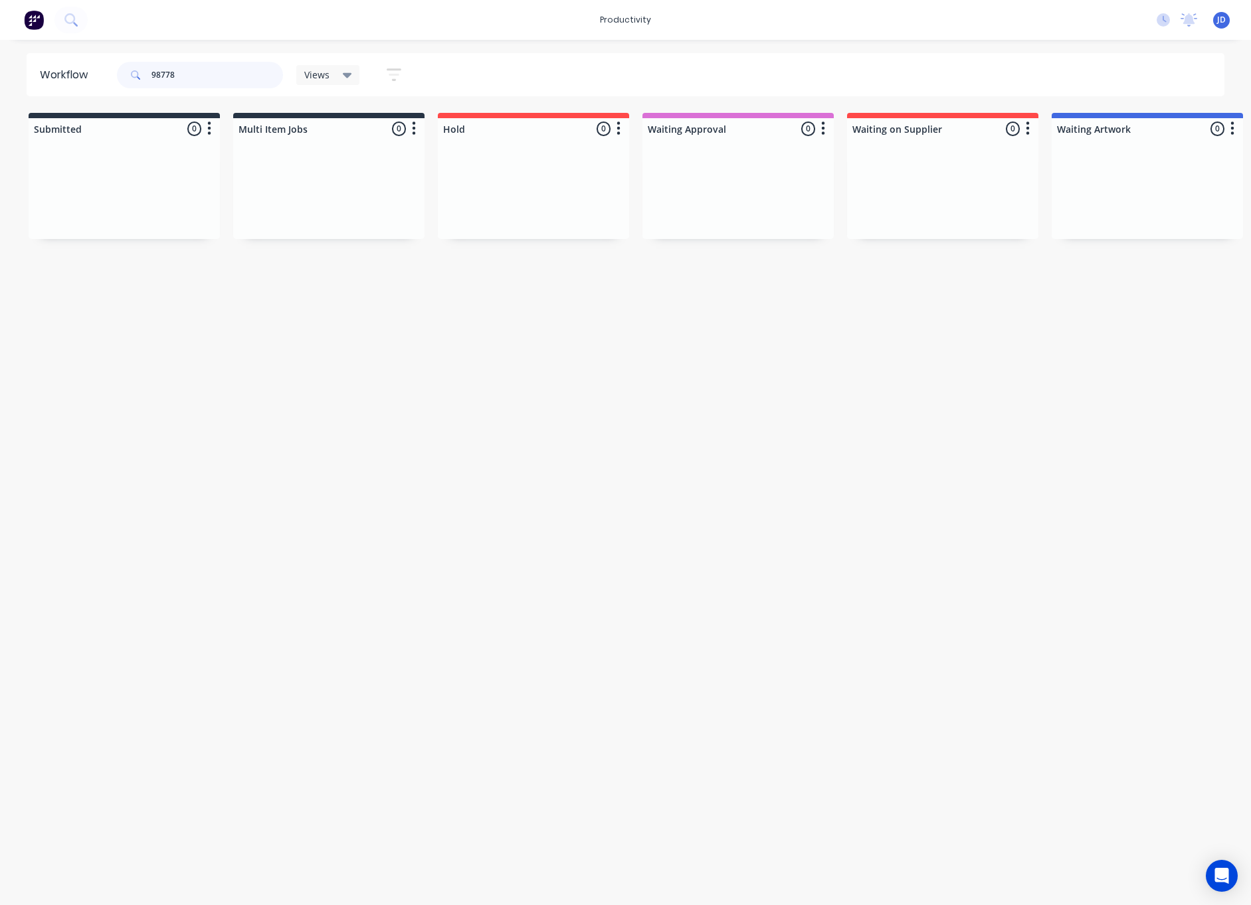
drag, startPoint x: 118, startPoint y: 74, endPoint x: 93, endPoint y: 72, distance: 25.3
click at [93, 72] on header "Workflow 98778 Views Save new view None edit ART DEPT (Default) edit Banner Fin…" at bounding box center [626, 74] width 1198 height 43
click at [30, 307] on div "Workflow Views Save new view None edit ART DEPT (Default) edit Banner Finishing…" at bounding box center [625, 466] width 1251 height 826
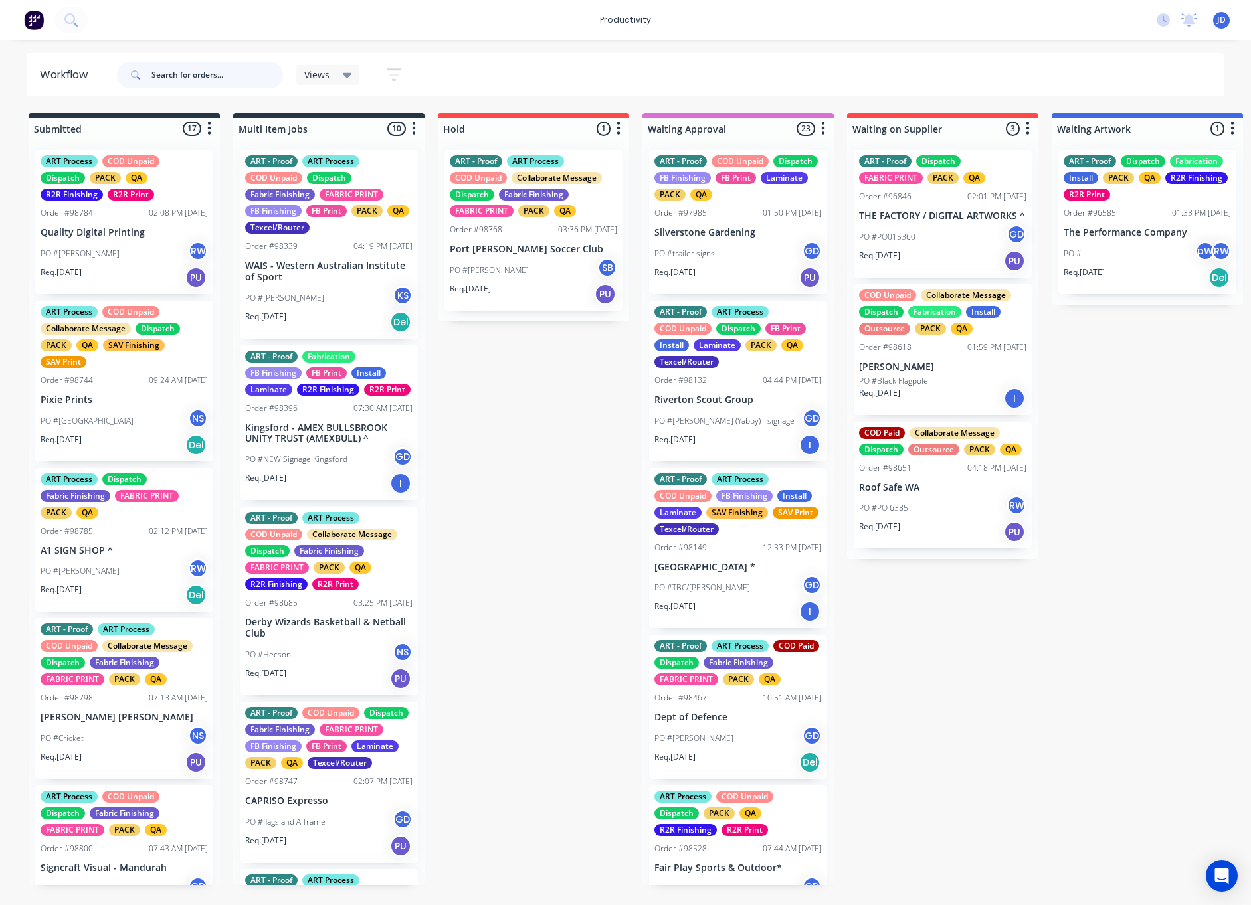
click at [228, 75] on input "text" at bounding box center [217, 75] width 132 height 27
type input "98787"
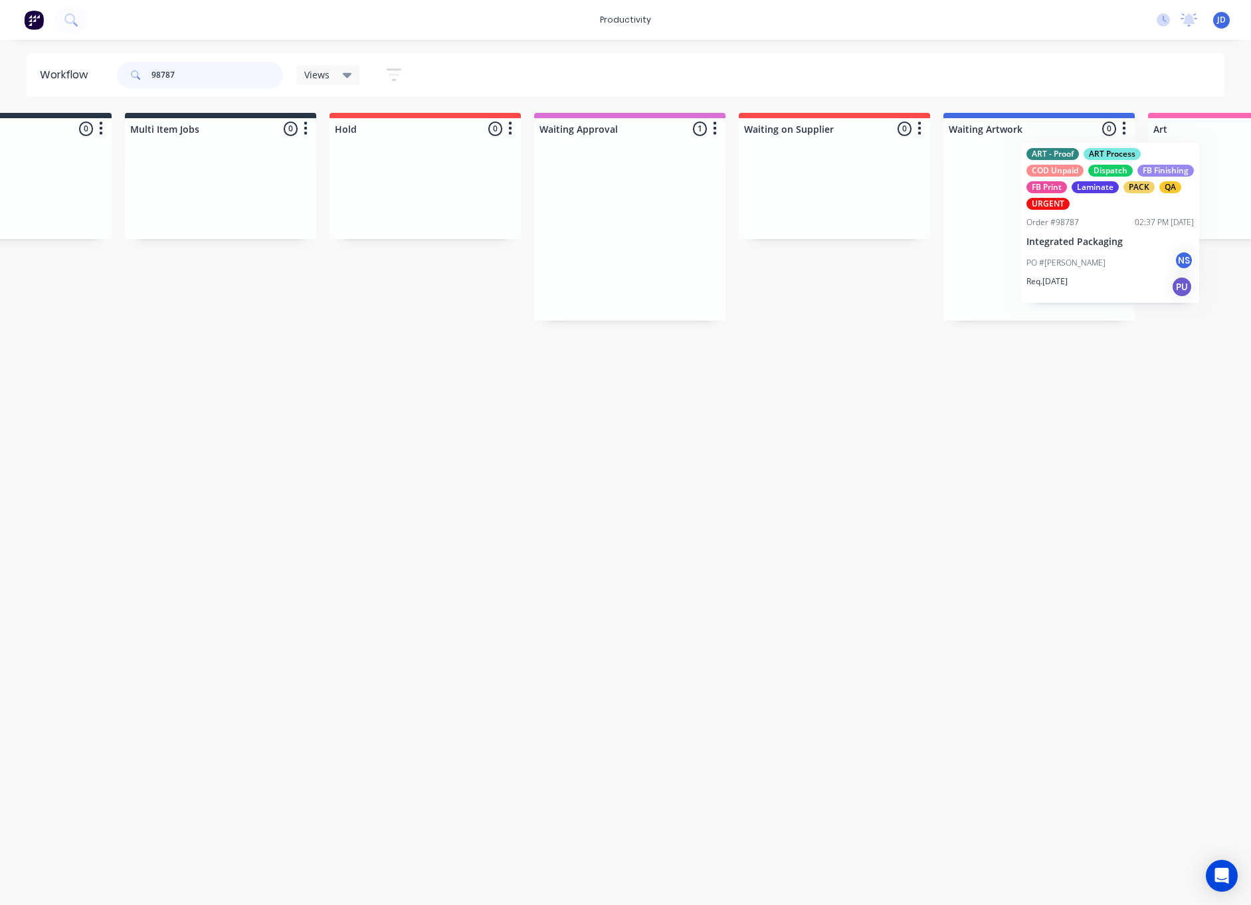
drag, startPoint x: 676, startPoint y: 223, endPoint x: 1041, endPoint y: 215, distance: 364.7
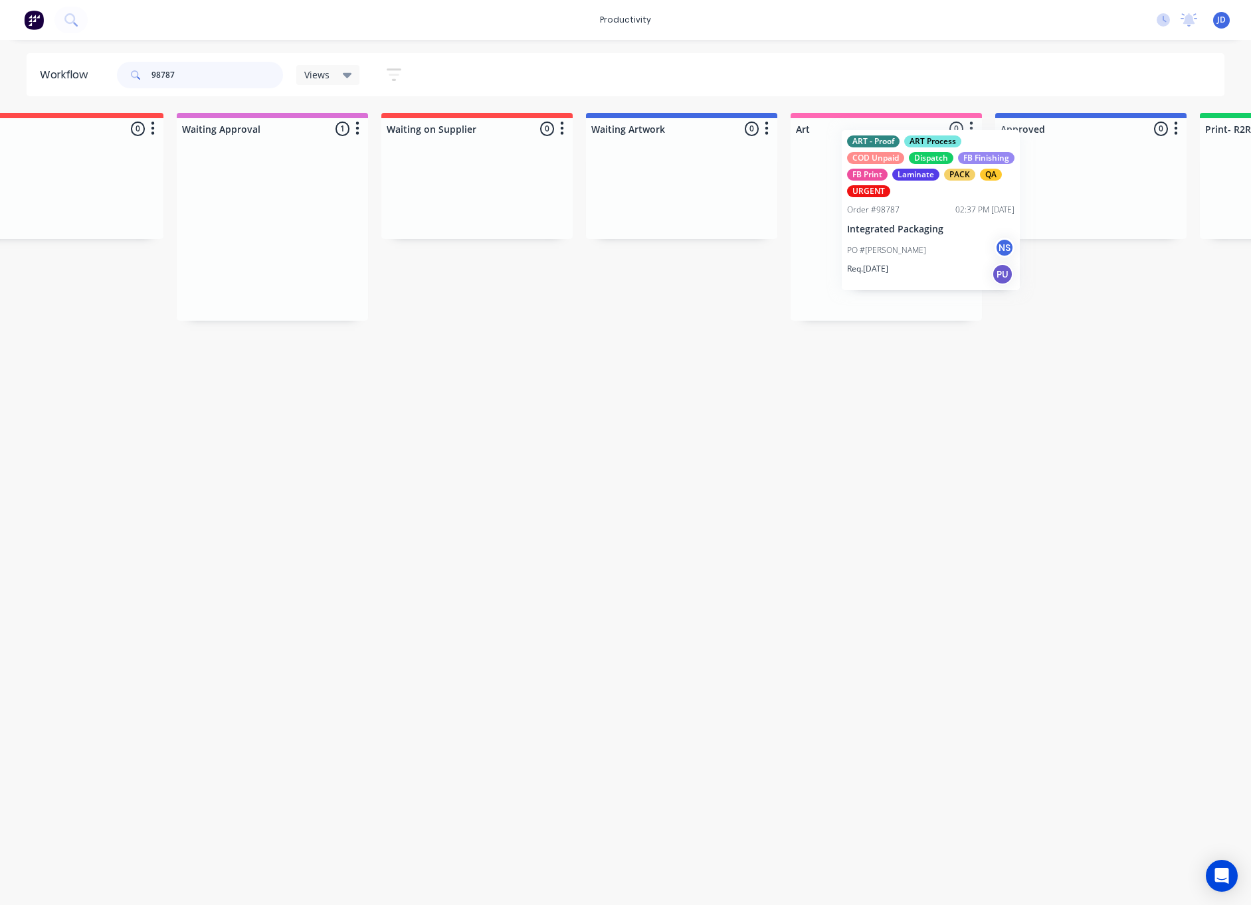
scroll to position [0, 471]
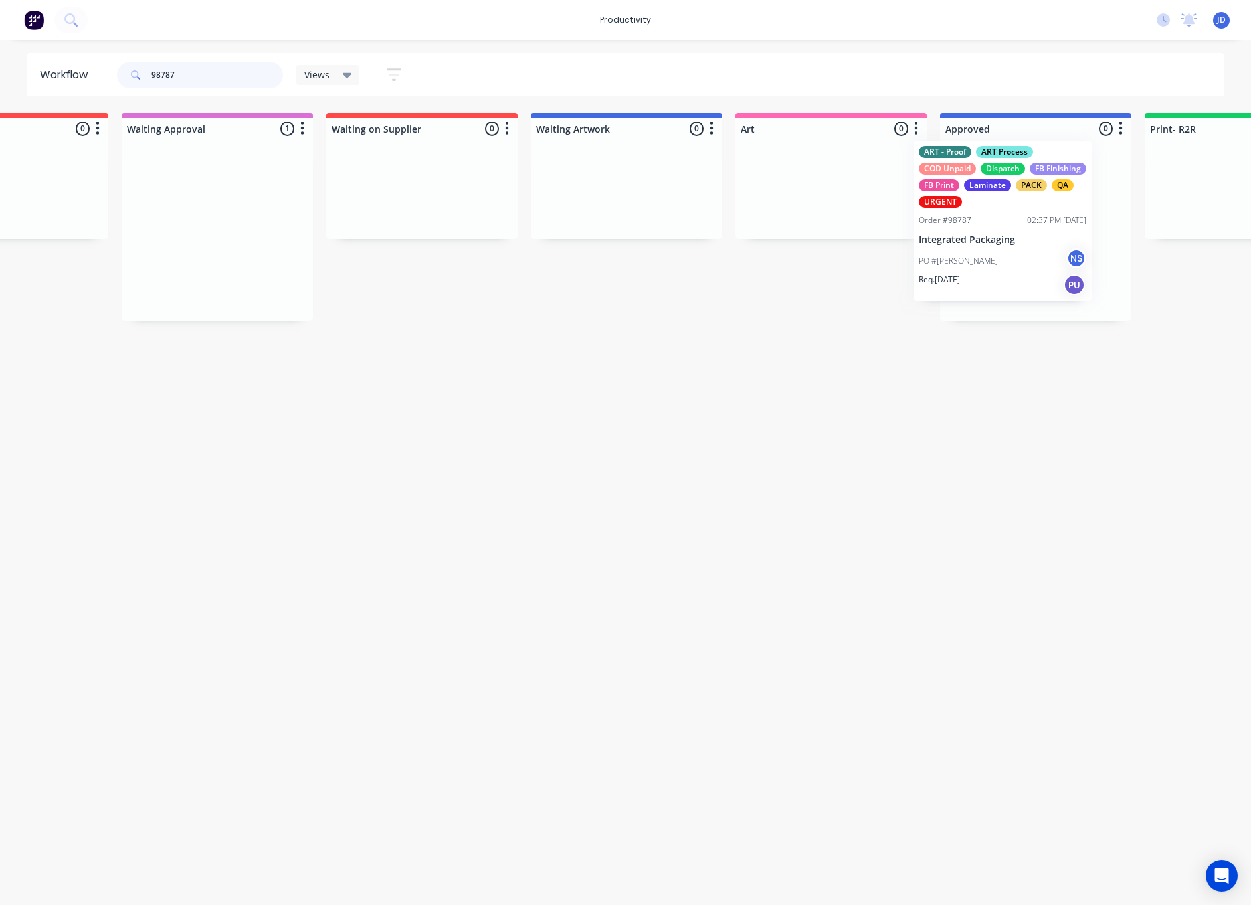
drag, startPoint x: 775, startPoint y: 236, endPoint x: 1045, endPoint y: 222, distance: 270.7
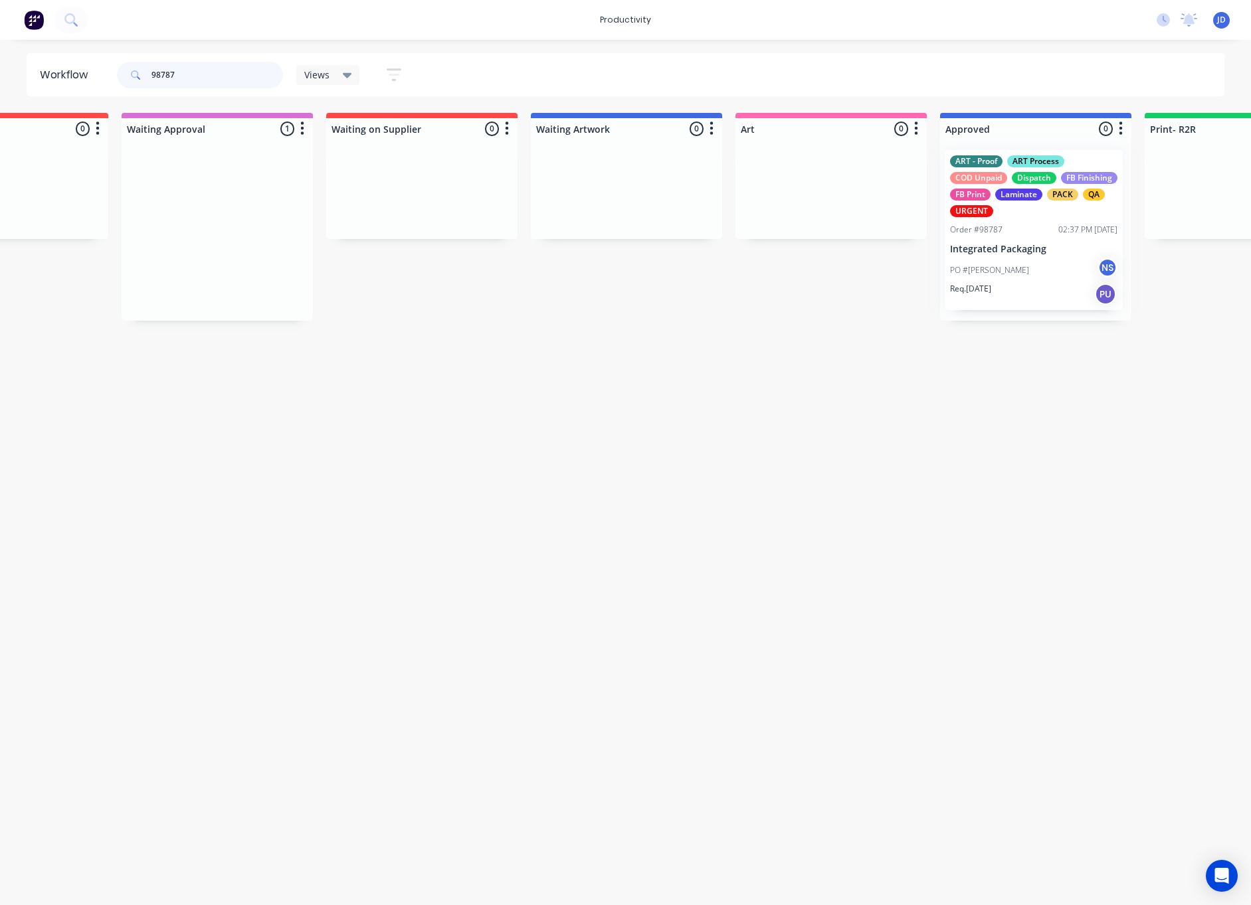
scroll to position [0, 523]
click at [990, 247] on p "Integrated Packaging" at bounding box center [1033, 249] width 167 height 11
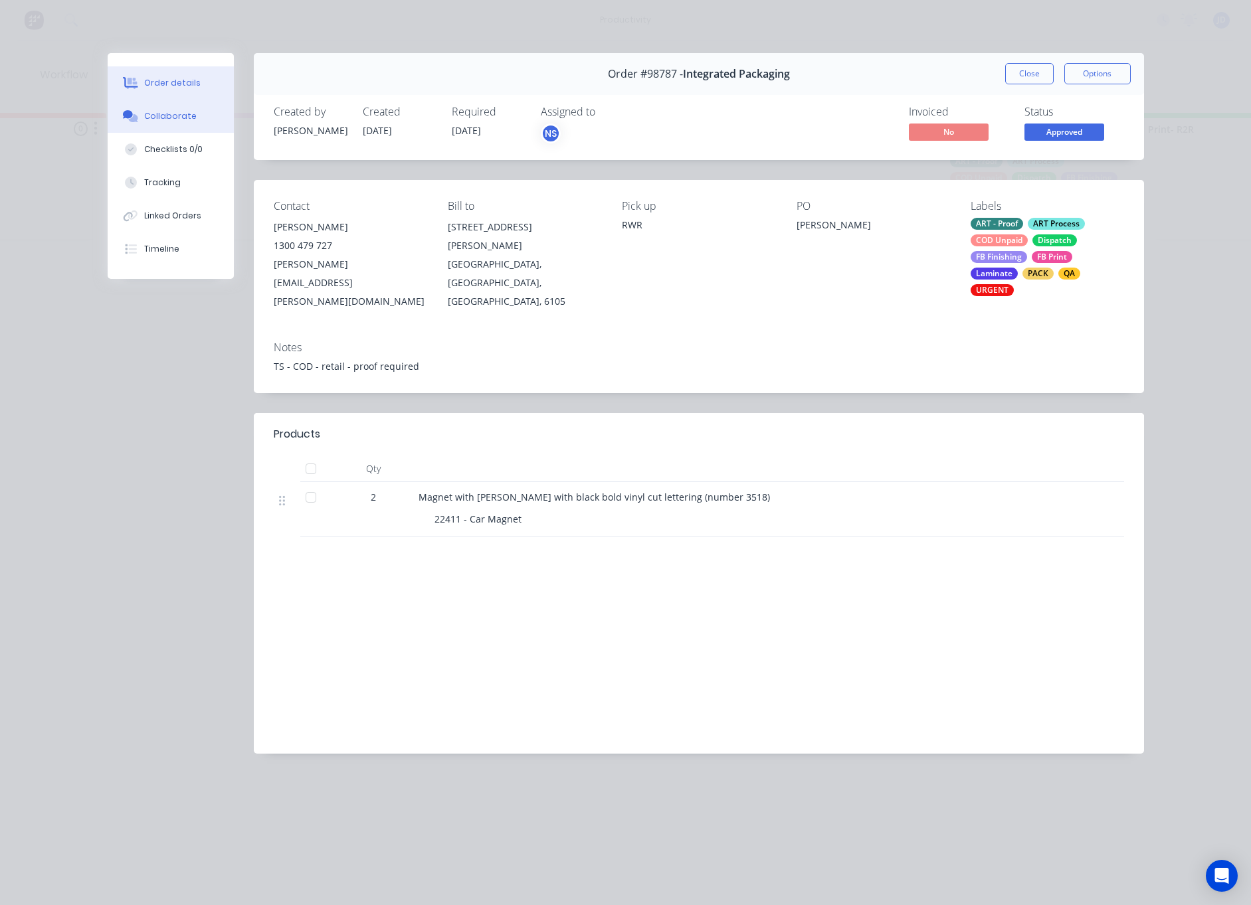
click at [147, 122] on div "Collaborate" at bounding box center [170, 116] width 52 height 12
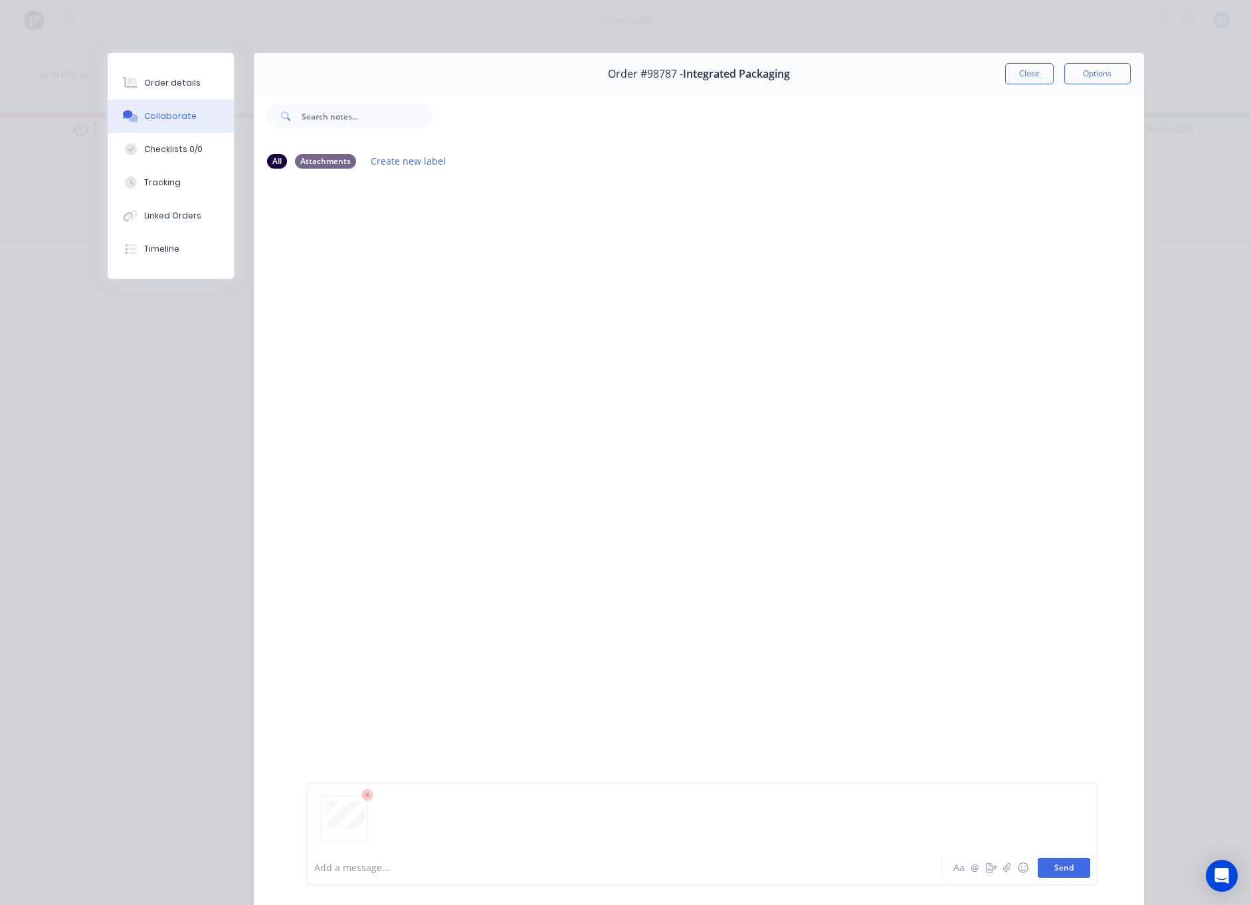
click at [1051, 867] on button "Send" at bounding box center [1063, 868] width 52 height 20
click at [1016, 83] on button "Close" at bounding box center [1029, 73] width 48 height 21
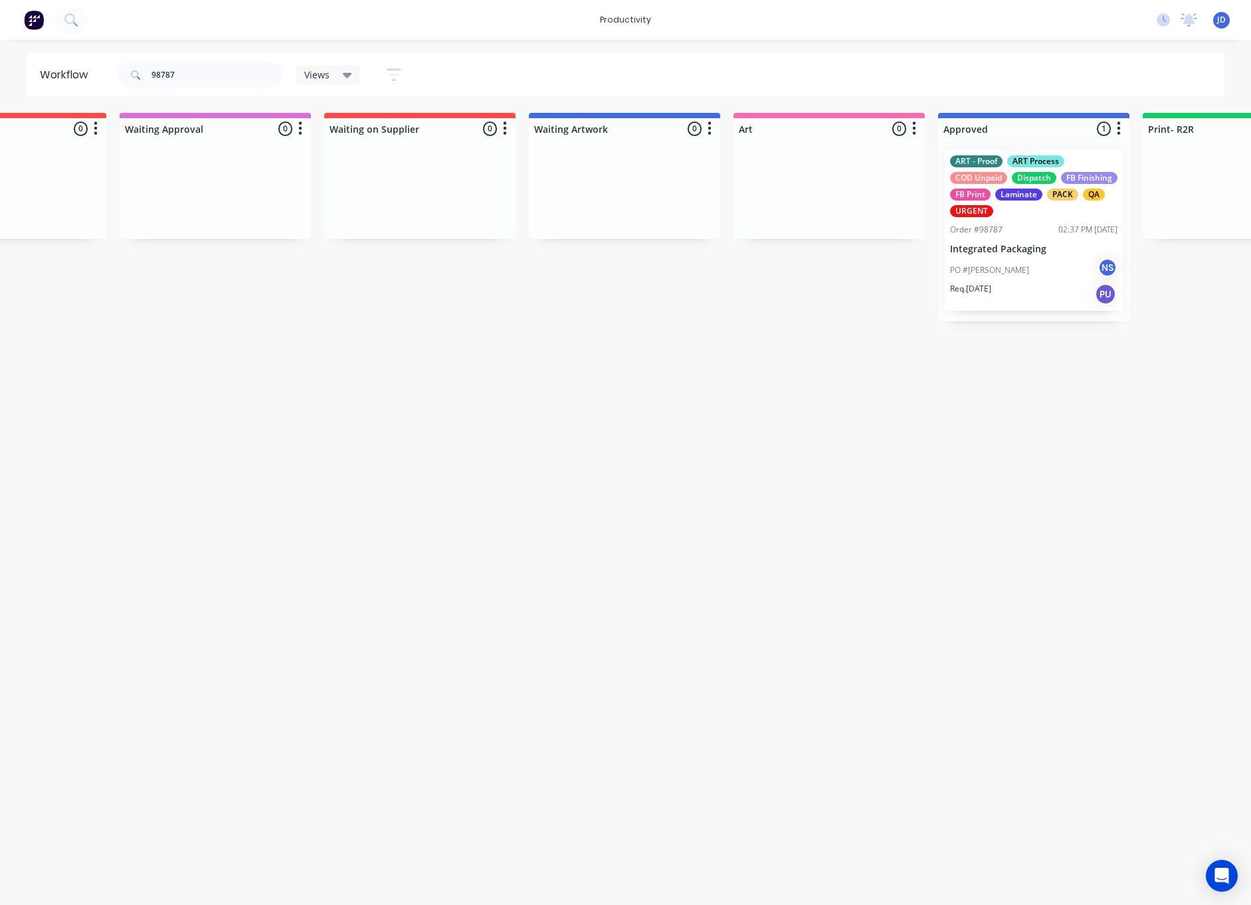
click at [304, 77] on span "Views" at bounding box center [316, 75] width 25 height 14
click at [329, 208] on button "ART DEPT (Default)" at bounding box center [376, 200] width 141 height 15
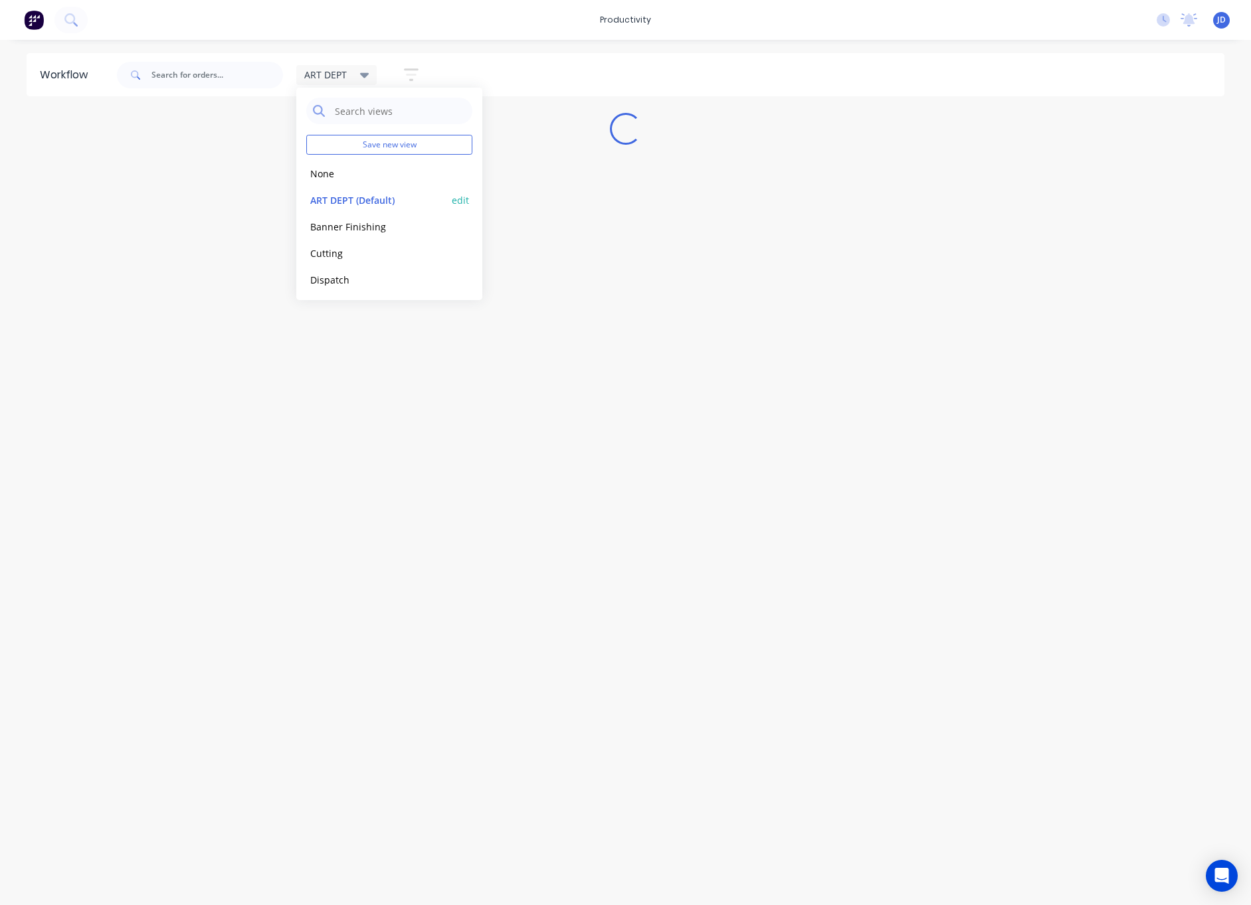
scroll to position [0, 0]
click at [373, 71] on div "ART DEPT" at bounding box center [336, 75] width 81 height 20
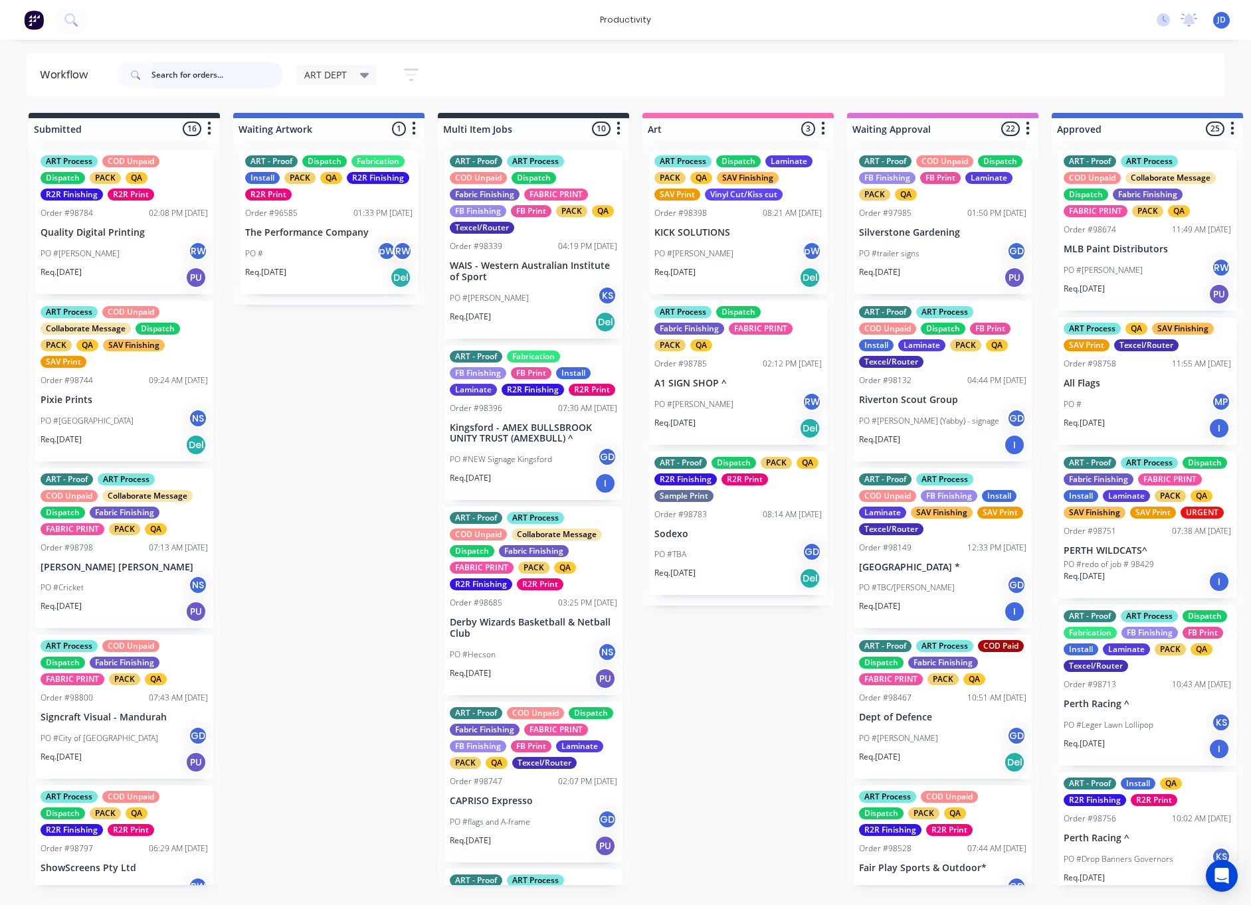
click at [232, 79] on input "text" at bounding box center [217, 75] width 132 height 27
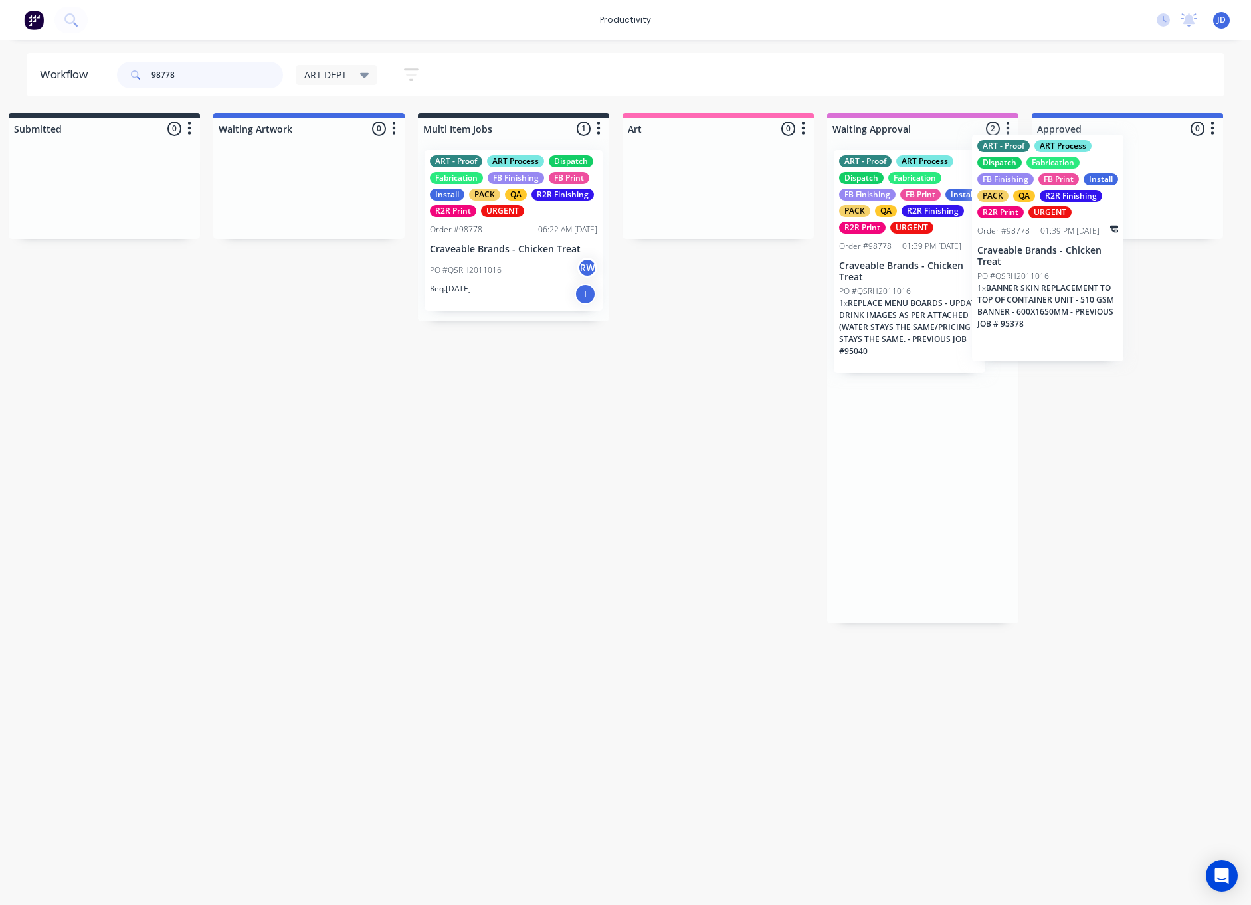
drag, startPoint x: 934, startPoint y: 310, endPoint x: 1052, endPoint y: 295, distance: 118.5
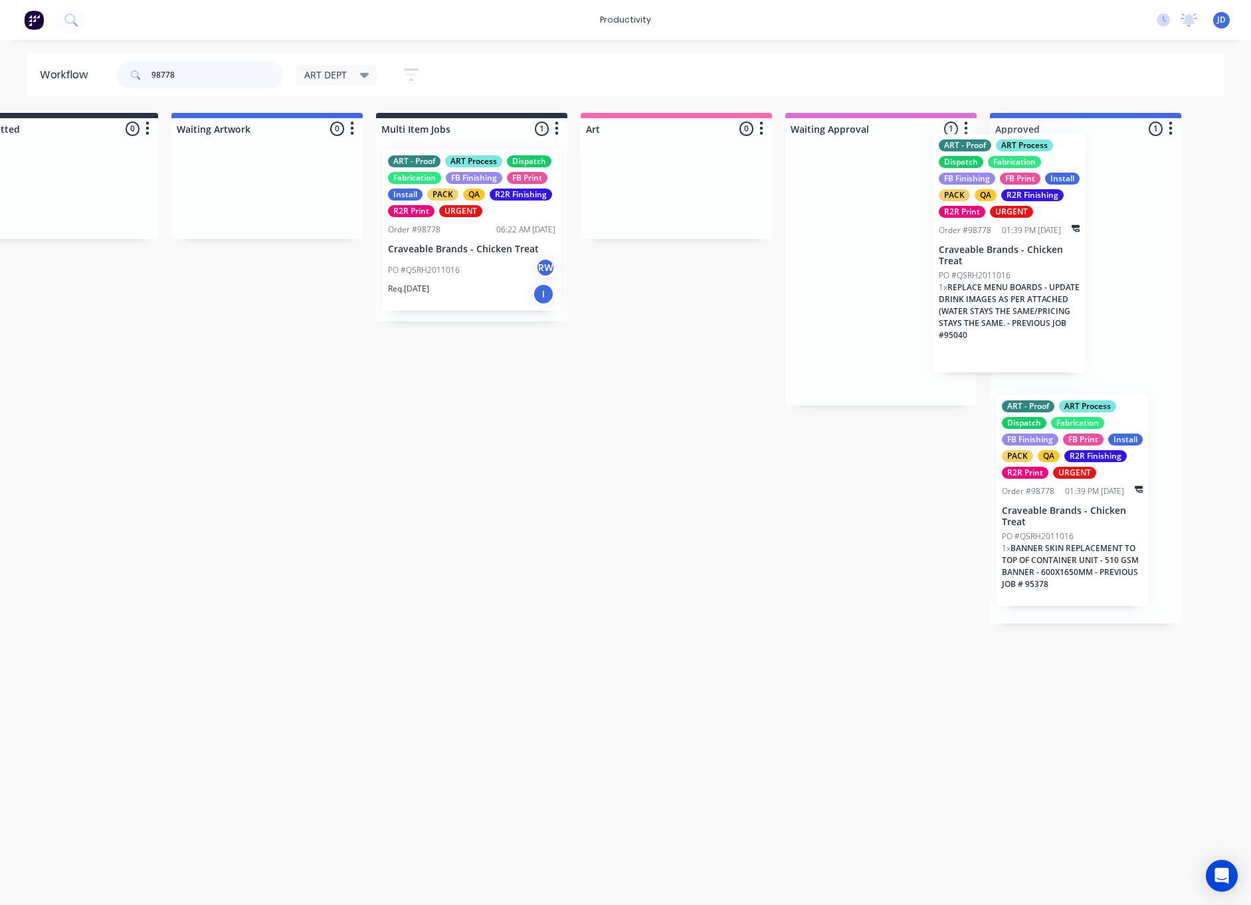
drag, startPoint x: 928, startPoint y: 314, endPoint x: 1055, endPoint y: 299, distance: 127.8
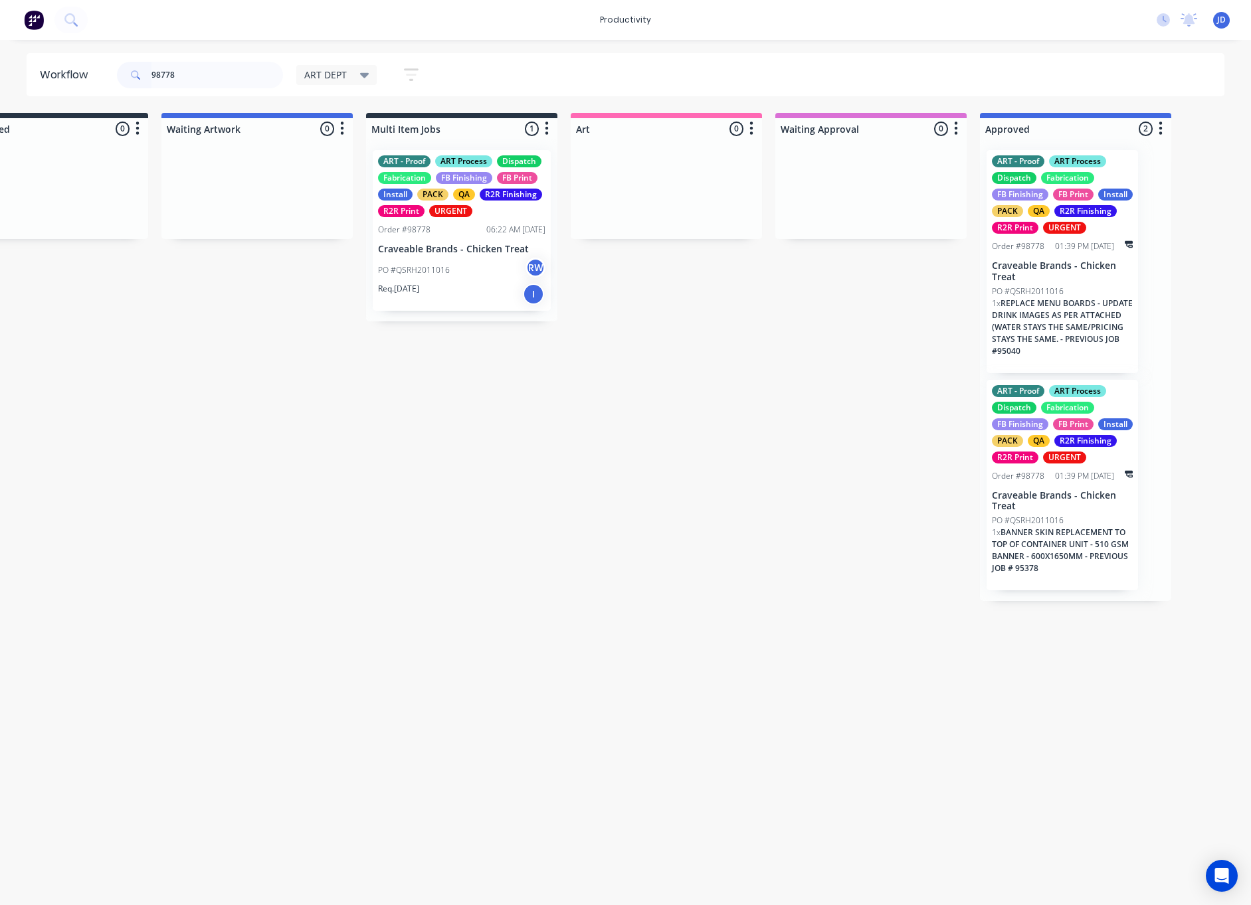
click at [483, 238] on div "ART - Proof ART Process Dispatch Fabrication FB Finishing FB Print Install PACK…" at bounding box center [462, 230] width 178 height 161
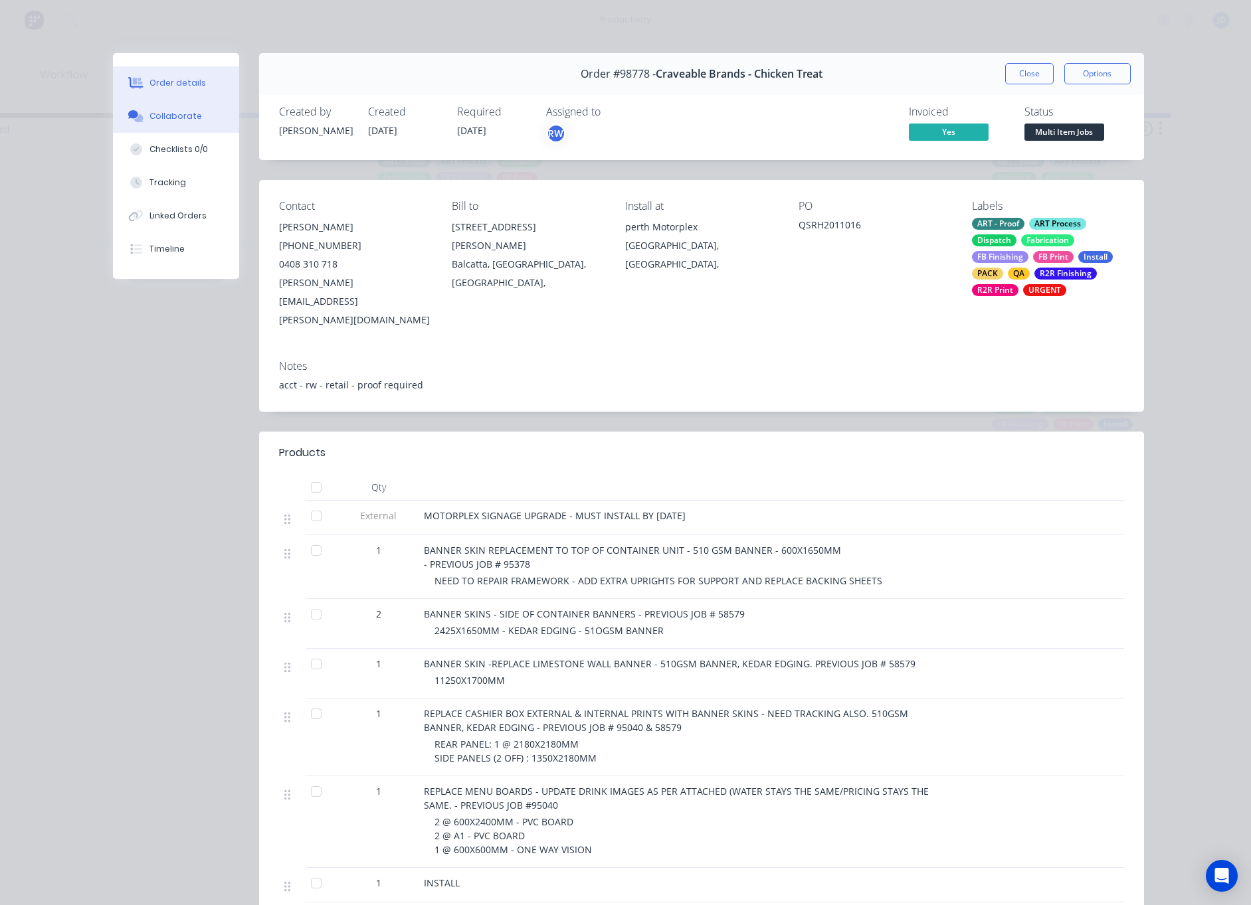
drag, startPoint x: 152, startPoint y: 125, endPoint x: 140, endPoint y: 125, distance: 12.0
click at [152, 125] on button "Collaborate" at bounding box center [176, 116] width 126 height 33
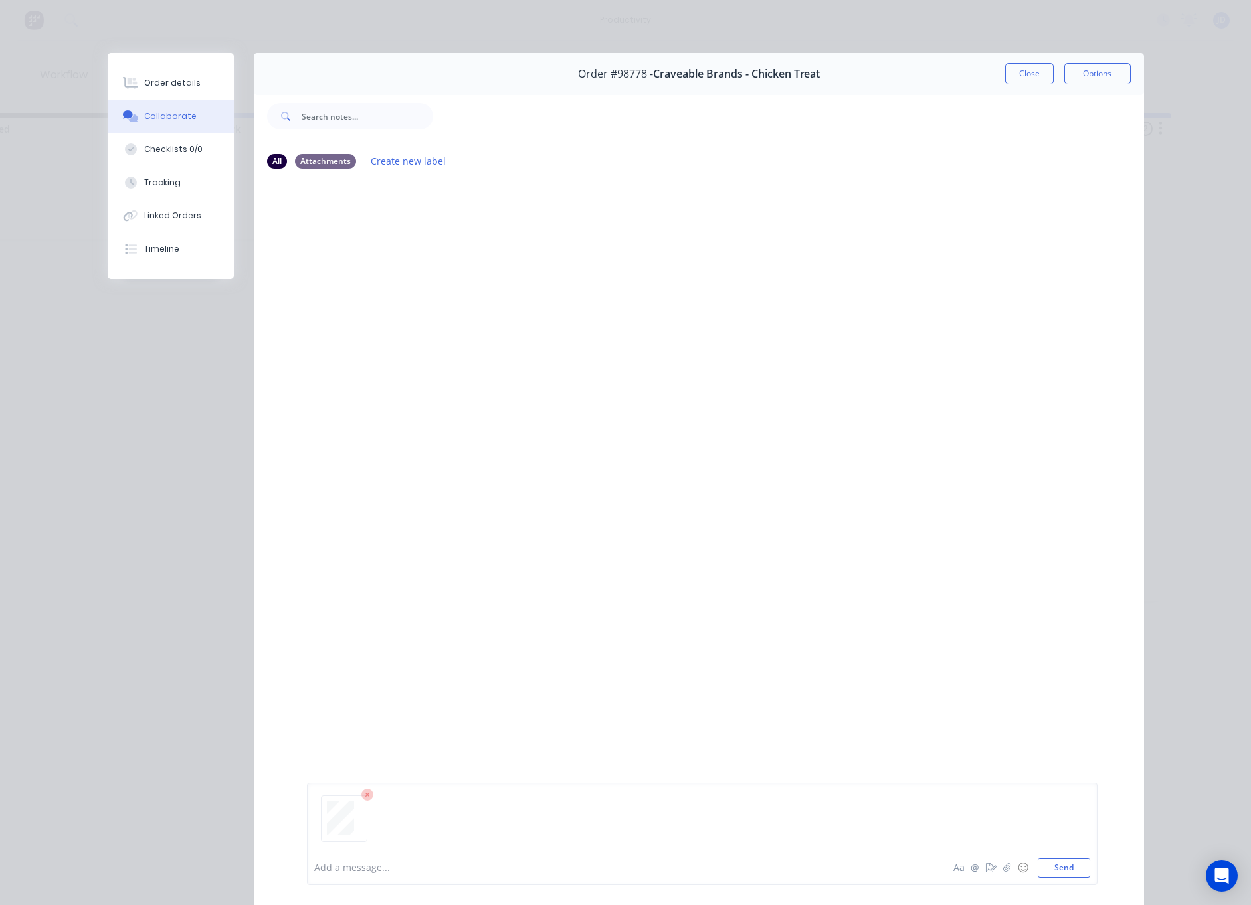
click at [1057, 857] on div at bounding box center [702, 824] width 776 height 68
click at [1059, 861] on button "Send" at bounding box center [1063, 868] width 52 height 20
click at [1038, 70] on button "Close" at bounding box center [1029, 73] width 48 height 21
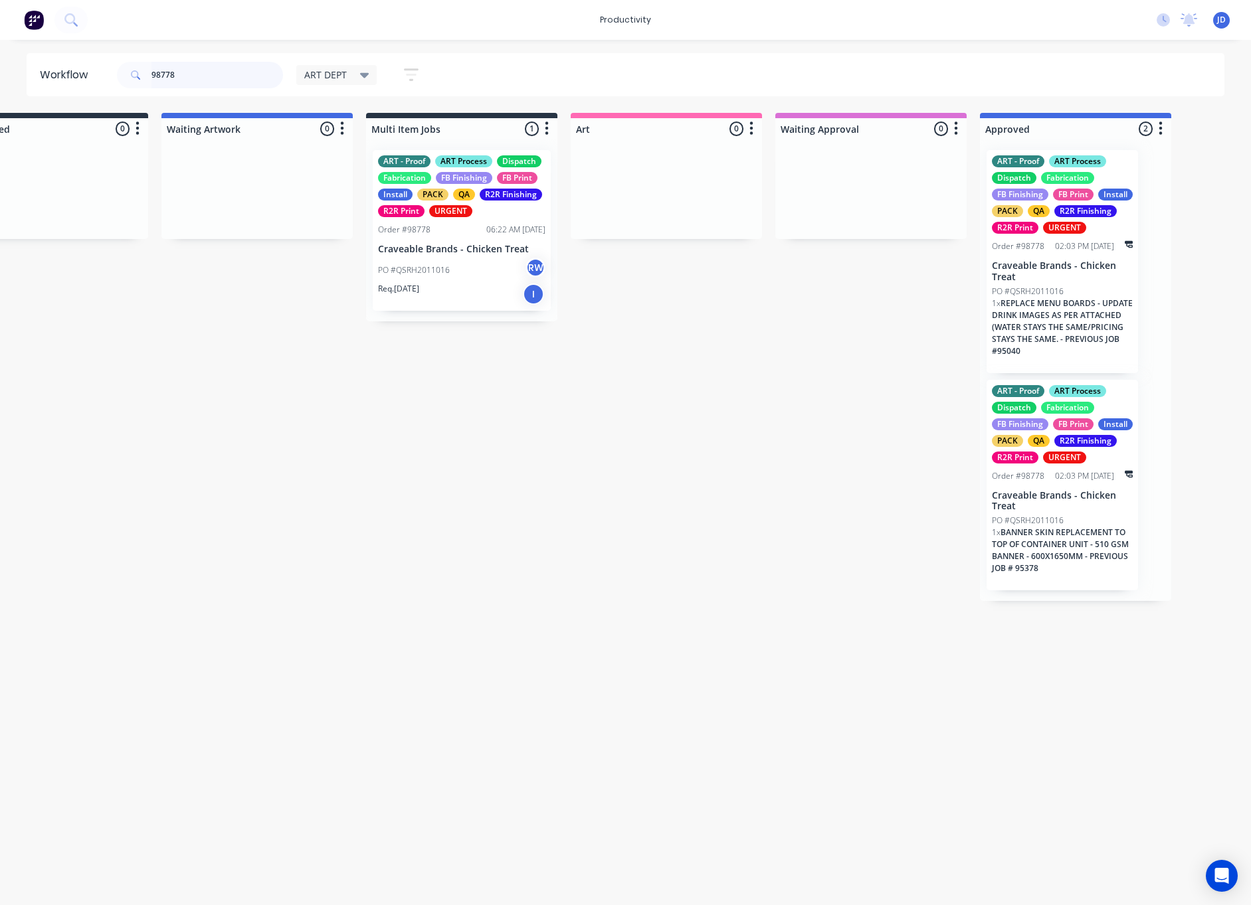
drag, startPoint x: 198, startPoint y: 69, endPoint x: 144, endPoint y: 80, distance: 54.8
click at [144, 80] on div "98778" at bounding box center [200, 75] width 166 height 27
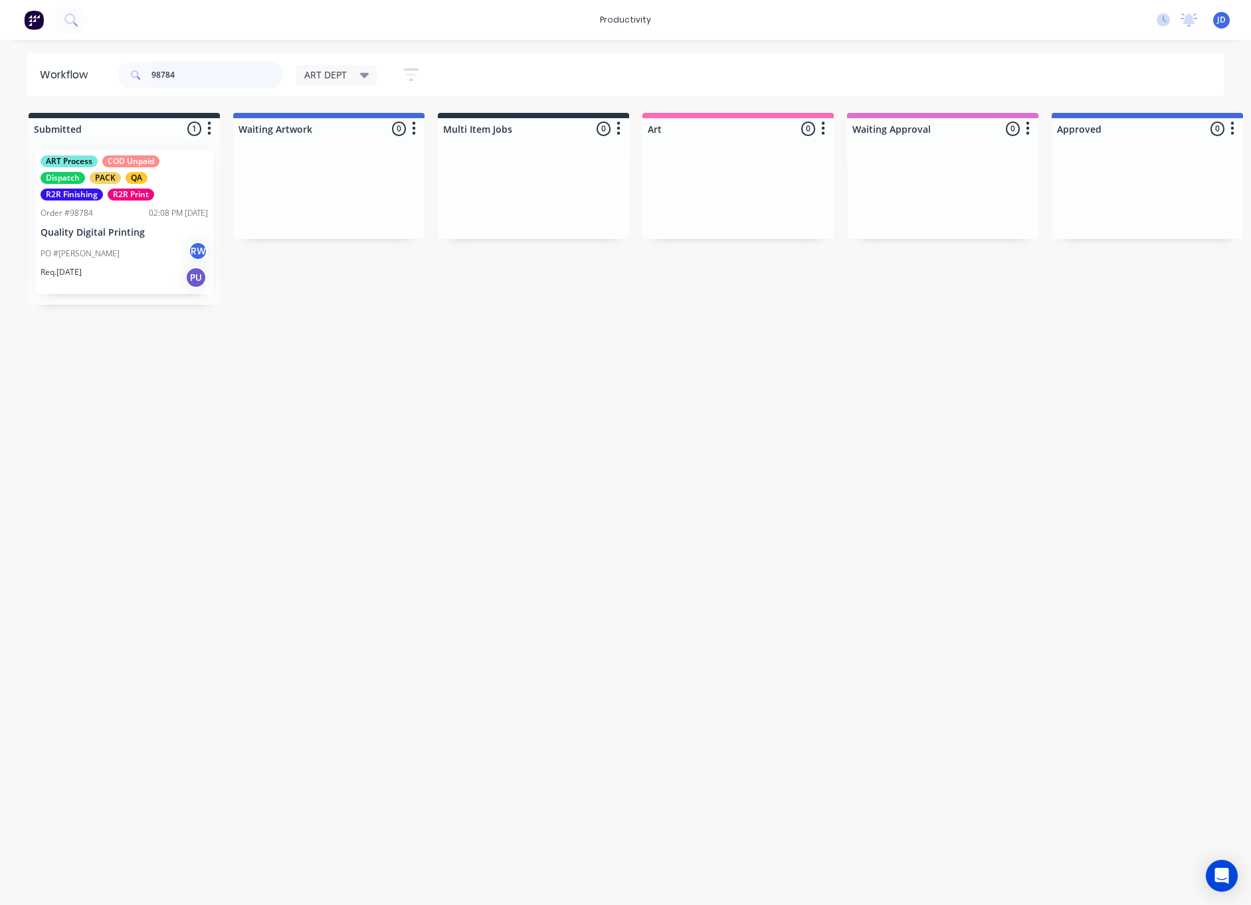
scroll to position [0, 0]
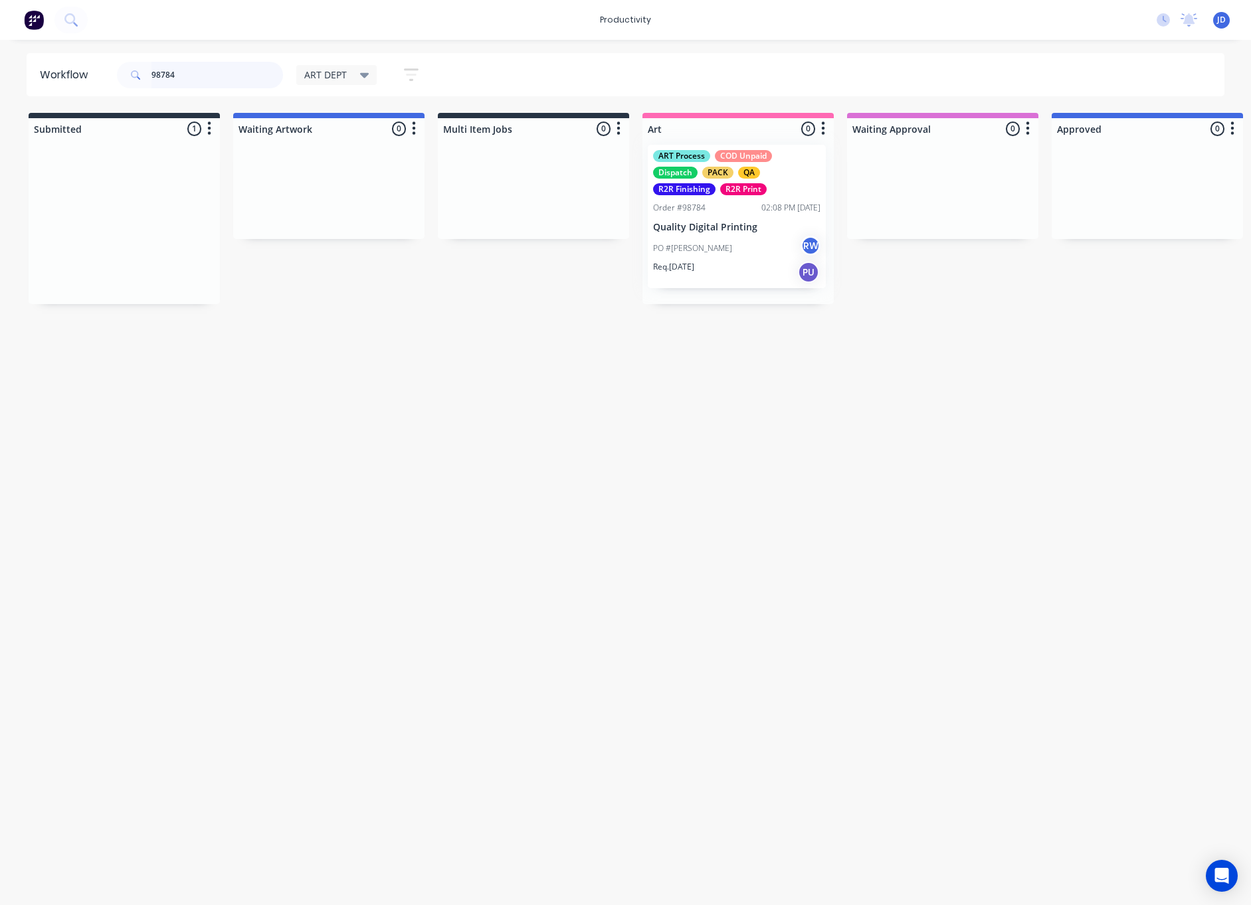
drag, startPoint x: 118, startPoint y: 240, endPoint x: 741, endPoint y: 234, distance: 623.0
click at [740, 235] on div at bounding box center [737, 221] width 191 height 165
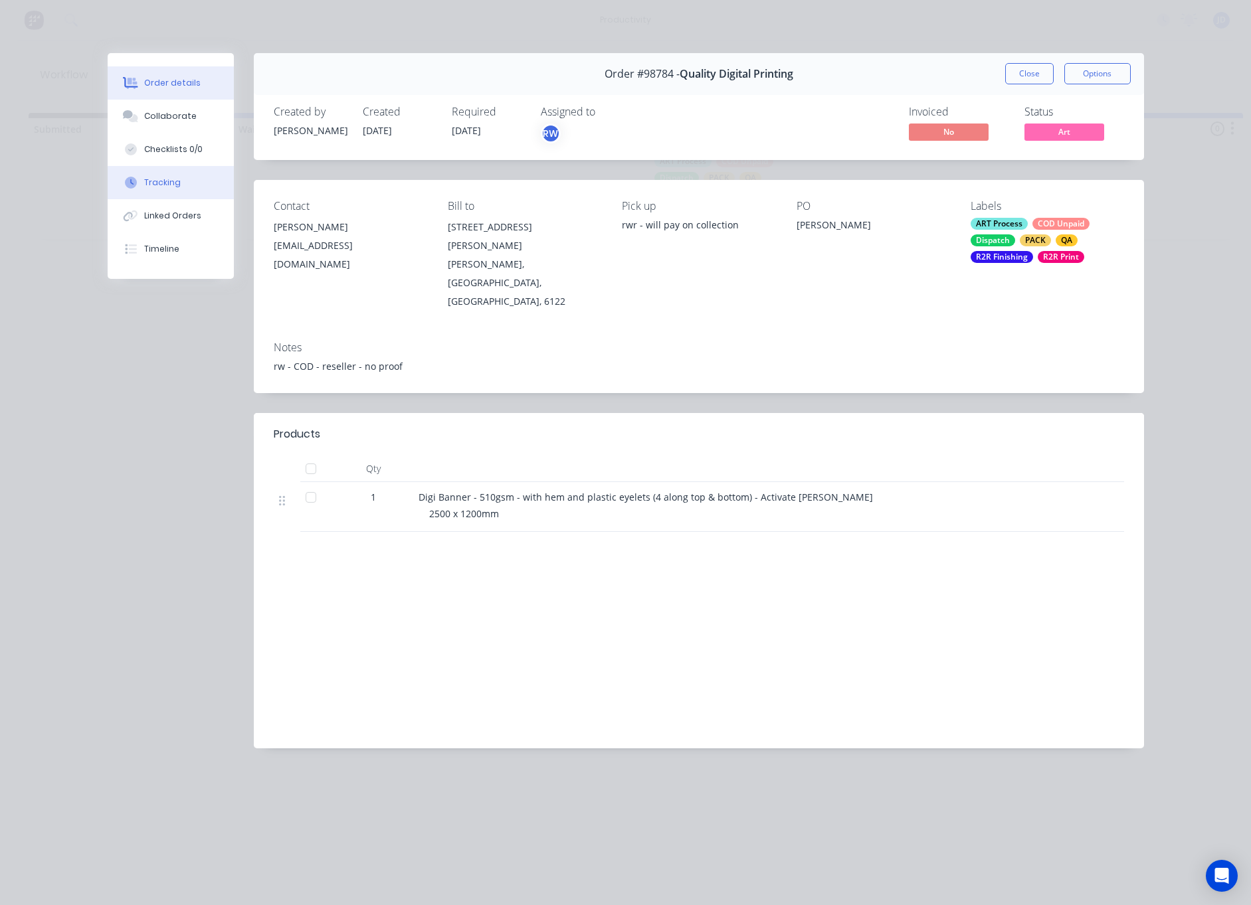
click at [159, 173] on button "Tracking" at bounding box center [171, 182] width 126 height 33
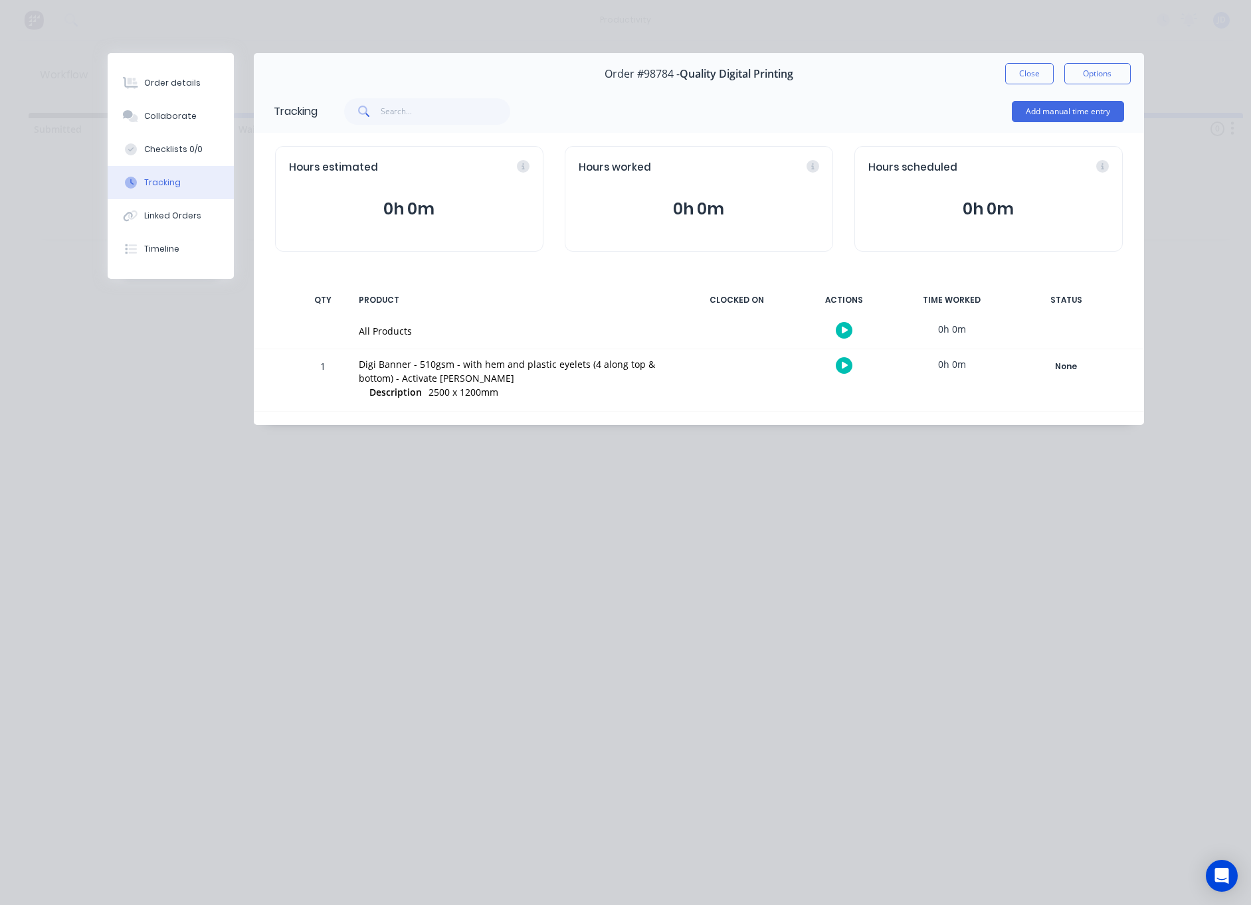
click at [838, 376] on div at bounding box center [844, 365] width 100 height 33
click at [845, 370] on icon "button" at bounding box center [844, 365] width 7 height 9
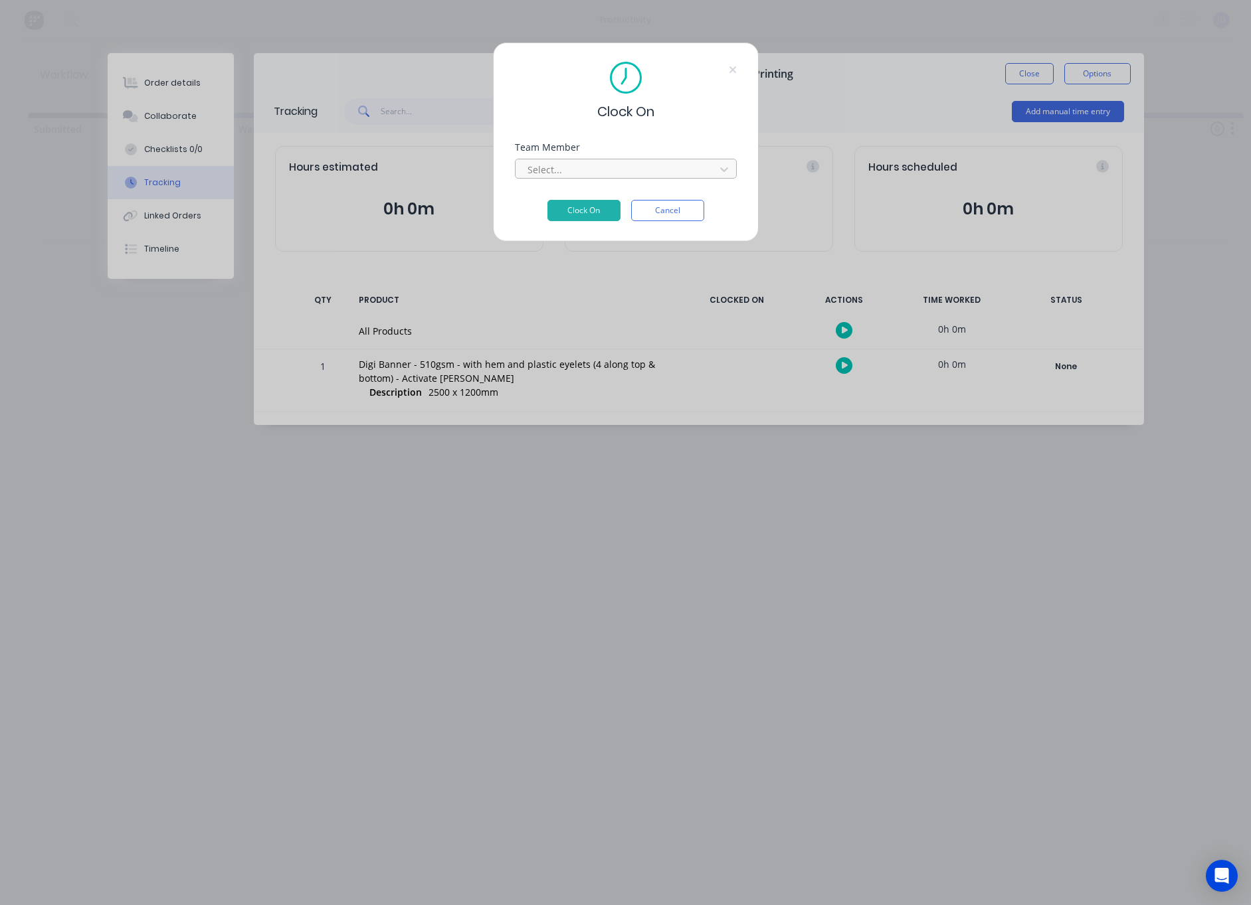
click at [531, 165] on div "Select..." at bounding box center [616, 170] width 179 height 14
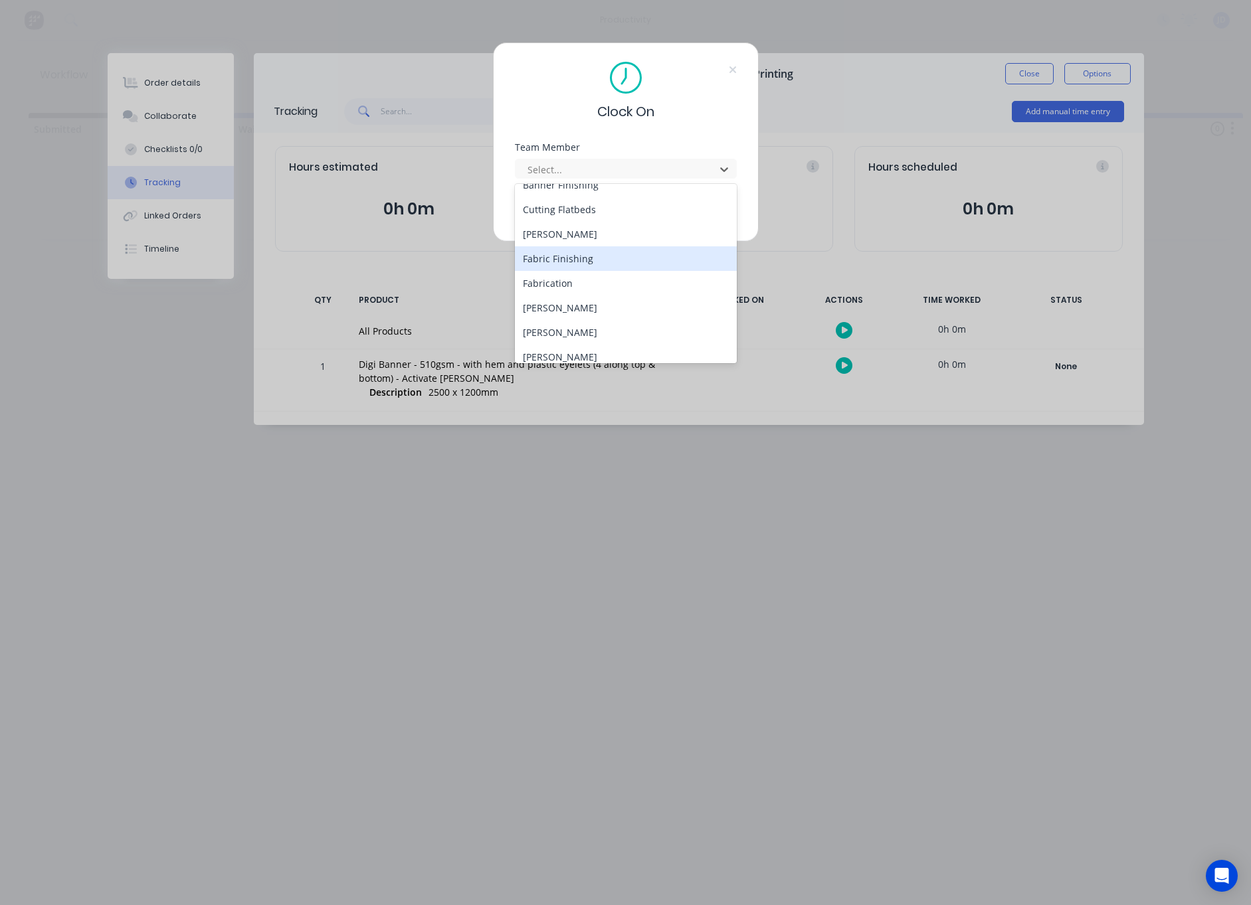
scroll to position [89, 0]
click at [541, 333] on div "[PERSON_NAME]" at bounding box center [626, 331] width 222 height 25
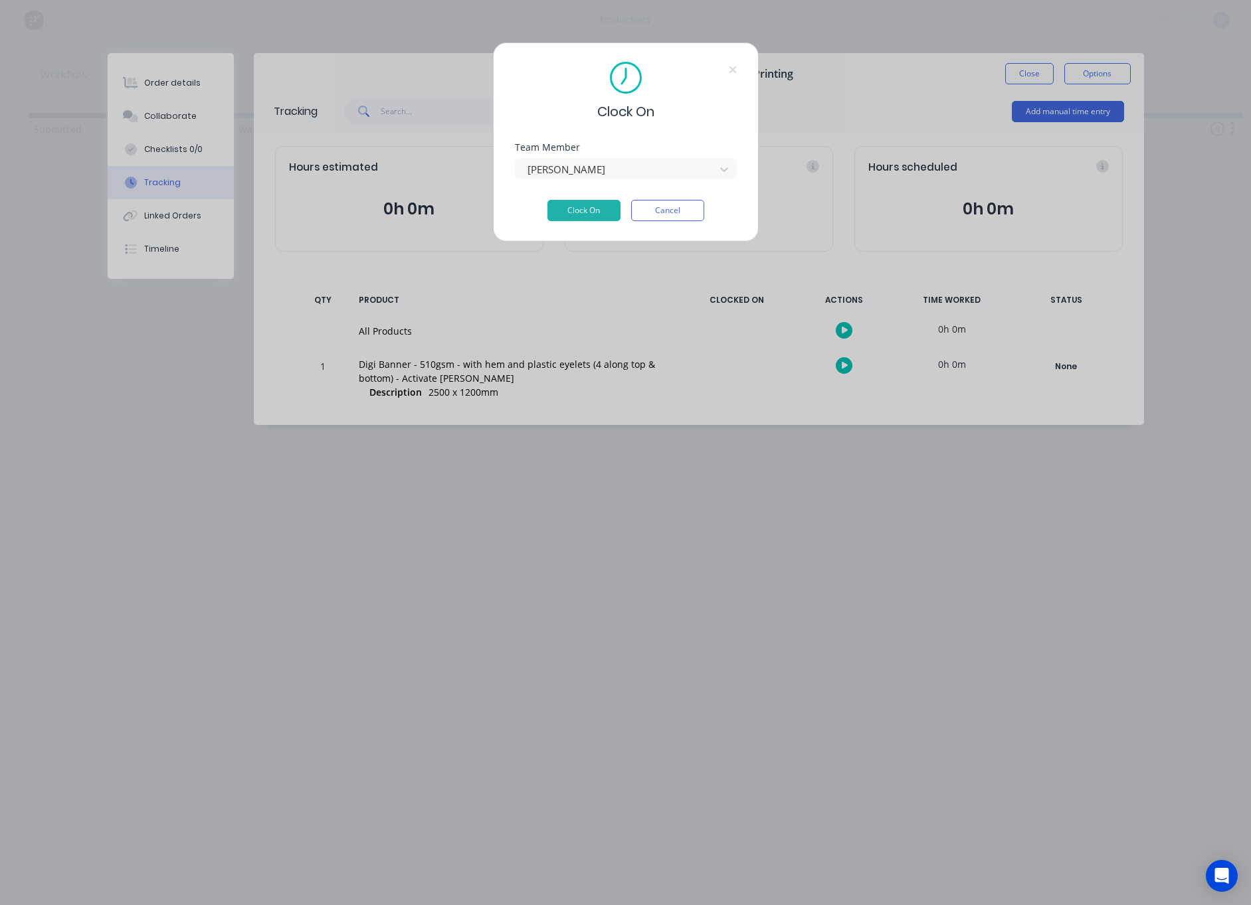
click at [563, 222] on div "Clock On Team Member [PERSON_NAME] Clock On Cancel" at bounding box center [626, 142] width 266 height 199
click at [562, 210] on button "Clock On" at bounding box center [583, 210] width 73 height 21
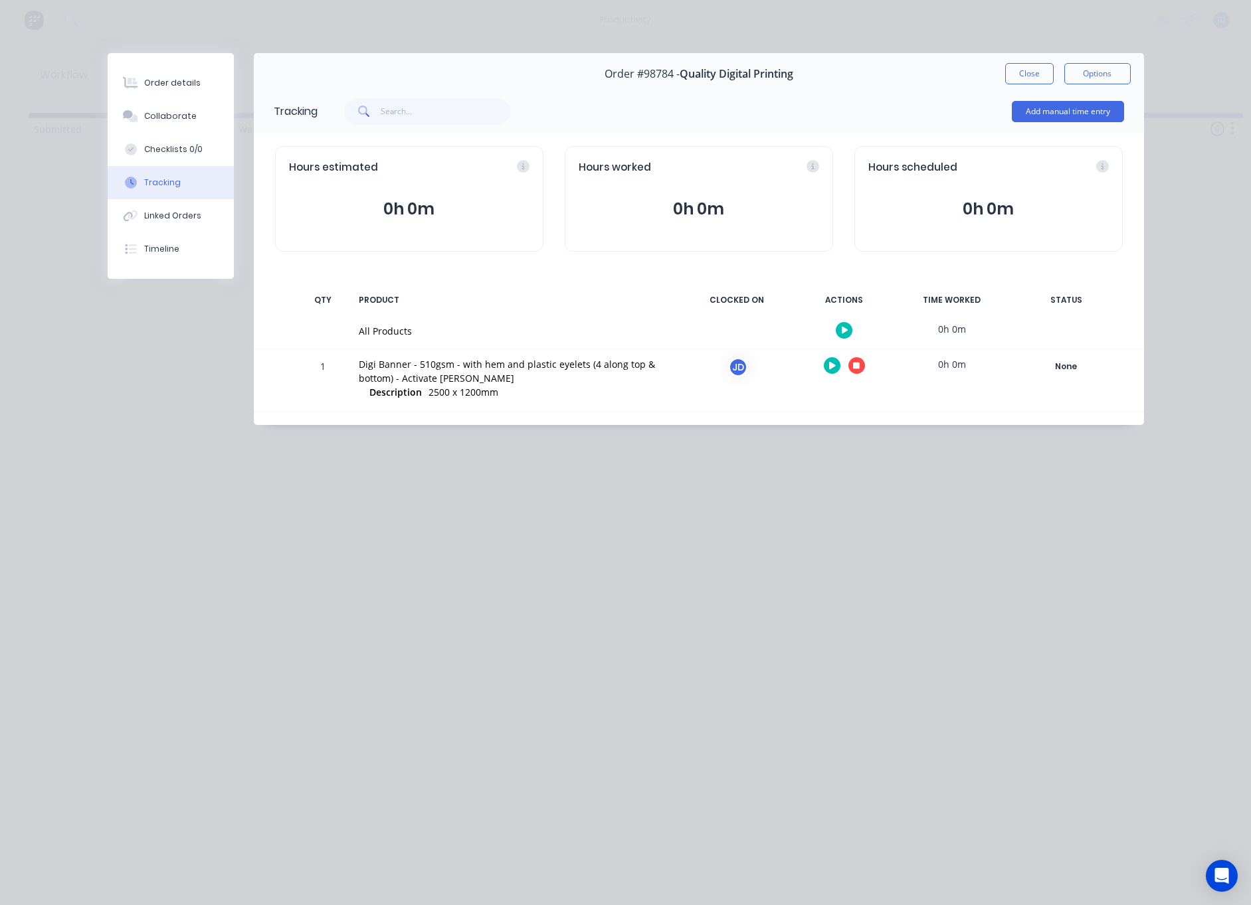
click at [851, 370] on button "button" at bounding box center [856, 365] width 17 height 17
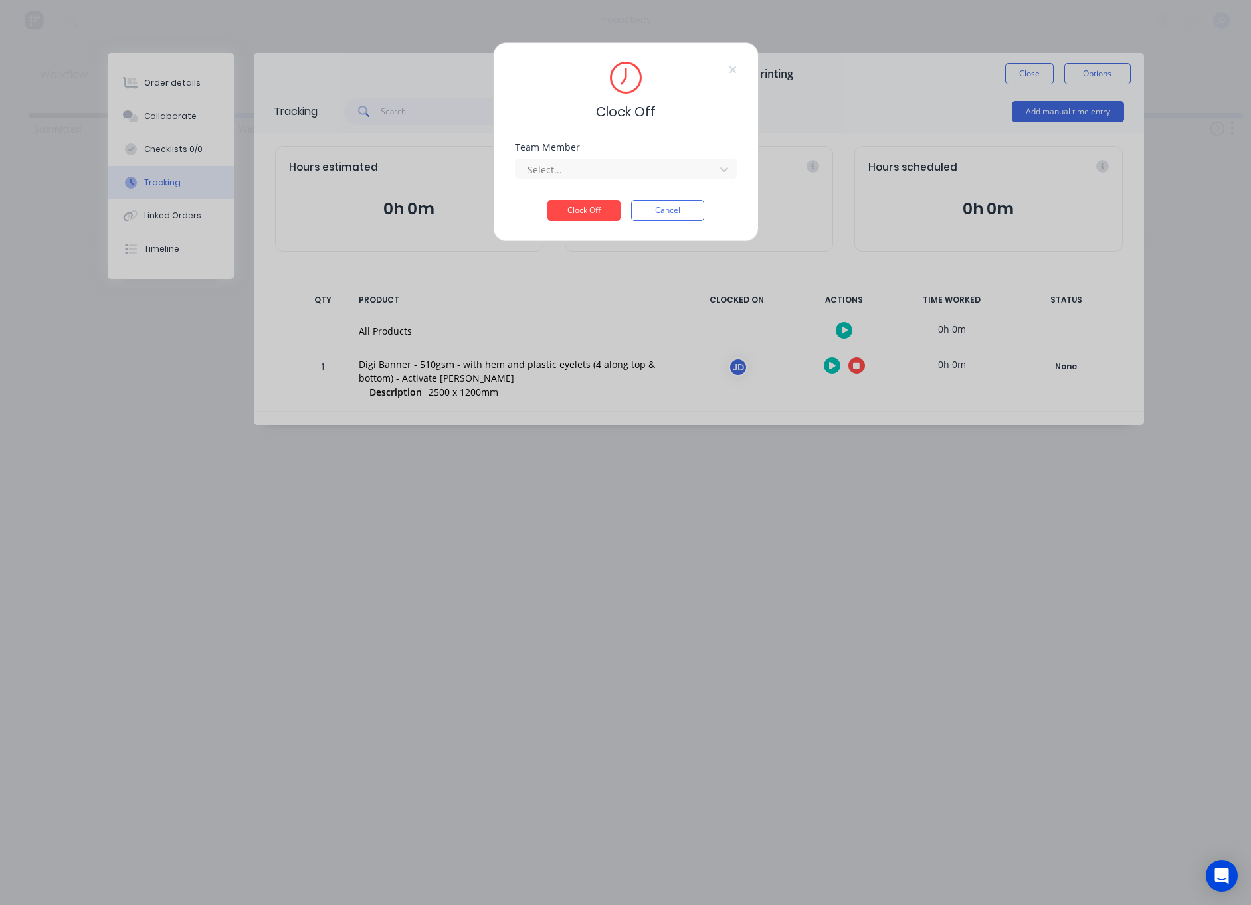
drag, startPoint x: 620, startPoint y: 167, endPoint x: 576, endPoint y: 183, distance: 46.9
click at [620, 167] on div at bounding box center [617, 169] width 182 height 17
drag, startPoint x: 552, startPoint y: 203, endPoint x: 563, endPoint y: 209, distance: 12.8
click at [552, 203] on div "[PERSON_NAME]" at bounding box center [626, 199] width 222 height 25
click at [563, 209] on button "Clock Off" at bounding box center [583, 210] width 73 height 21
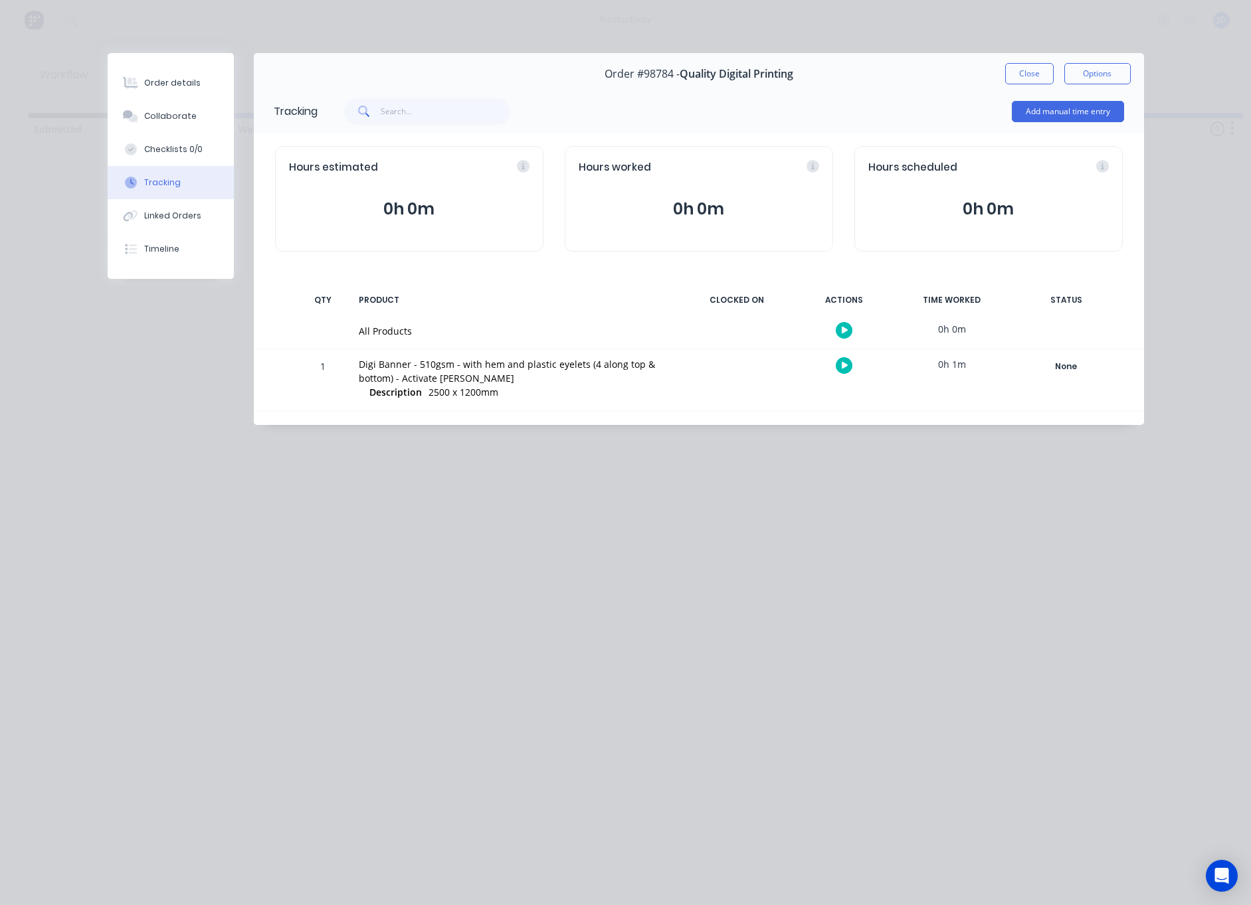
click at [832, 377] on div at bounding box center [844, 365] width 100 height 33
click at [848, 374] on button "button" at bounding box center [844, 365] width 17 height 17
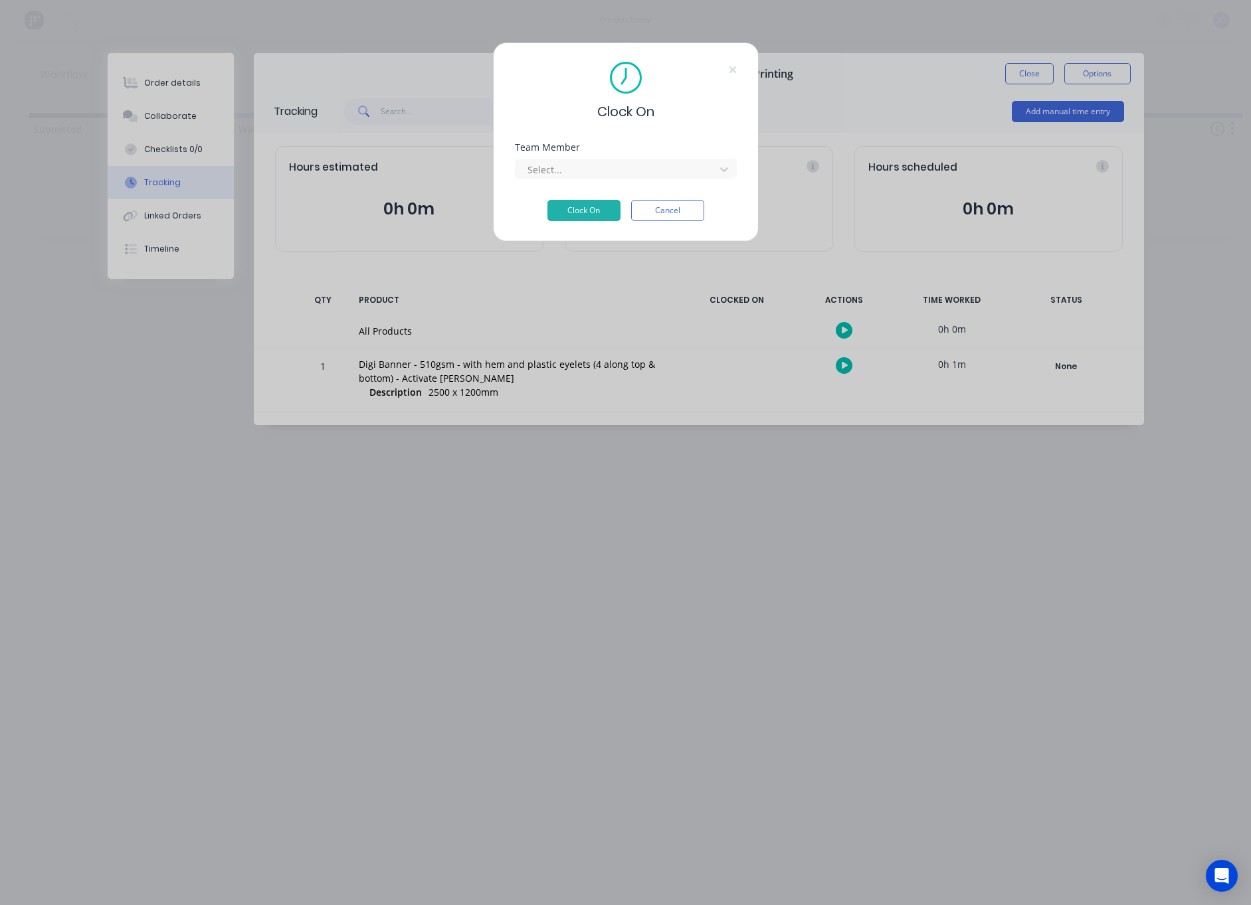
drag, startPoint x: 596, startPoint y: 165, endPoint x: 591, endPoint y: 180, distance: 15.3
click at [595, 165] on div at bounding box center [617, 169] width 182 height 17
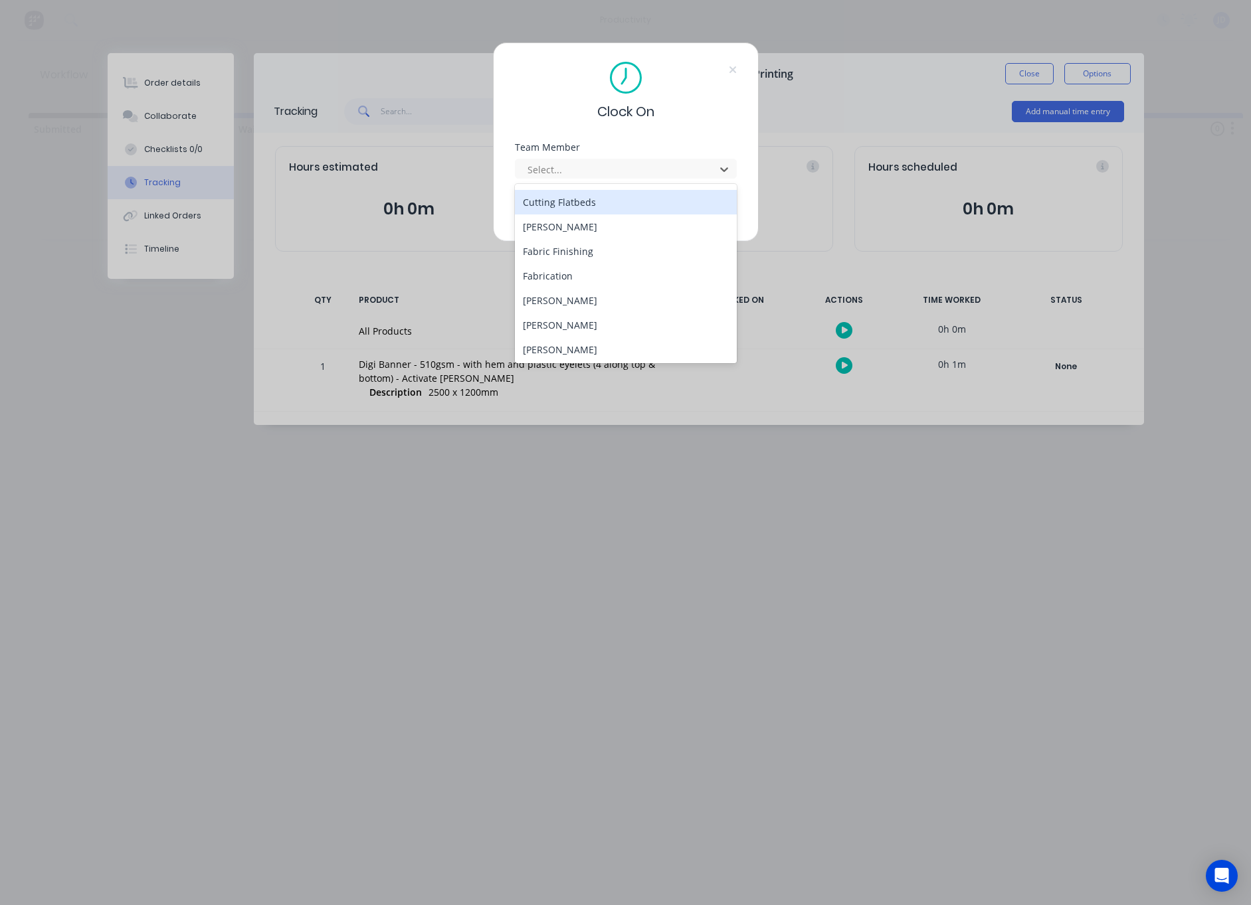
scroll to position [98, 0]
click at [563, 320] on div "[PERSON_NAME]" at bounding box center [626, 322] width 222 height 25
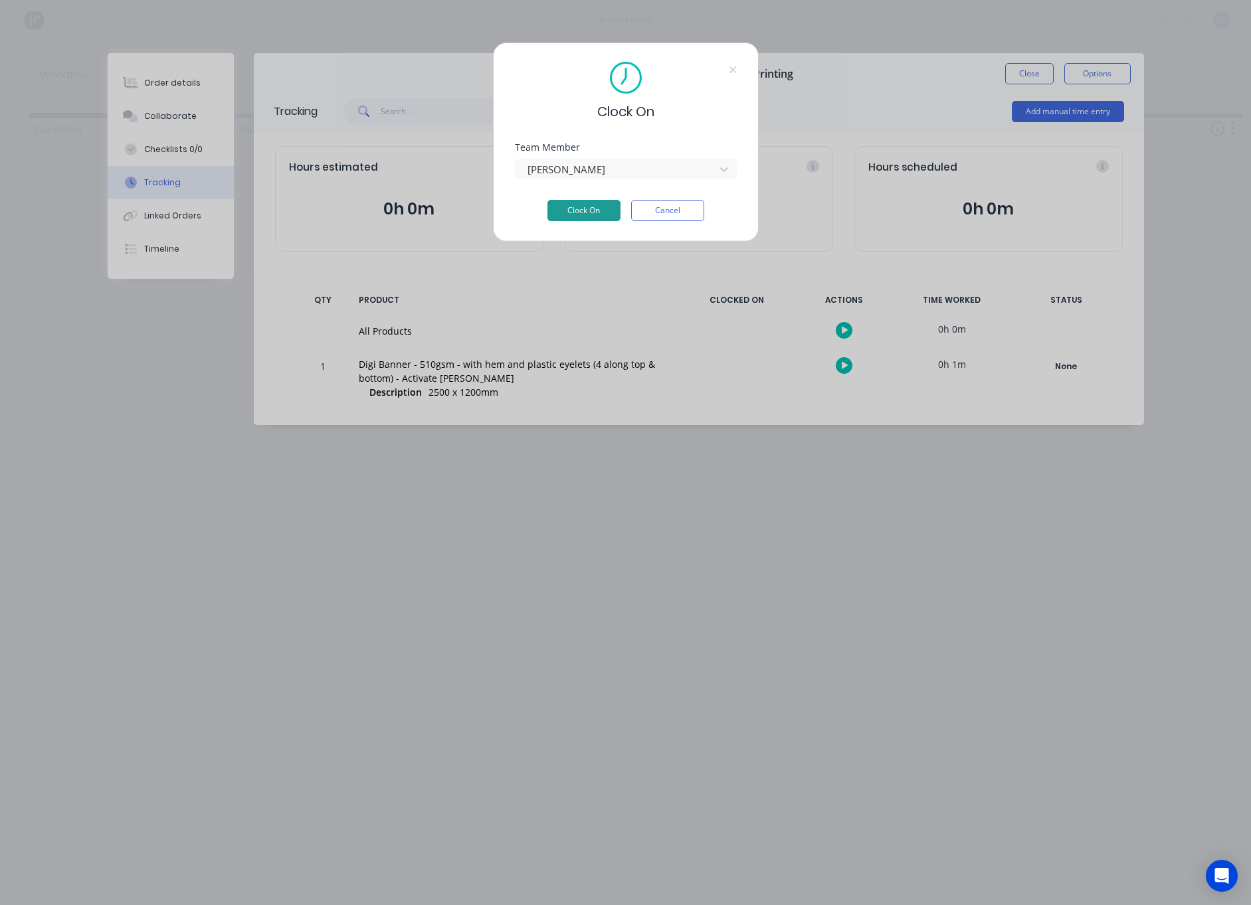
click at [587, 202] on button "Clock On" at bounding box center [583, 210] width 73 height 21
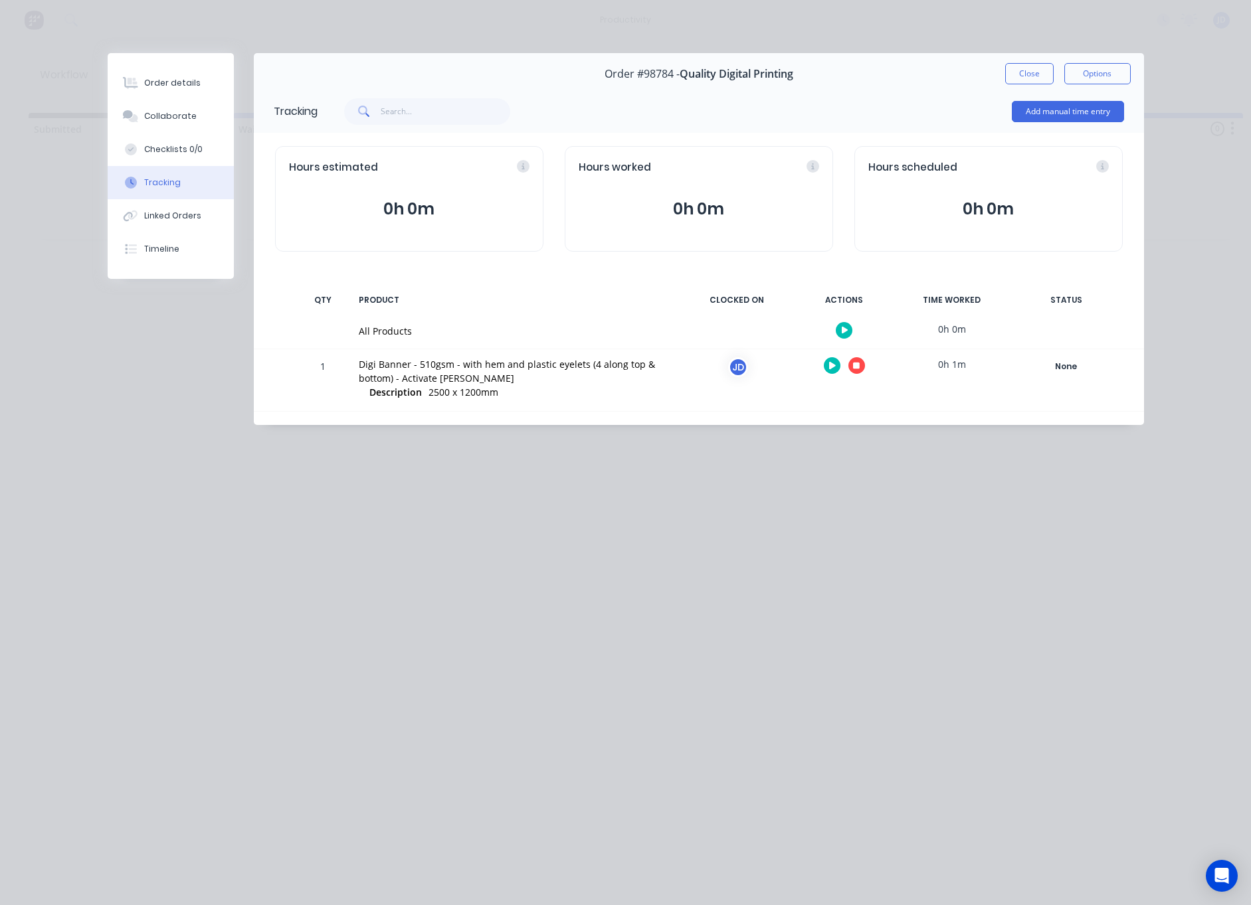
drag, startPoint x: 889, startPoint y: 359, endPoint x: 882, endPoint y: 363, distance: 8.3
click at [887, 361] on div at bounding box center [844, 365] width 100 height 33
click at [864, 368] on button "button" at bounding box center [856, 365] width 17 height 17
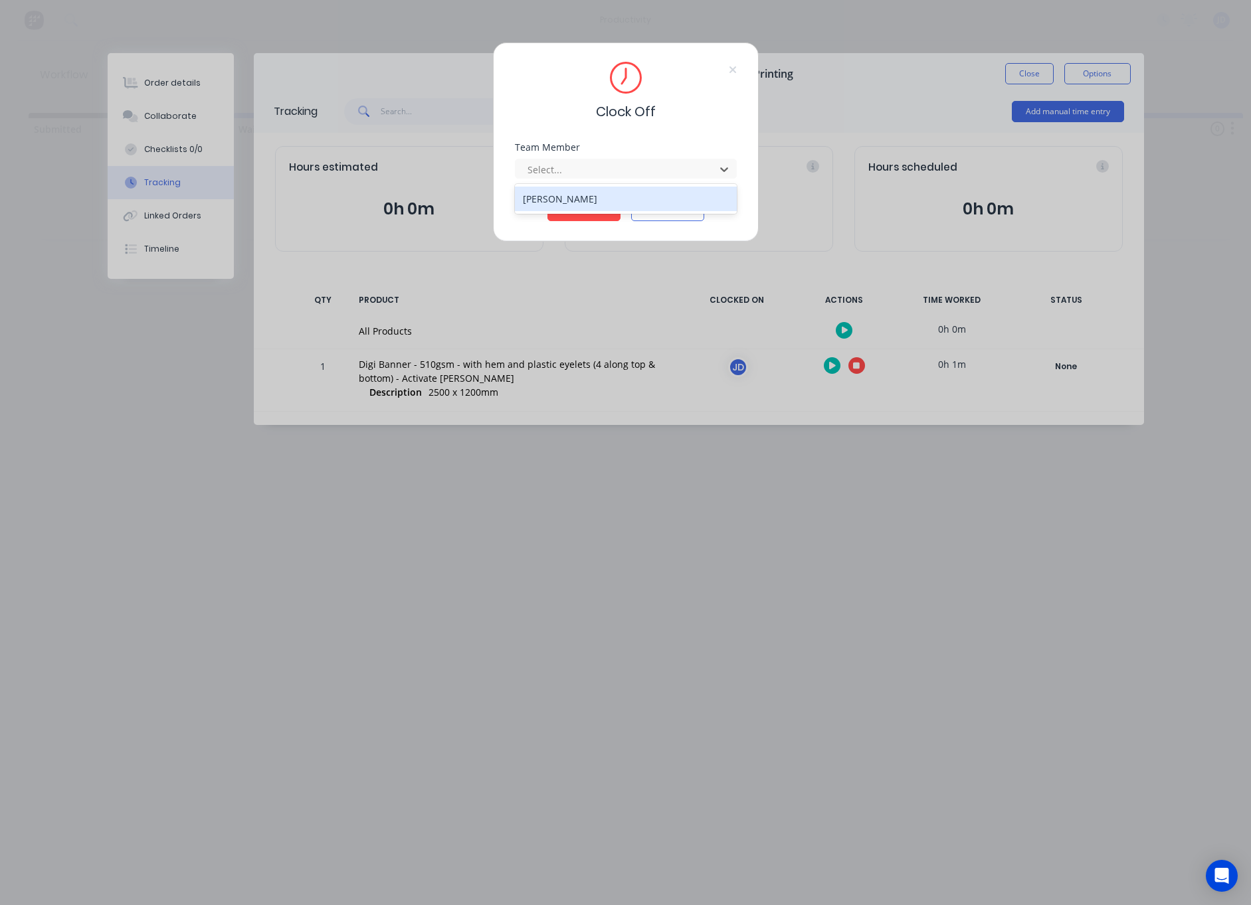
drag, startPoint x: 611, startPoint y: 161, endPoint x: 557, endPoint y: 191, distance: 62.1
click at [611, 161] on div at bounding box center [617, 169] width 182 height 17
click at [552, 193] on div "[PERSON_NAME]" at bounding box center [626, 199] width 222 height 25
click at [551, 209] on button "Clock Off" at bounding box center [583, 210] width 73 height 21
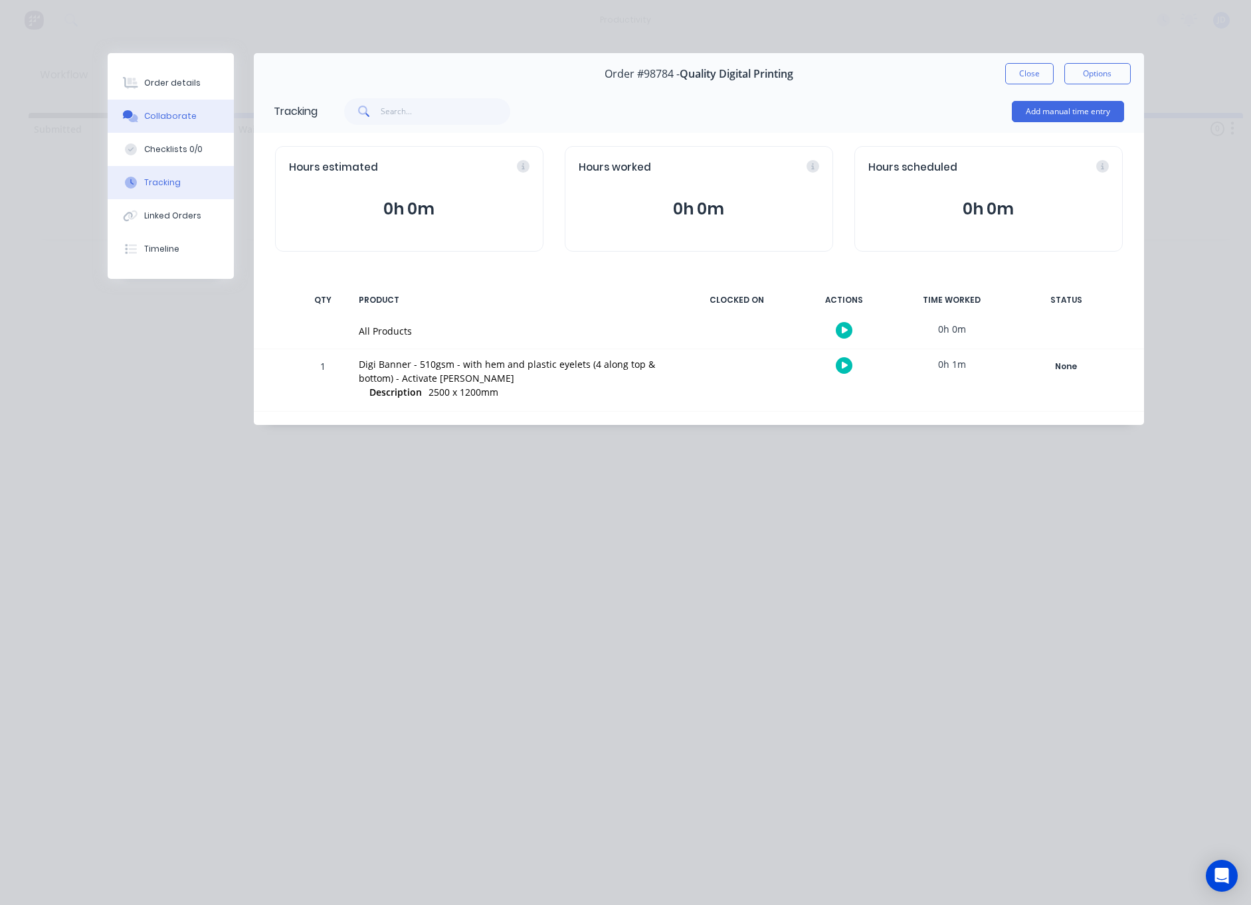
click at [173, 110] on button "Collaborate" at bounding box center [171, 116] width 126 height 33
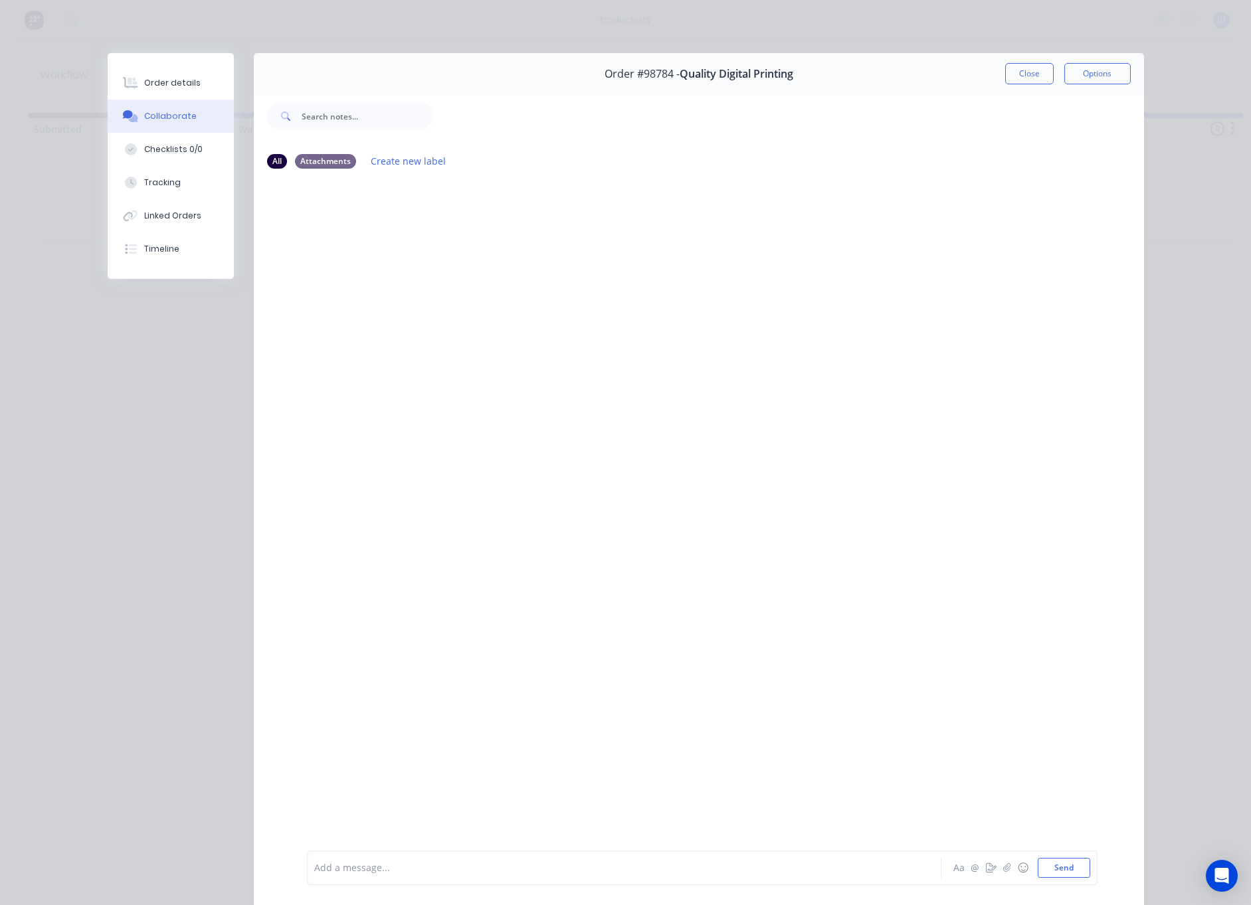
click at [1020, 84] on div "Order #98784 - Quality Digital Printing Close Options" at bounding box center [699, 74] width 890 height 42
click at [1019, 75] on button "Close" at bounding box center [1029, 73] width 48 height 21
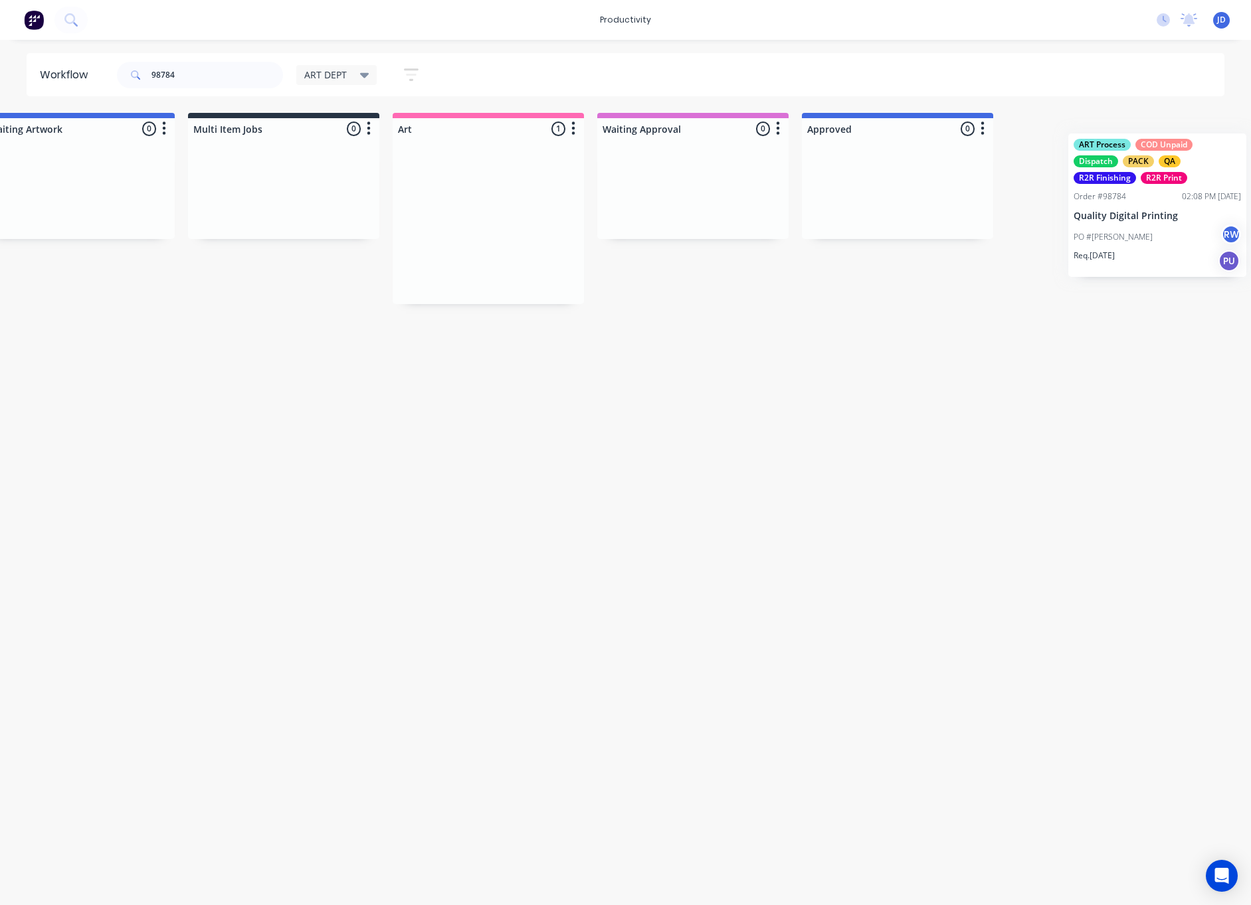
scroll to position [0, 267]
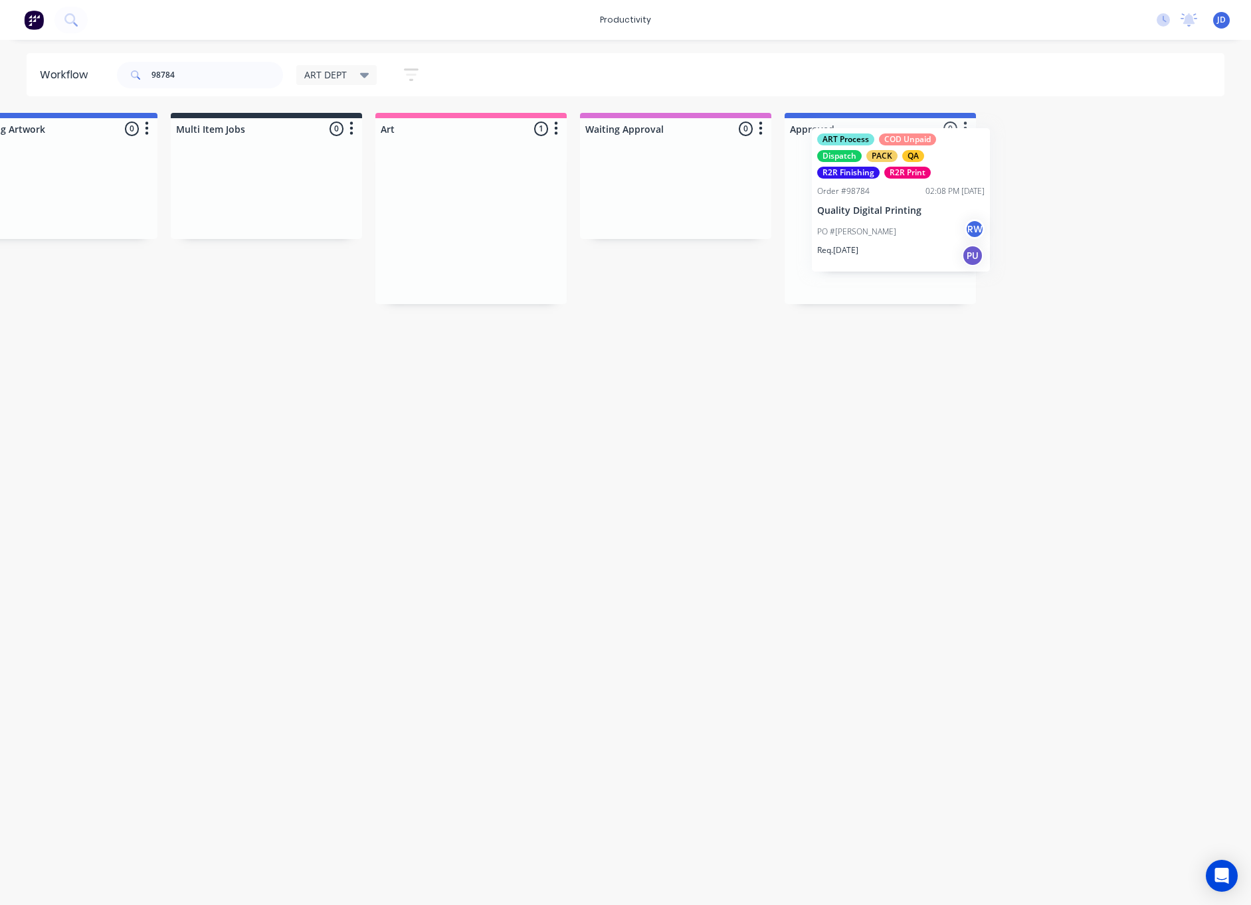
drag, startPoint x: 670, startPoint y: 236, endPoint x: 834, endPoint y: 221, distance: 164.0
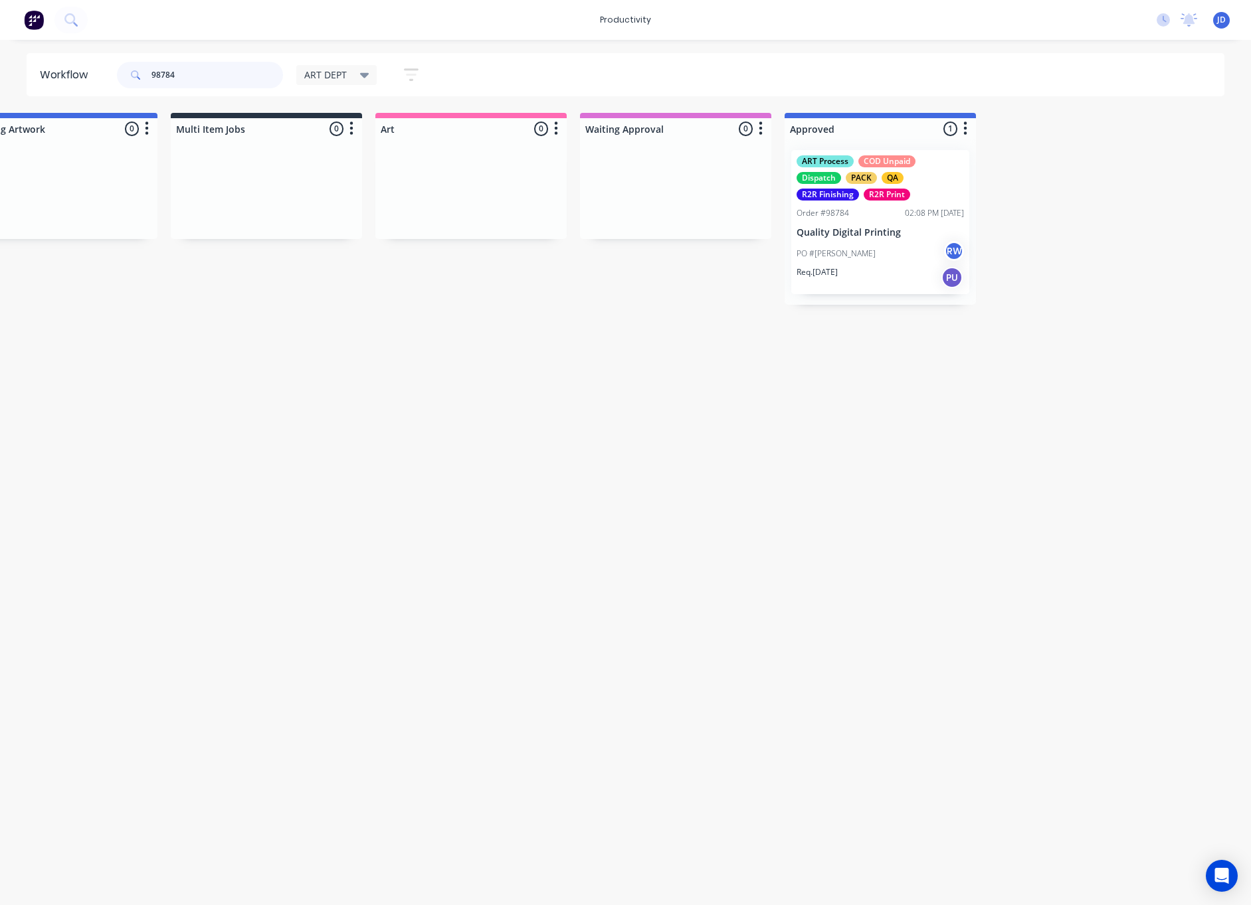
drag, startPoint x: 207, startPoint y: 78, endPoint x: 107, endPoint y: 64, distance: 101.2
click at [107, 64] on header "Workflow 98784 ART DEPT Save new view None edit ART DEPT (Default) edit Banner …" at bounding box center [626, 74] width 1198 height 43
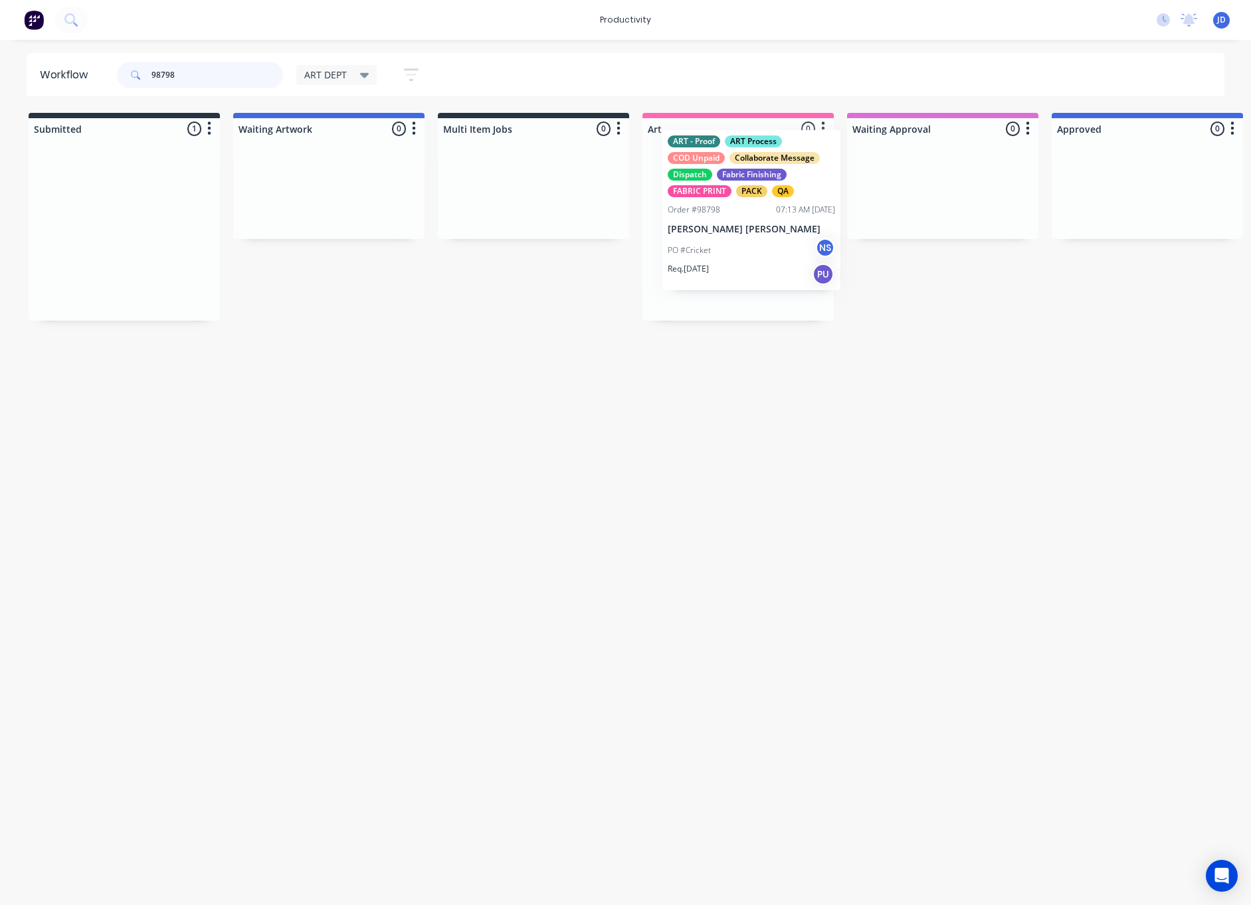
drag, startPoint x: 96, startPoint y: 201, endPoint x: 727, endPoint y: 181, distance: 630.6
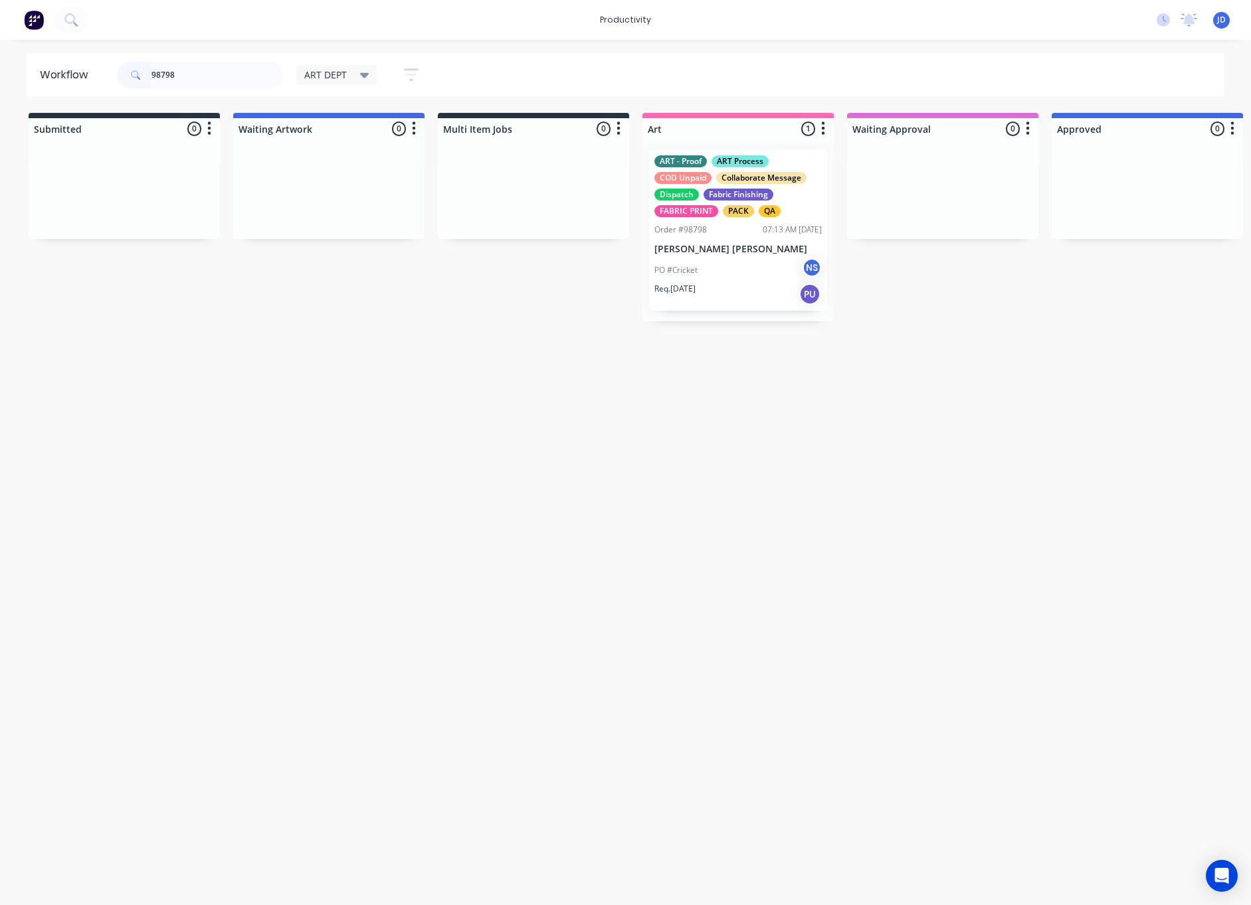
click at [706, 289] on div "Req. [DATE] PU" at bounding box center [737, 294] width 167 height 23
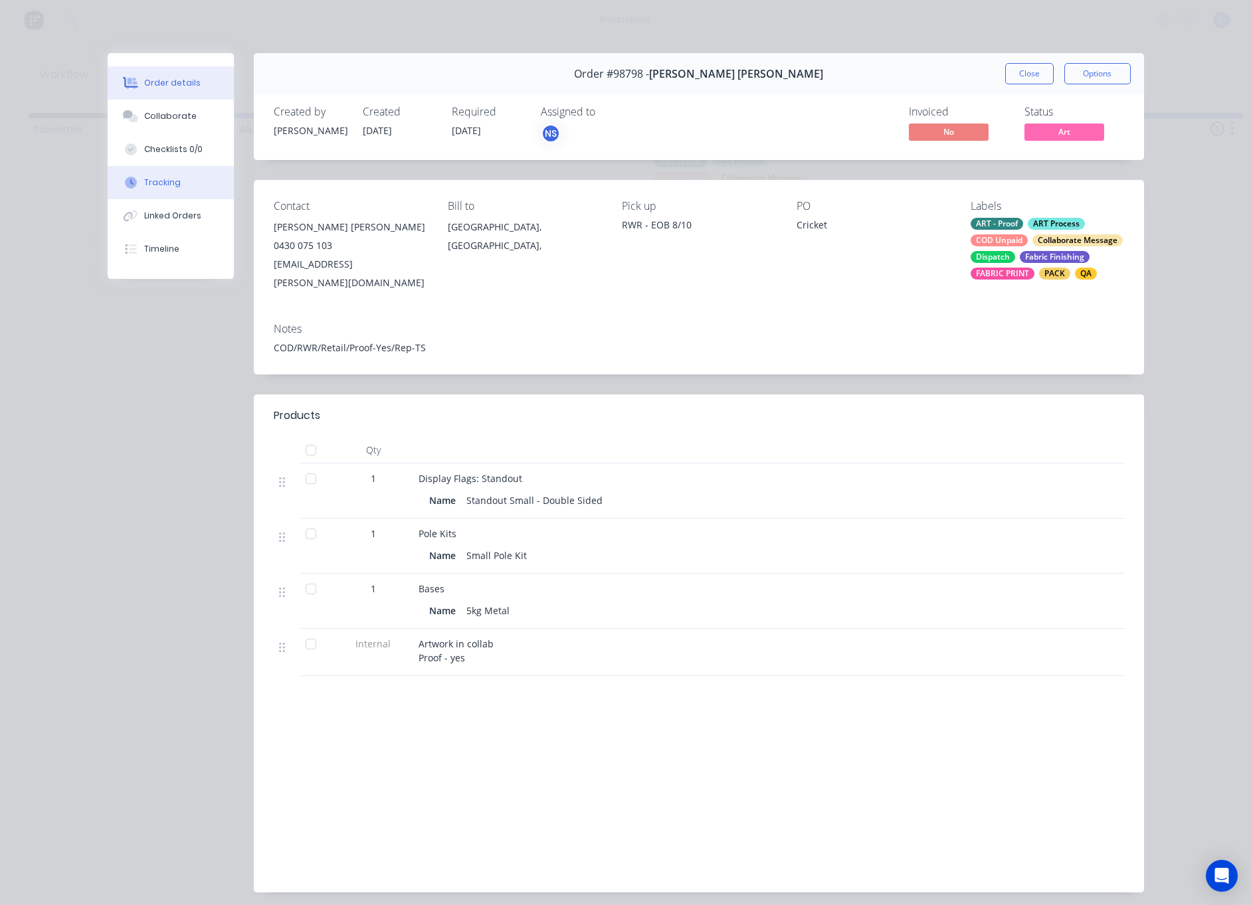
click at [173, 182] on div "Tracking" at bounding box center [162, 183] width 37 height 12
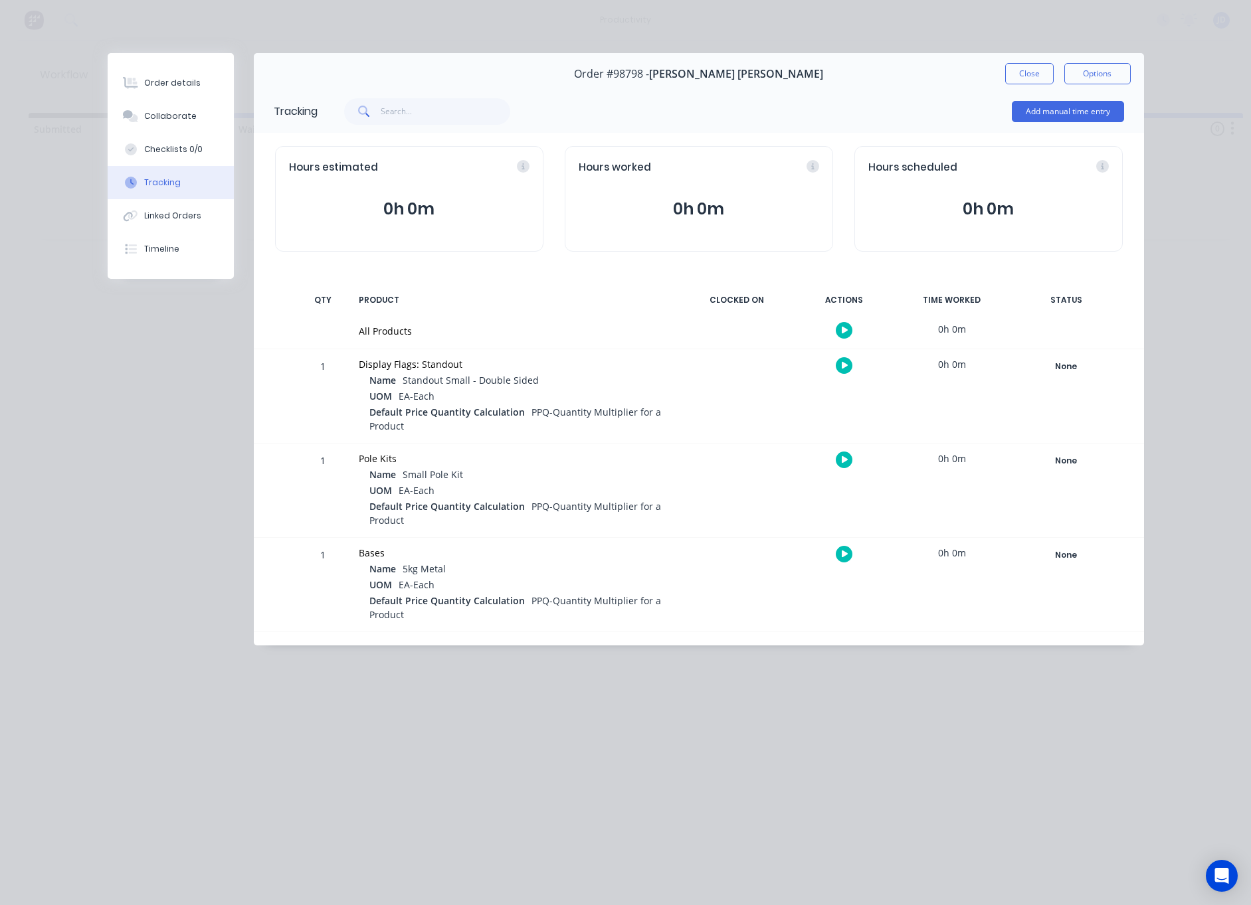
click at [838, 368] on button "button" at bounding box center [844, 365] width 17 height 17
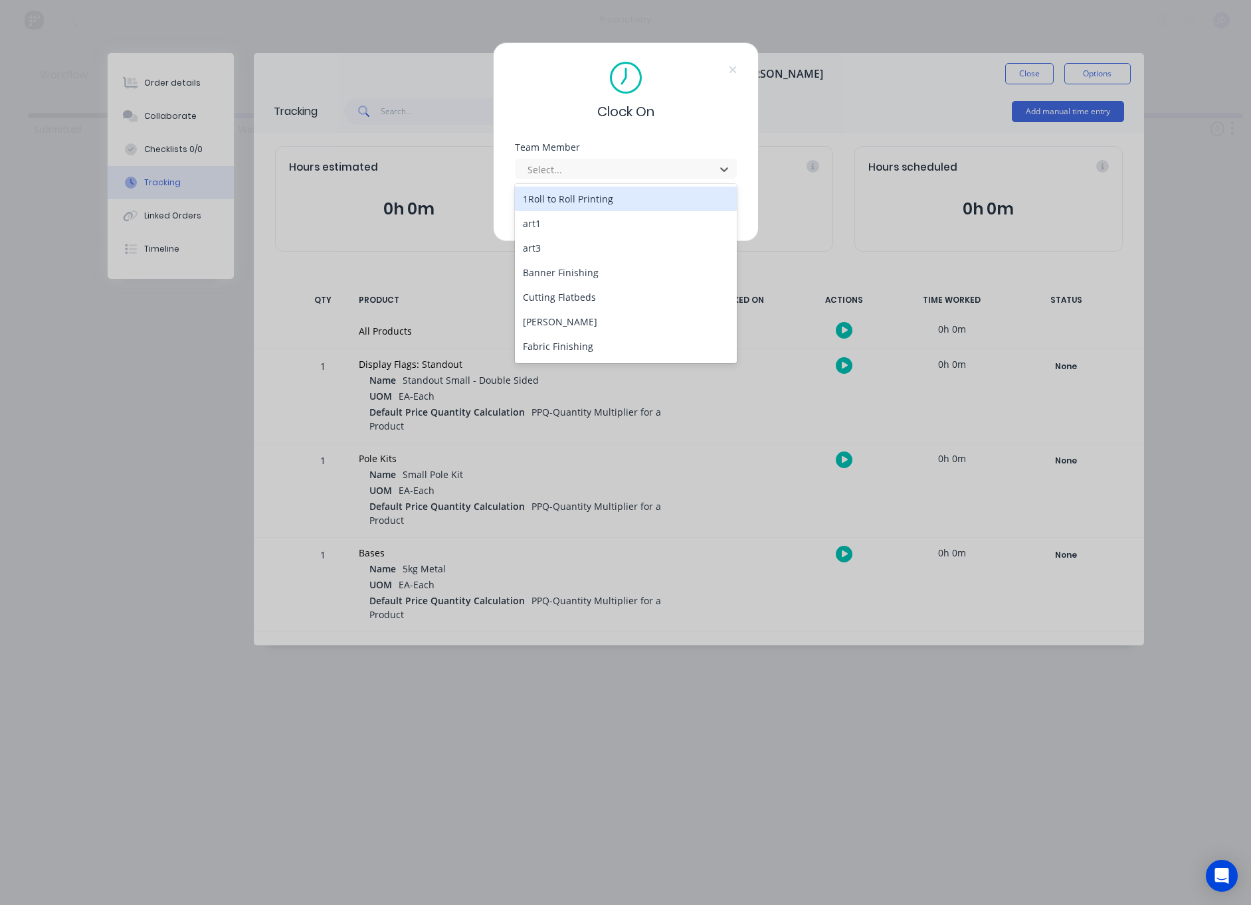
drag, startPoint x: 581, startPoint y: 171, endPoint x: 578, endPoint y: 182, distance: 11.1
click at [580, 171] on div at bounding box center [617, 169] width 182 height 17
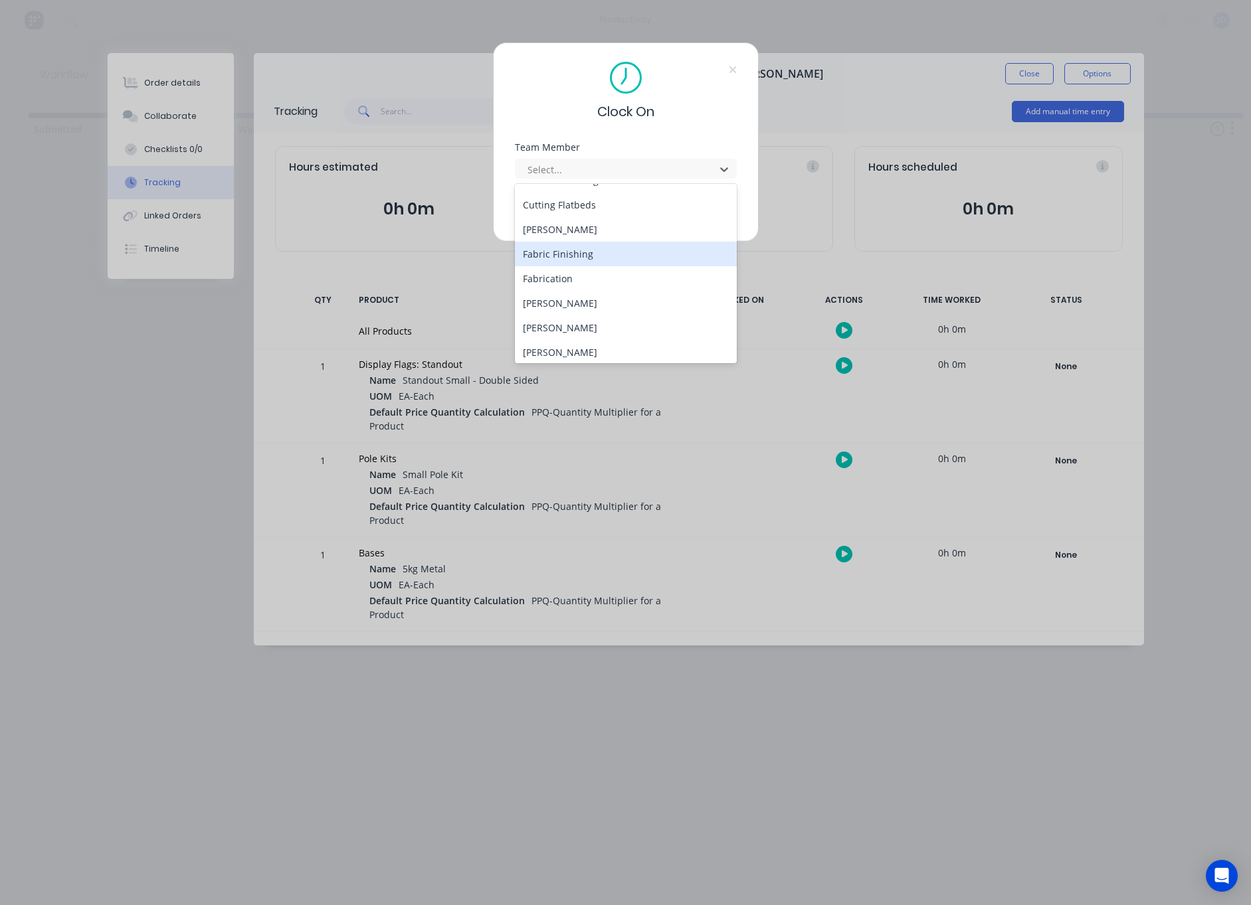
scroll to position [98, 0]
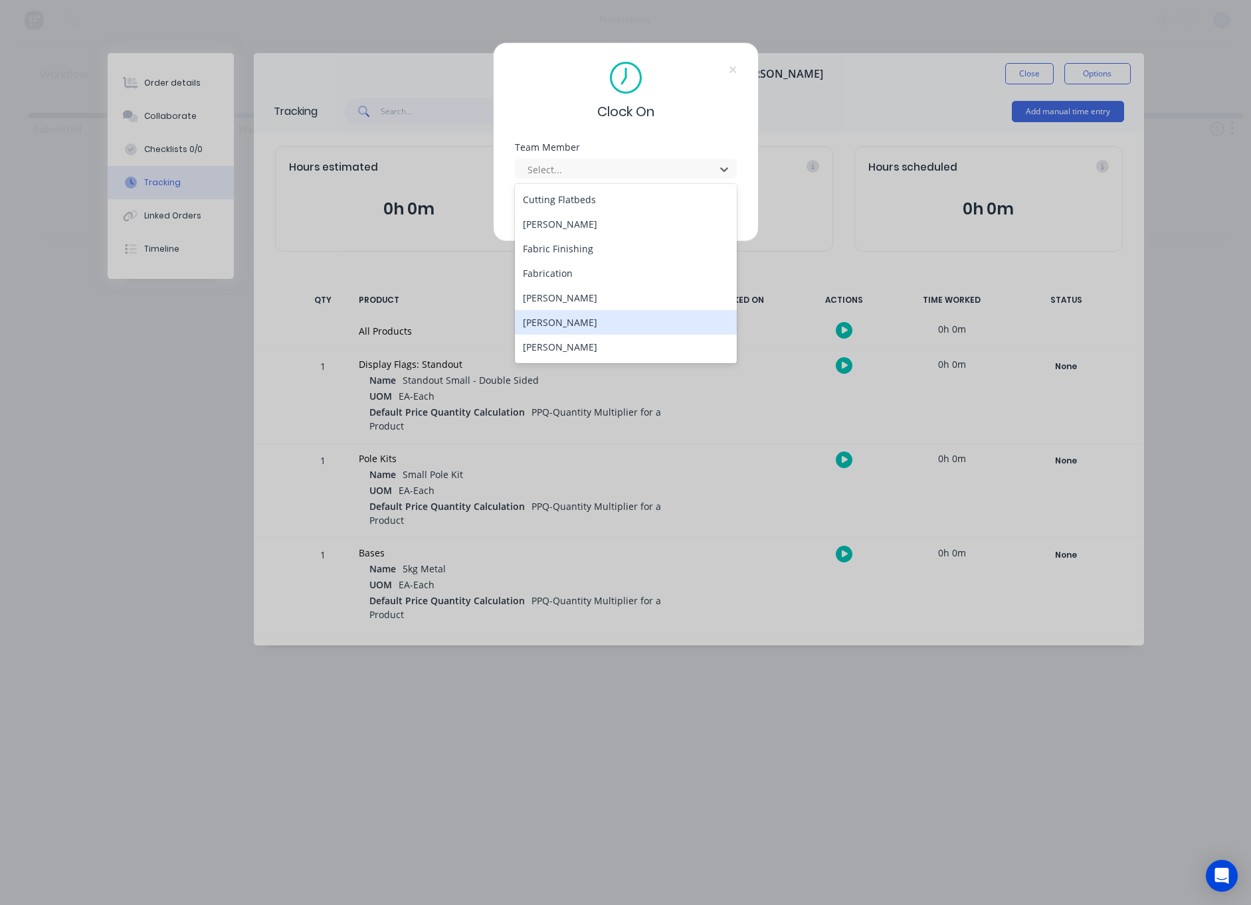
click at [557, 319] on div "[PERSON_NAME]" at bounding box center [626, 322] width 222 height 25
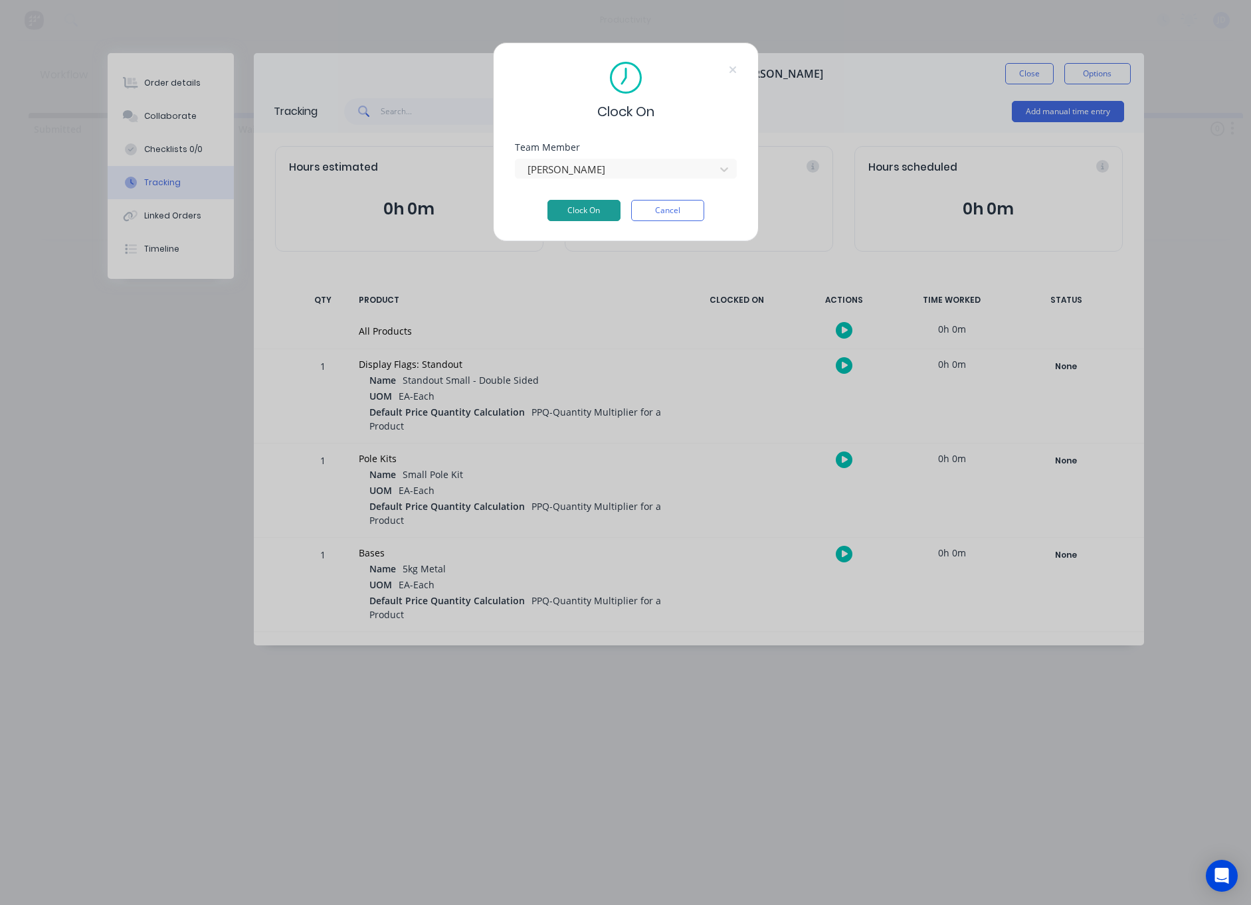
click at [561, 206] on button "Clock On" at bounding box center [583, 210] width 73 height 21
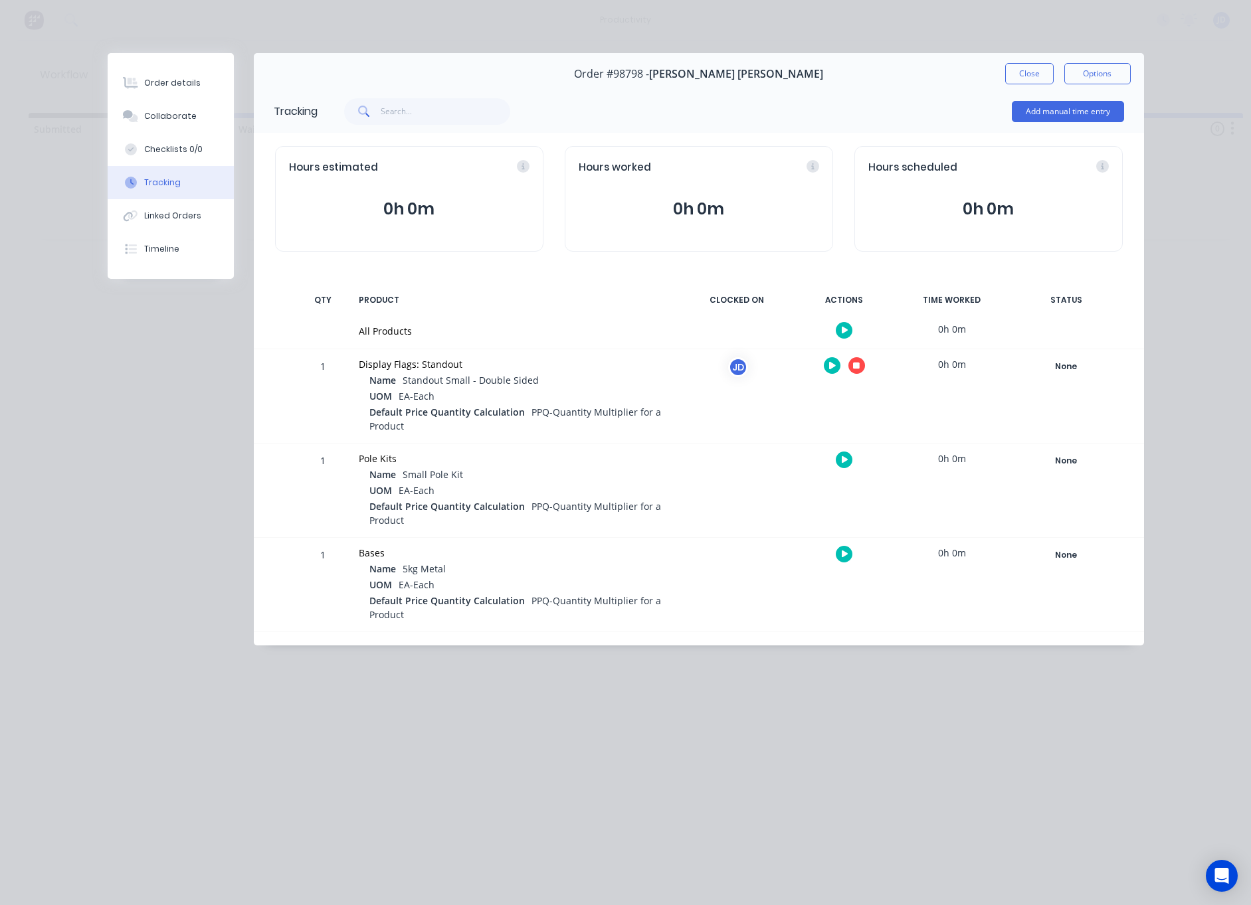
click at [855, 363] on icon "button" at bounding box center [856, 365] width 7 height 9
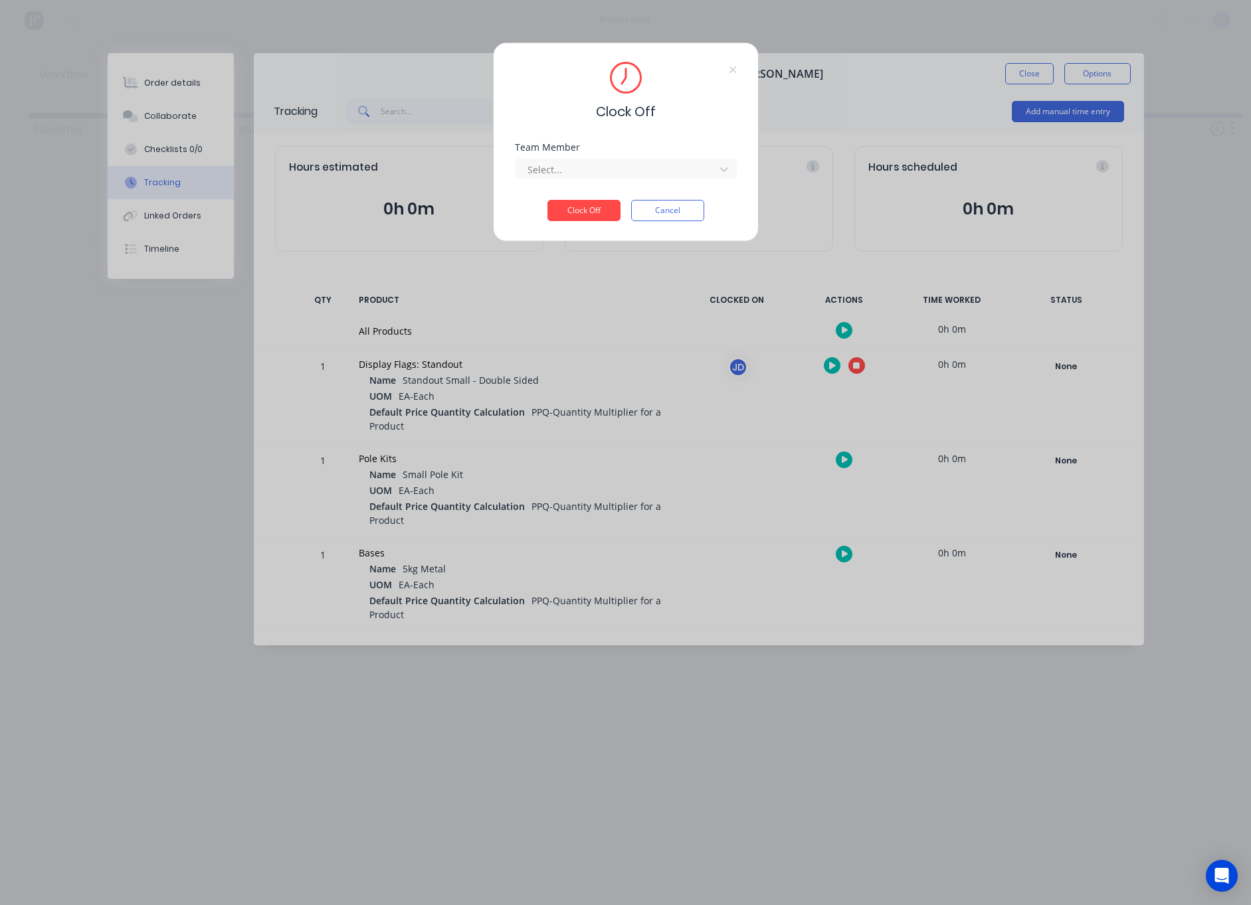
click at [617, 183] on div "Team Member Select..." at bounding box center [626, 171] width 222 height 57
click at [622, 173] on div at bounding box center [617, 169] width 182 height 17
click at [576, 203] on div "[PERSON_NAME]" at bounding box center [626, 199] width 222 height 25
click at [579, 210] on button "Clock Off" at bounding box center [583, 210] width 73 height 21
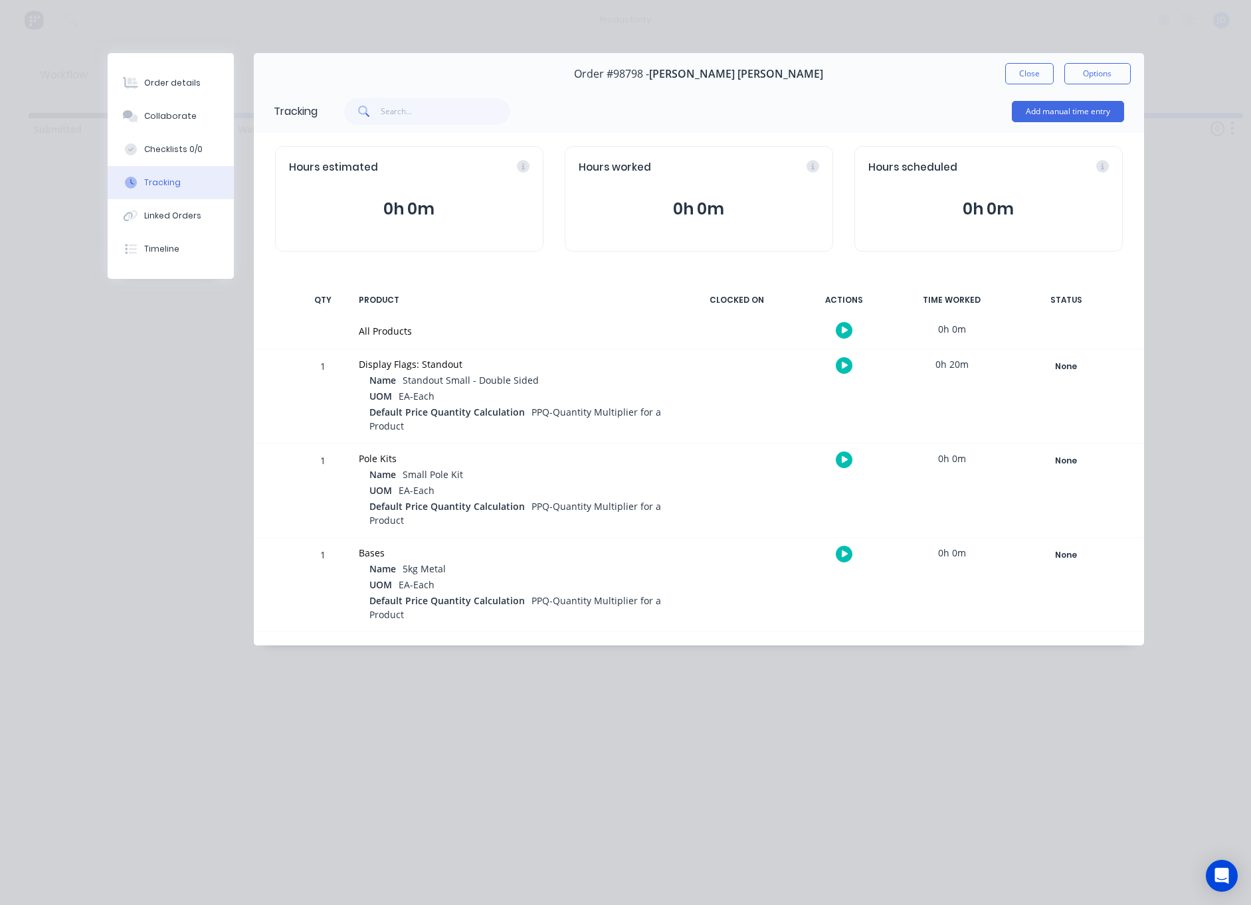
drag, startPoint x: 1021, startPoint y: 70, endPoint x: 1014, endPoint y: 72, distance: 8.2
click at [1021, 70] on button "Close" at bounding box center [1029, 73] width 48 height 21
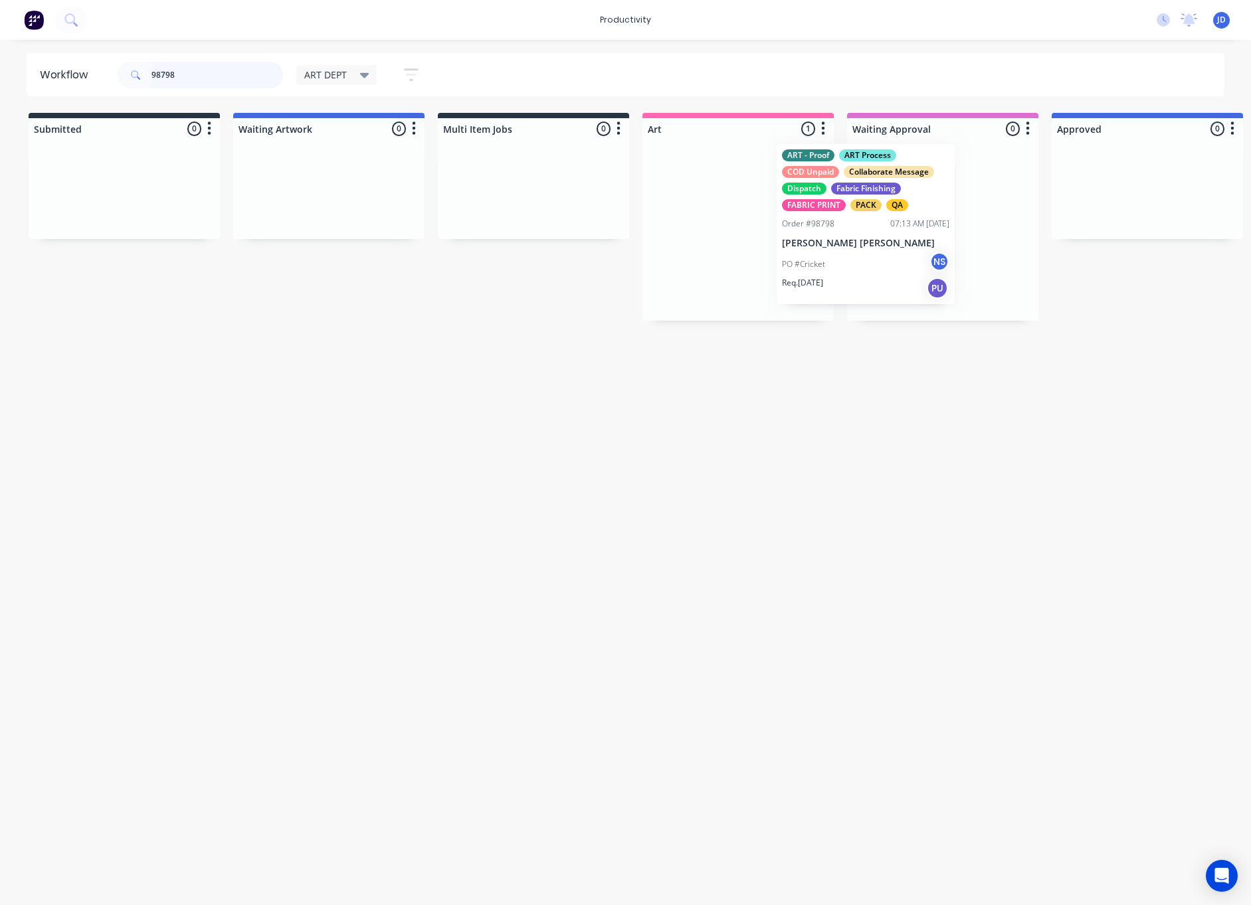
drag, startPoint x: 786, startPoint y: 213, endPoint x: 913, endPoint y: 207, distance: 127.0
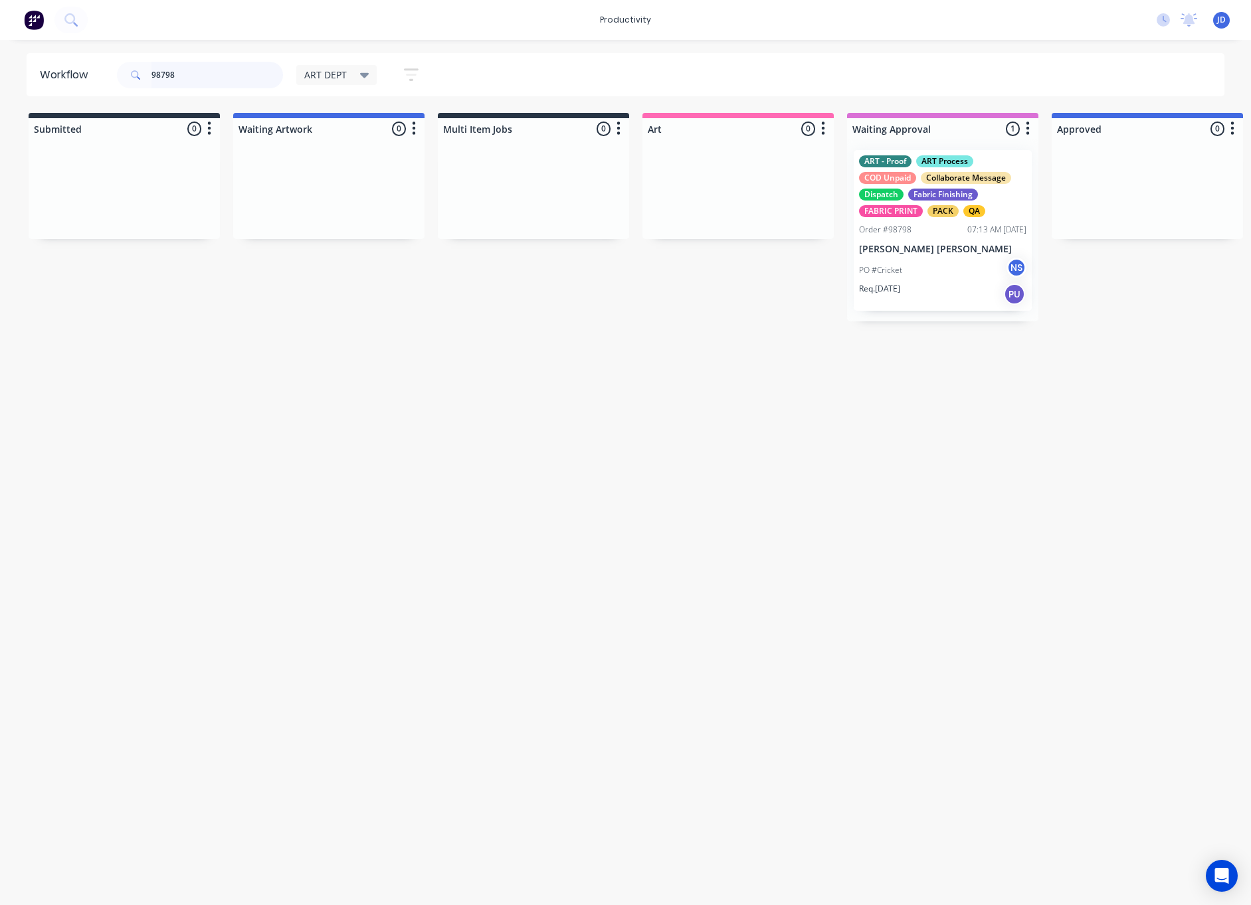
scroll to position [0, 0]
drag, startPoint x: 197, startPoint y: 79, endPoint x: 124, endPoint y: 74, distance: 73.9
click at [124, 74] on div "98798" at bounding box center [200, 75] width 166 height 27
type input "98762"
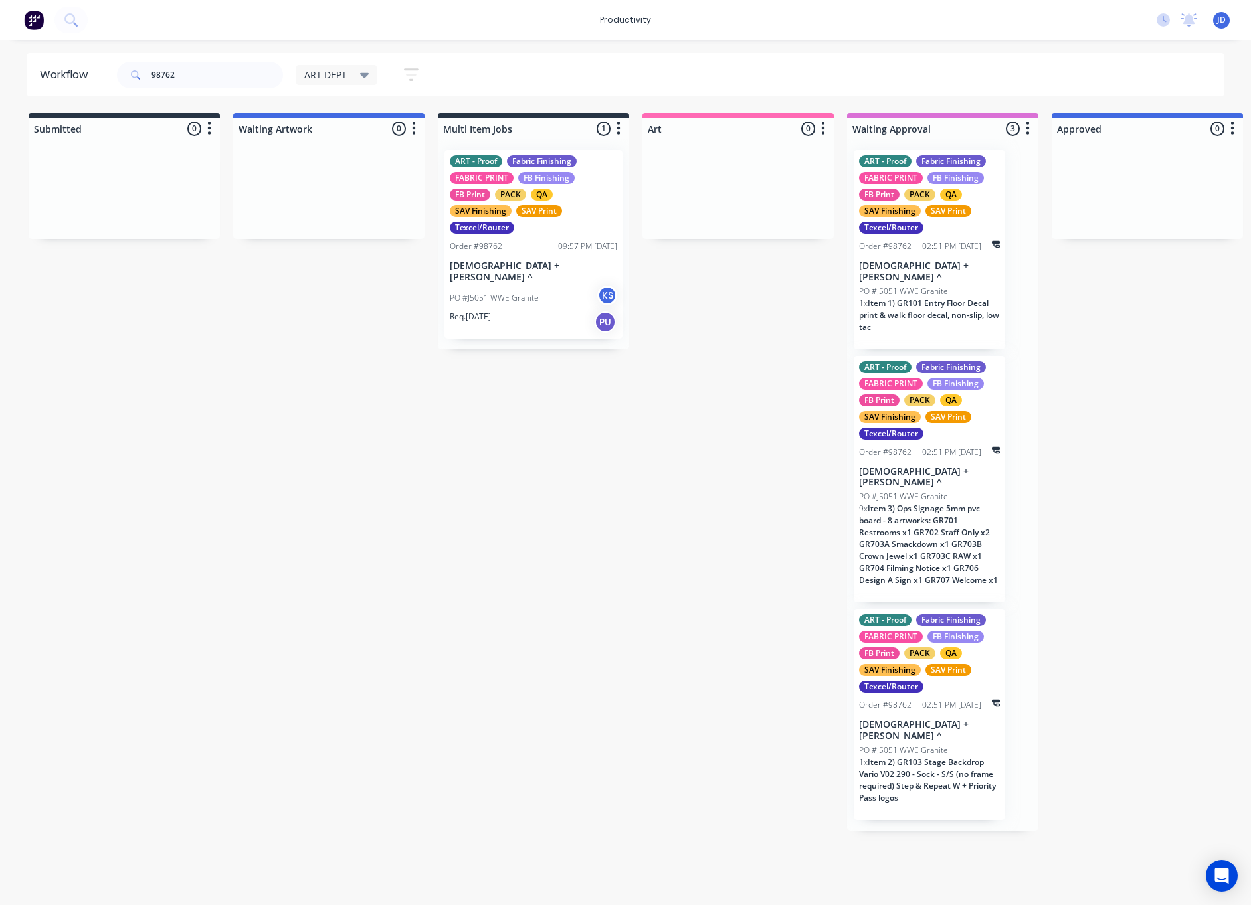
click at [928, 298] on span "Item 1) GR101 Entry Floor Decal print & walk floor decal, non-slip, low tac" at bounding box center [929, 315] width 140 height 35
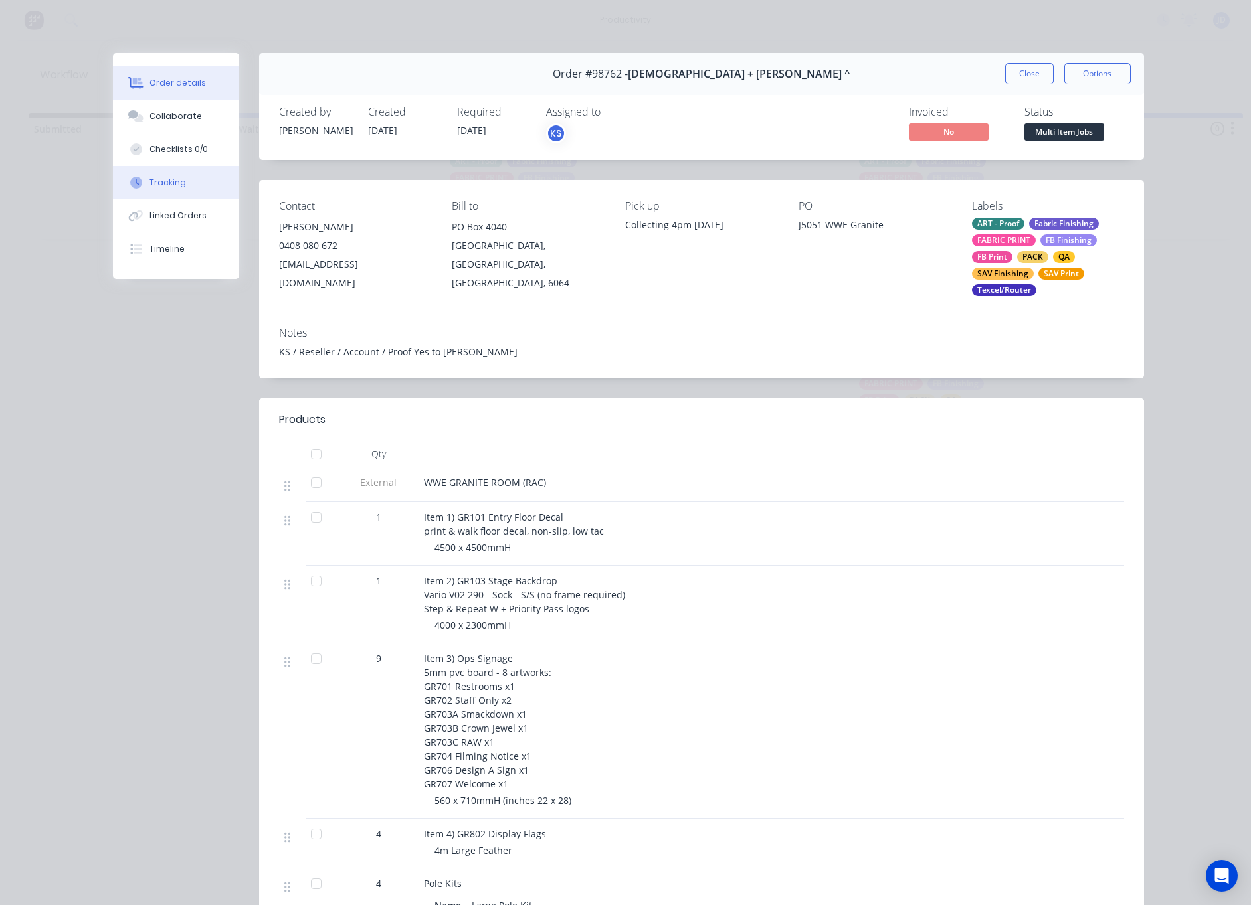
click at [164, 179] on div "Tracking" at bounding box center [167, 183] width 37 height 12
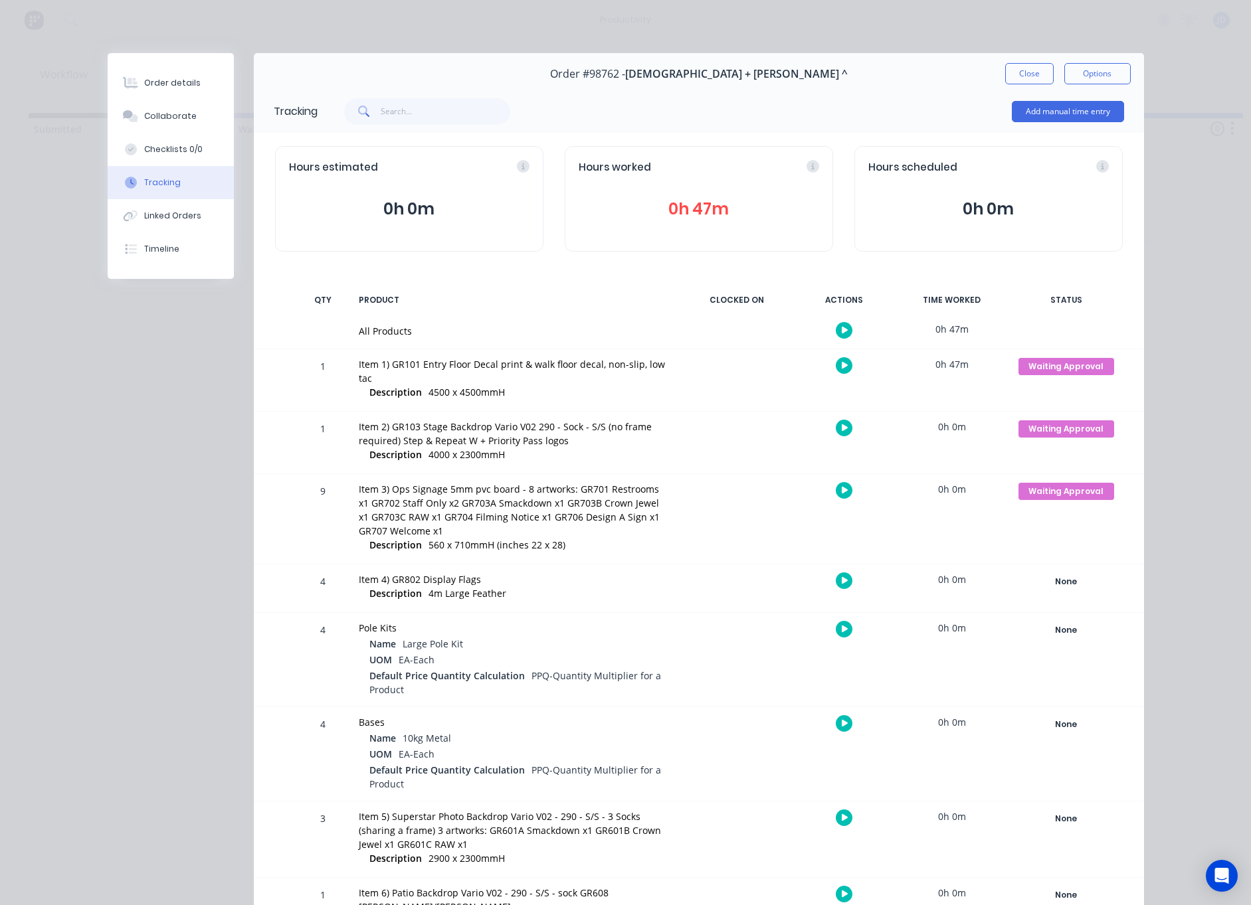
click at [849, 367] on button "button" at bounding box center [844, 365] width 17 height 17
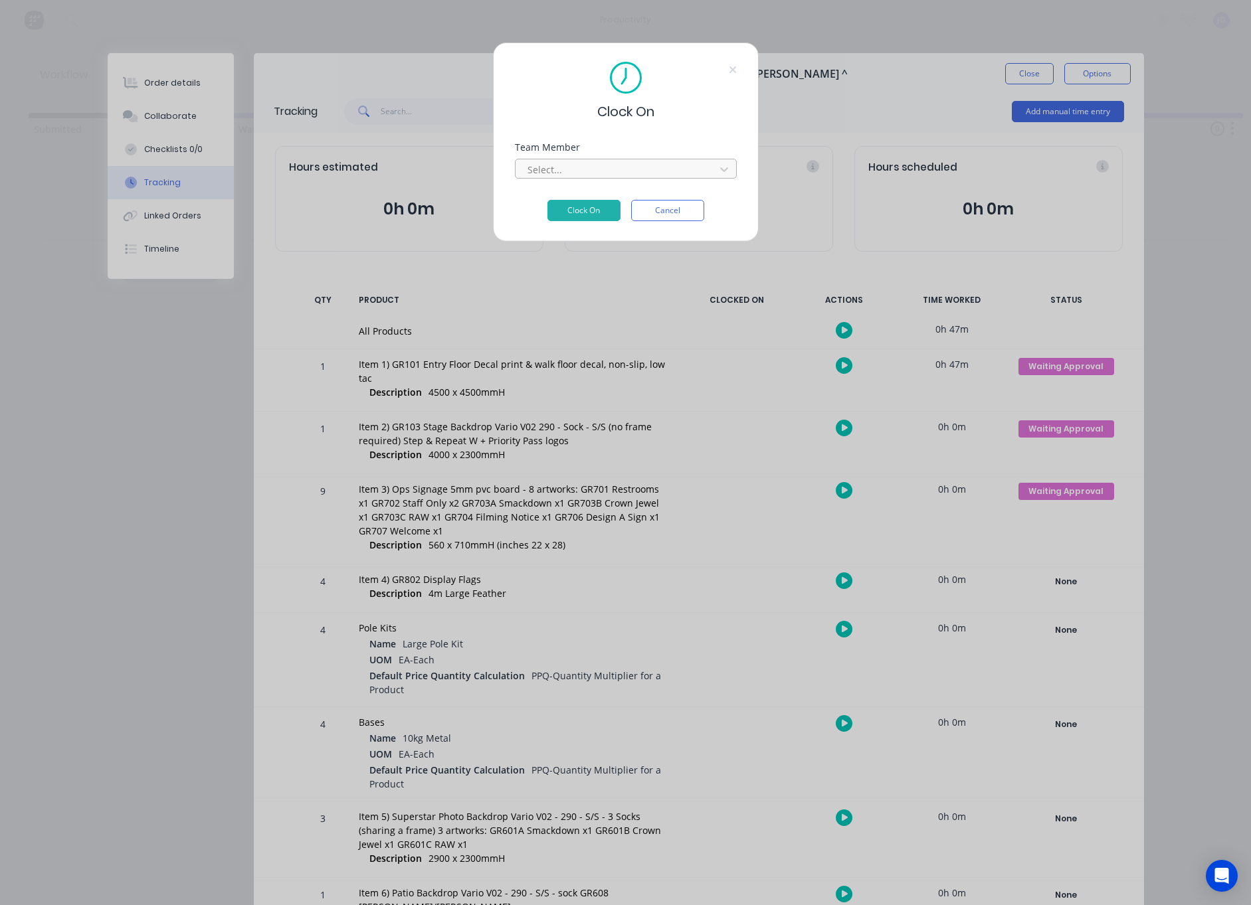
click at [557, 165] on div "Select..." at bounding box center [616, 170] width 179 height 14
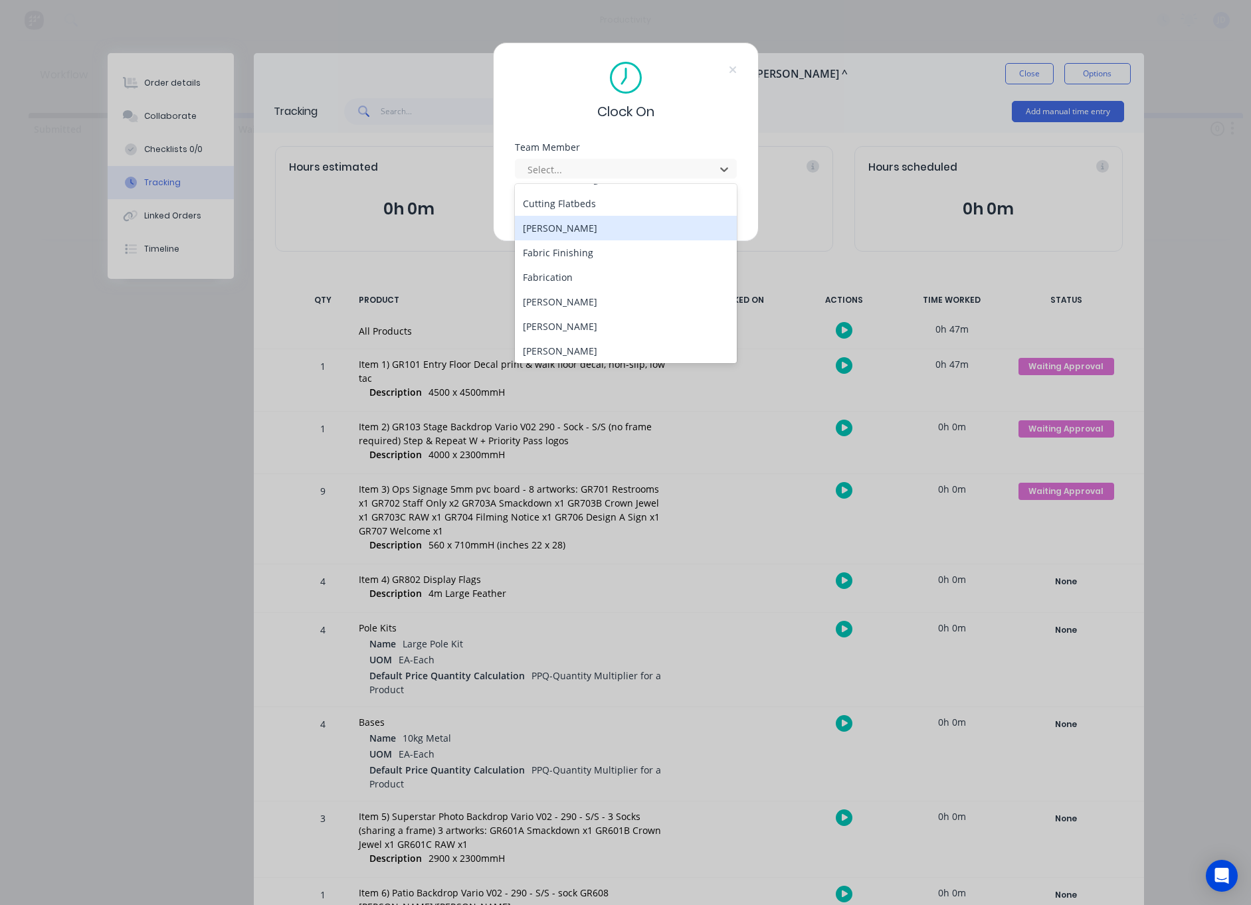
scroll to position [94, 0]
click at [545, 324] on div "[PERSON_NAME]" at bounding box center [626, 325] width 222 height 25
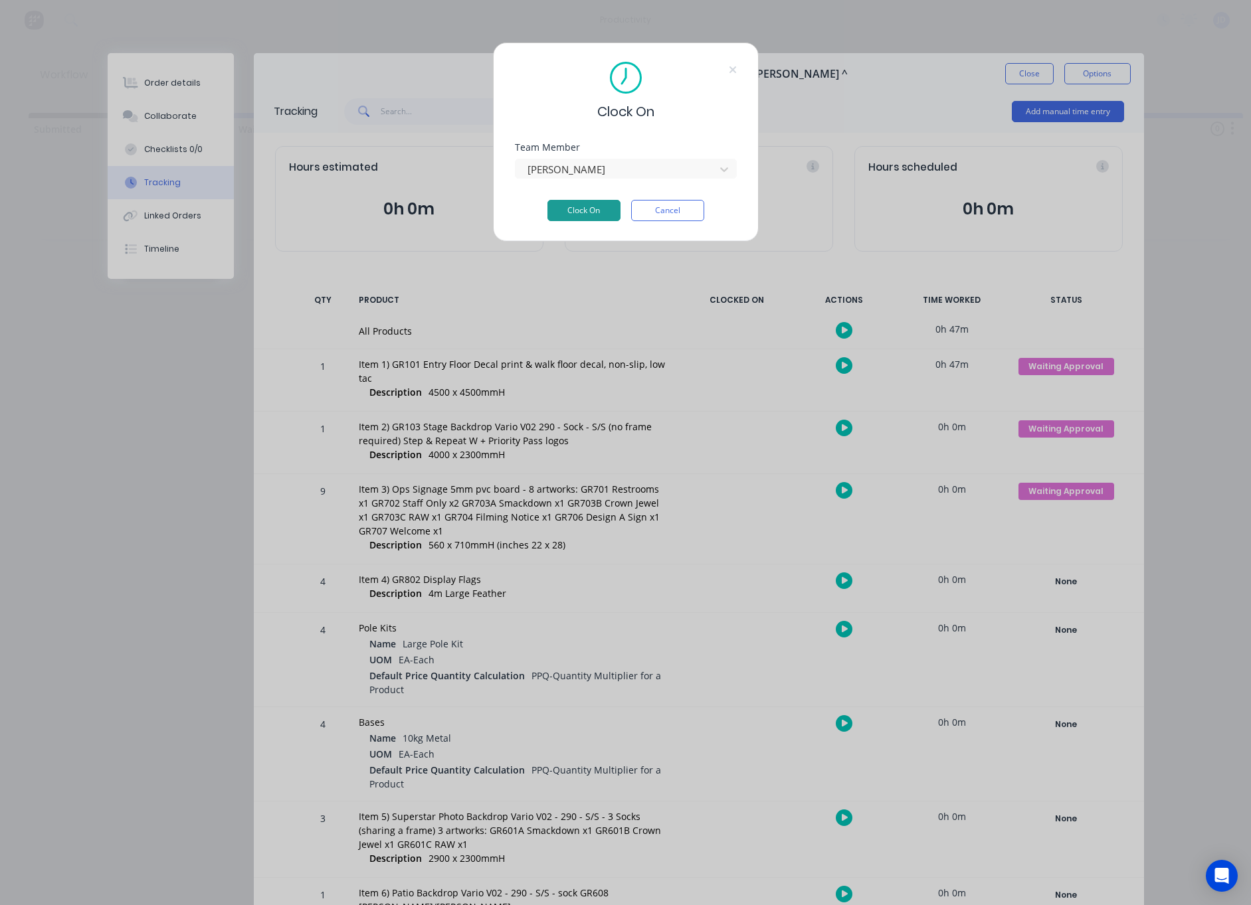
click at [582, 205] on button "Clock On" at bounding box center [583, 210] width 73 height 21
